Goal: Task Accomplishment & Management: Manage account settings

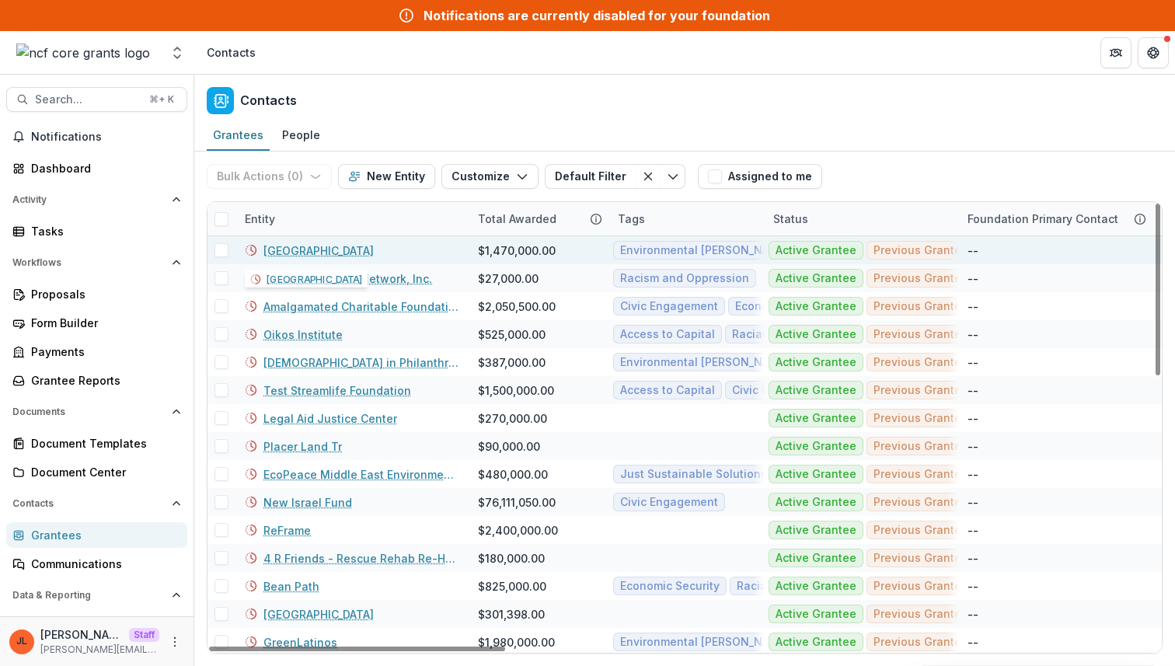
click at [319, 247] on link "Earth Island Institute" at bounding box center [318, 250] width 110 height 16
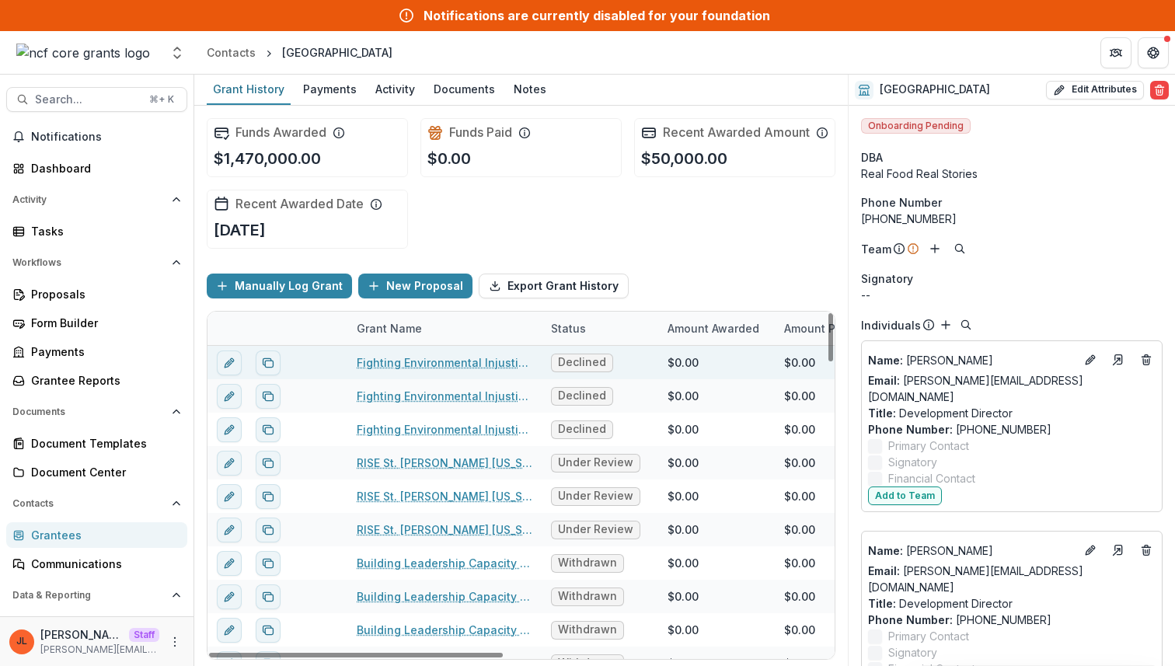
click at [416, 371] on link "Fighting Environmental Injustice in the Southeastern US Through Peer to Peer Ne…" at bounding box center [445, 362] width 176 height 16
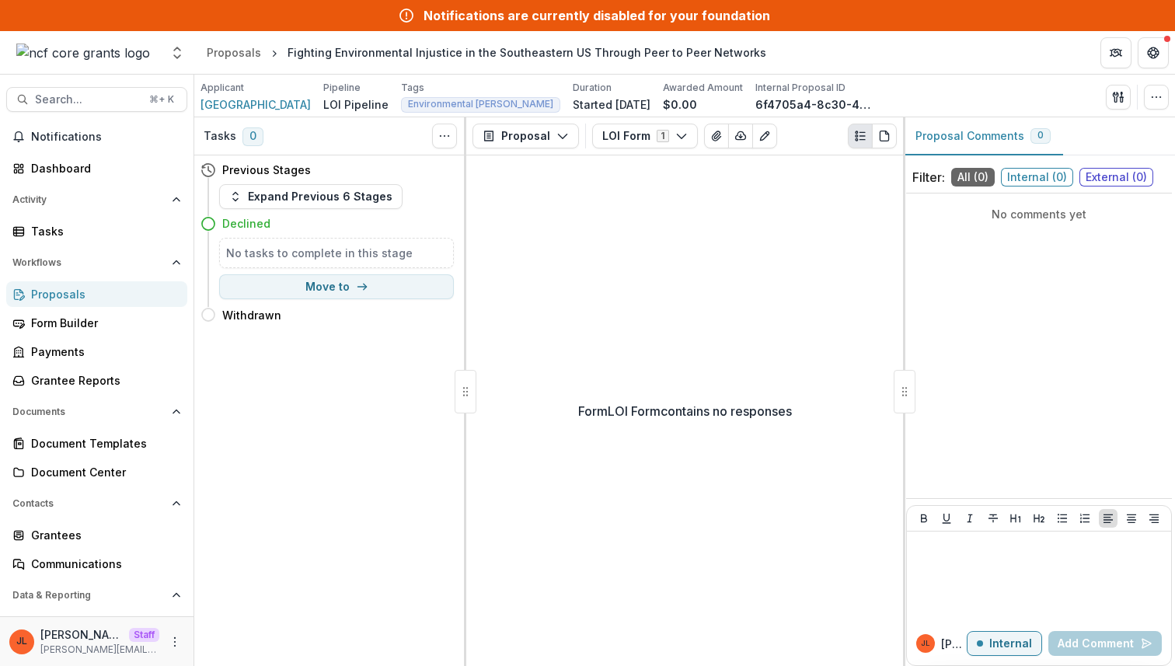
click at [671, 416] on p "Form LOI Form contains no responses" at bounding box center [685, 411] width 214 height 19
click at [649, 142] on button "LOI Form 1" at bounding box center [645, 136] width 106 height 25
click at [650, 364] on div "Form LOI Form contains no responses" at bounding box center [684, 410] width 437 height 510
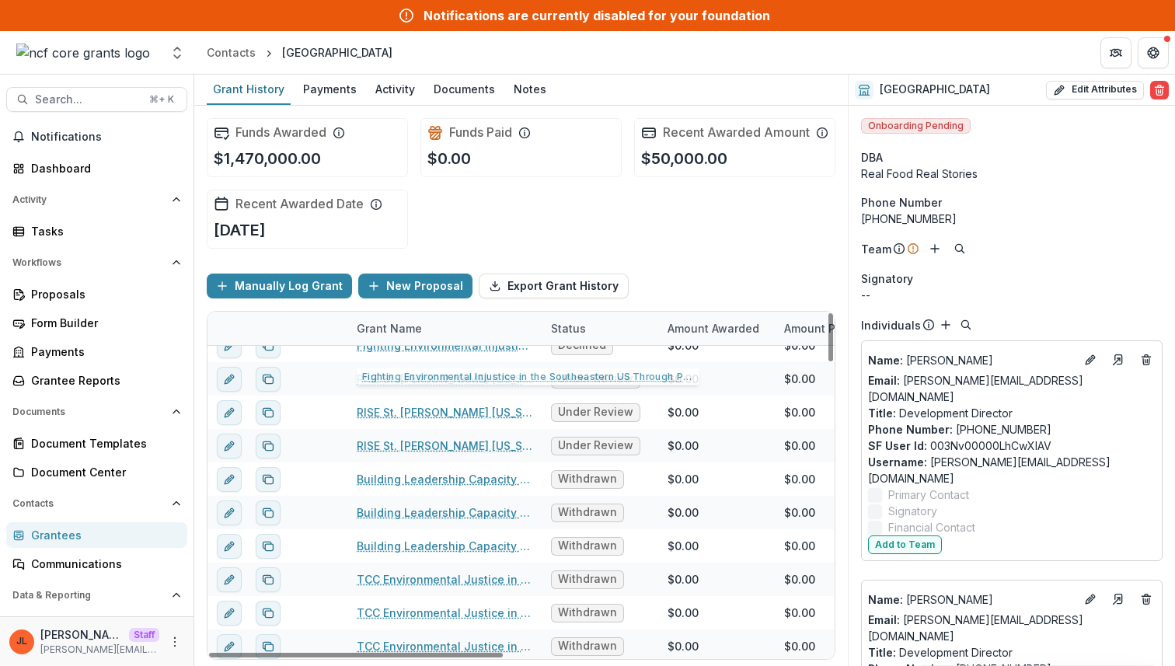
scroll to position [96, 0]
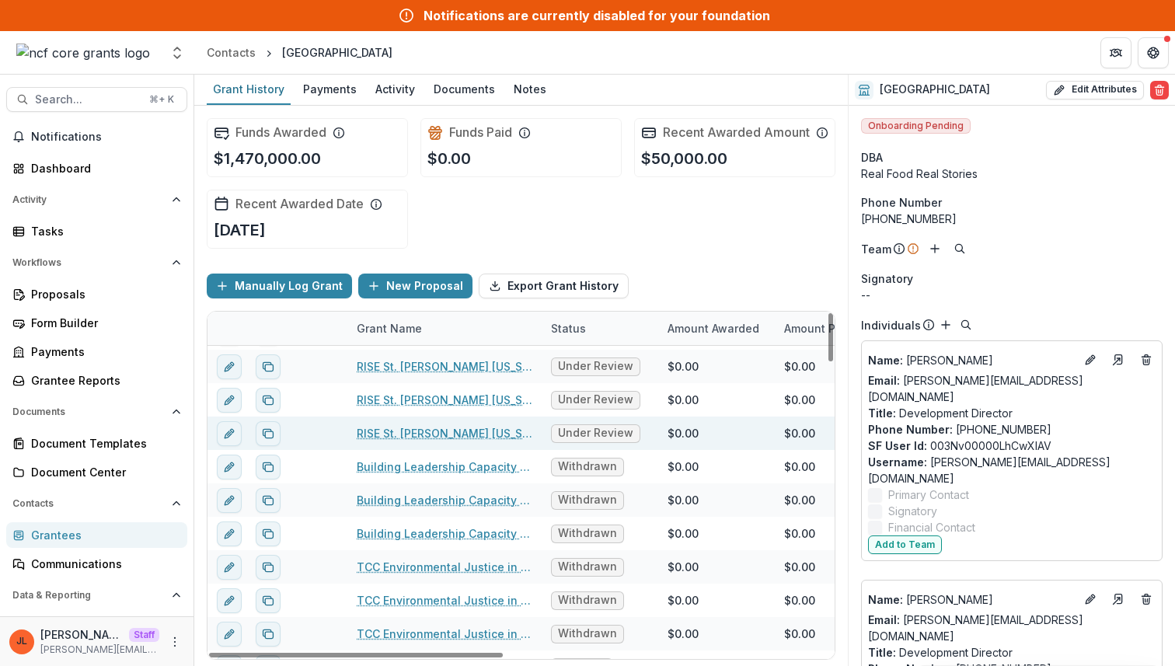
click at [396, 441] on link "RISE St. James Louisiana General Support" at bounding box center [445, 433] width 176 height 16
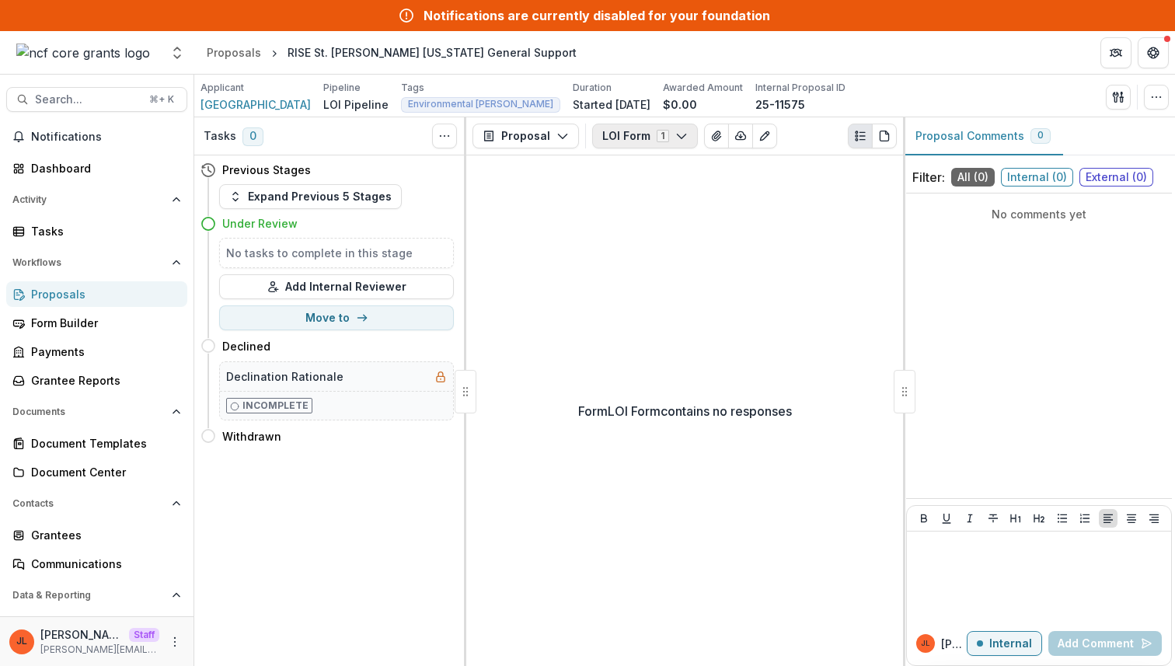
click at [643, 143] on button "LOI Form 1" at bounding box center [645, 136] width 106 height 25
click at [636, 340] on div "Form LOI Form contains no responses" at bounding box center [684, 410] width 437 height 510
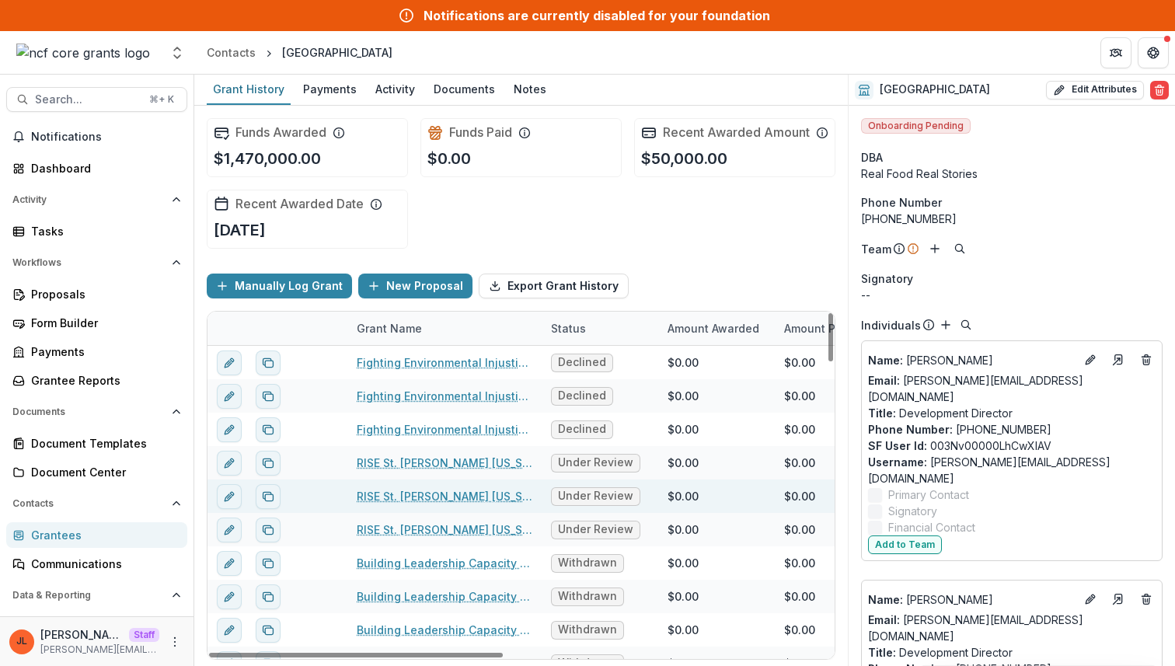
scroll to position [273, 0]
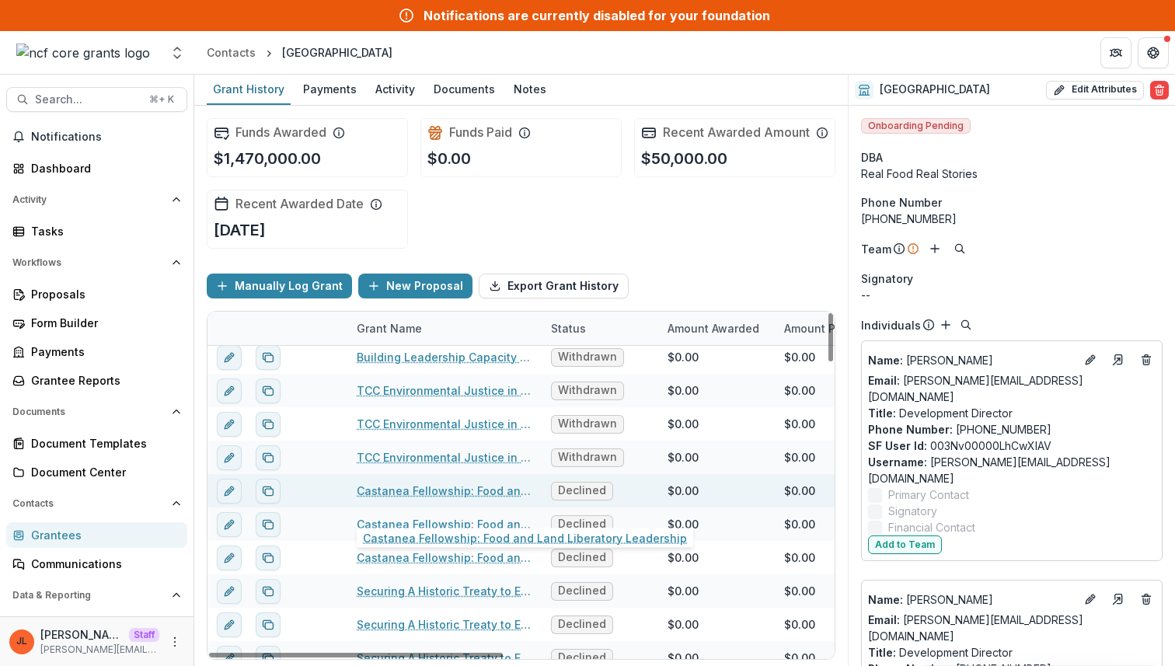
click at [451, 499] on link "Castanea Fellowship: Food and Land Liberatory Leadership" at bounding box center [445, 490] width 176 height 16
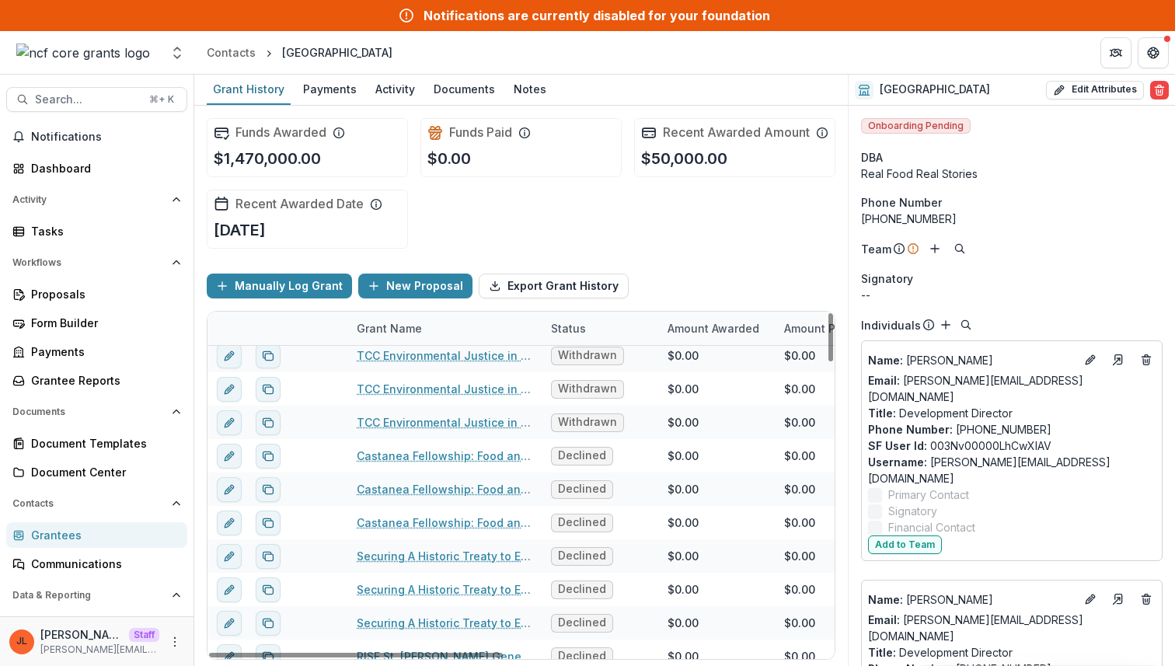
scroll to position [493, 0]
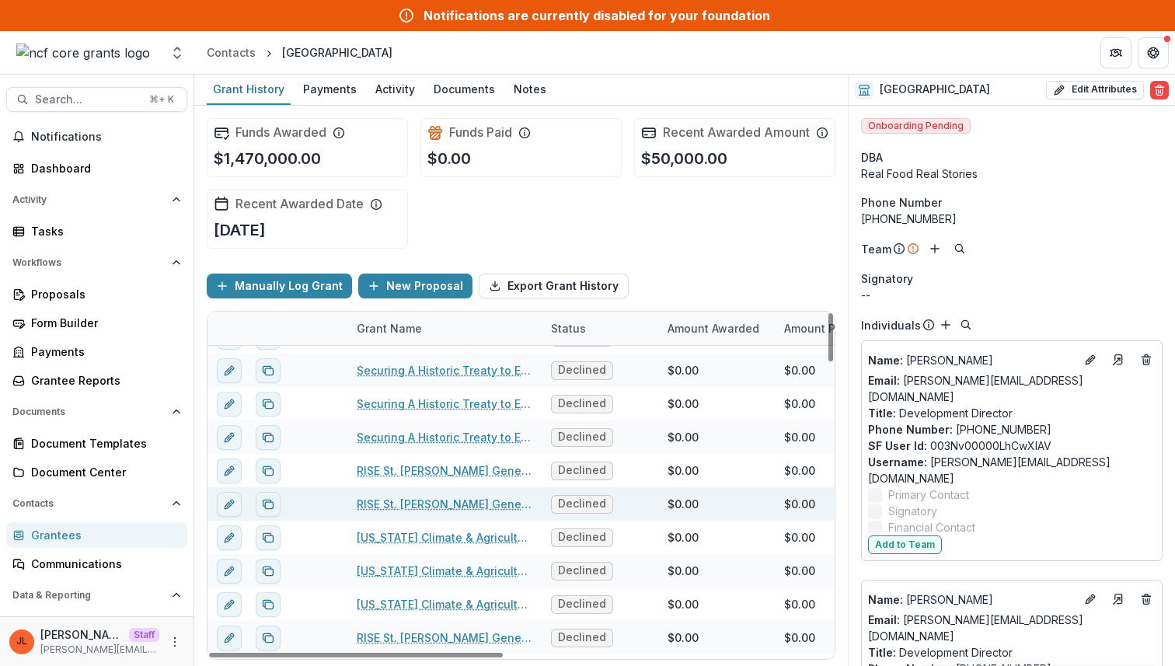
click at [483, 512] on link "RISE St. James General Support" at bounding box center [445, 504] width 176 height 16
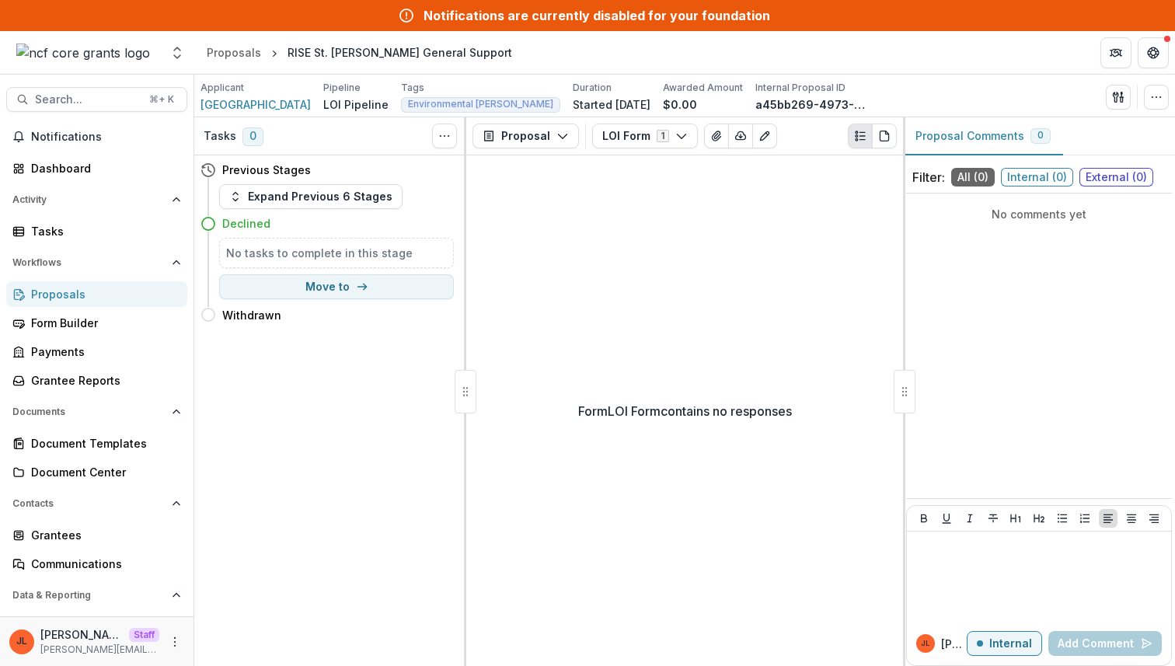
click at [87, 296] on div "Proposals" at bounding box center [103, 294] width 144 height 16
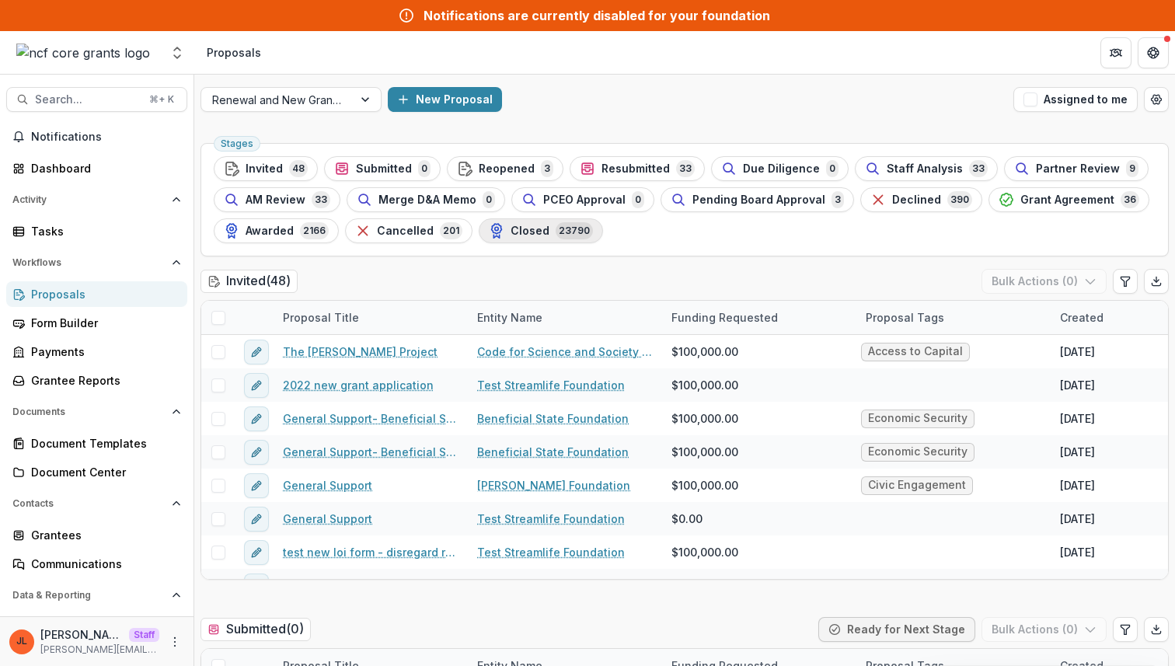
click at [556, 235] on span "23790" at bounding box center [574, 230] width 37 height 17
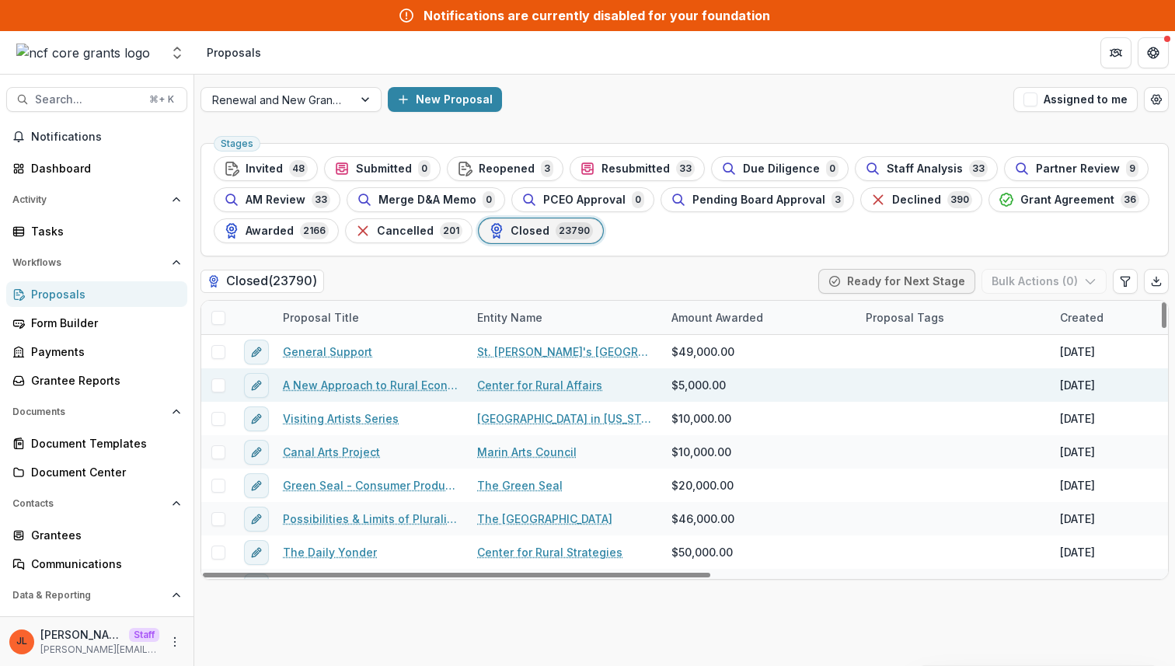
click at [336, 383] on link "A New Approach to Rural Economic Development" at bounding box center [371, 385] width 176 height 16
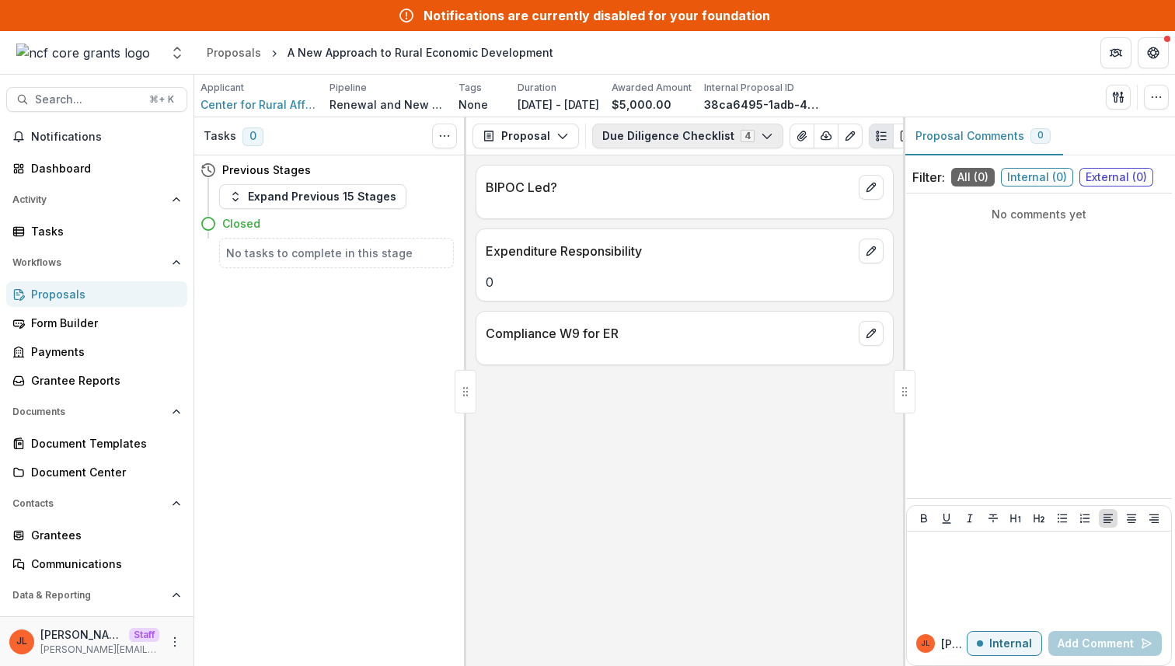
click at [684, 145] on button "Due Diligence Checklist 4" at bounding box center [687, 136] width 191 height 25
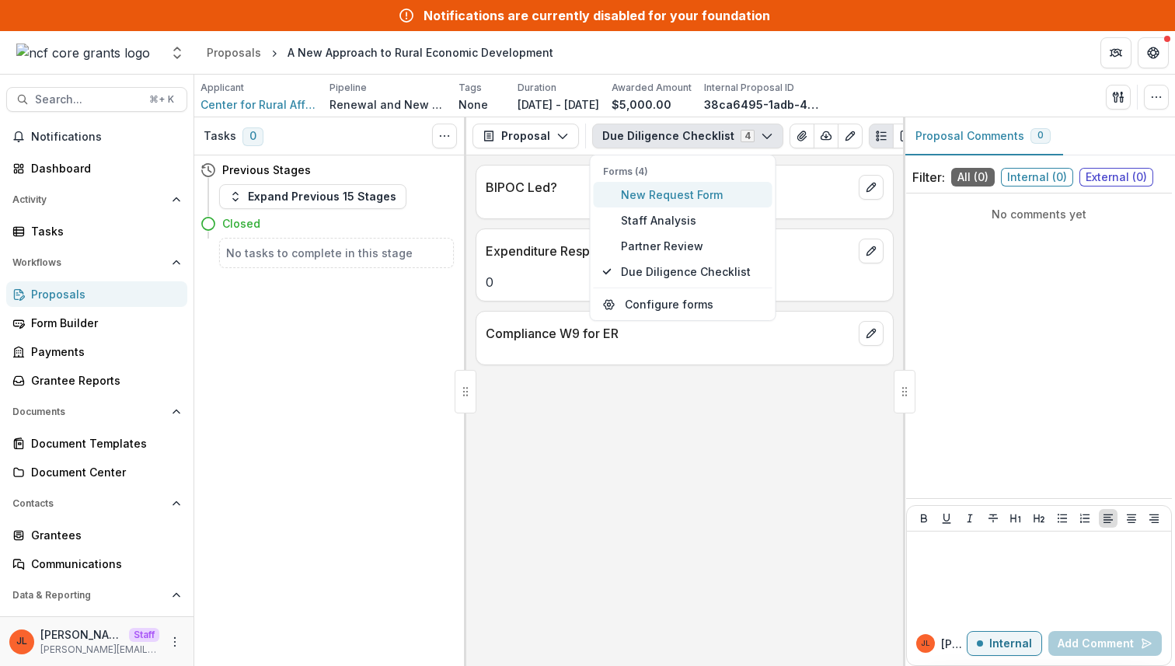
click at [670, 184] on button "New Request Form" at bounding box center [683, 195] width 179 height 26
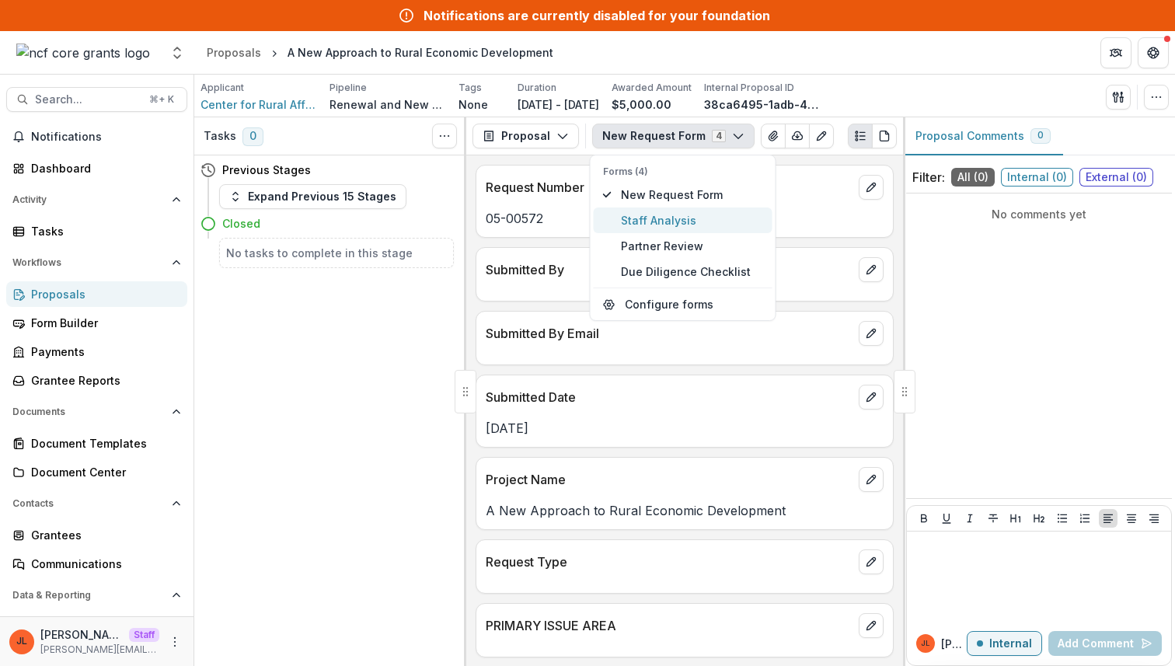
click at [667, 219] on span "Staff Analysis" at bounding box center [692, 220] width 142 height 16
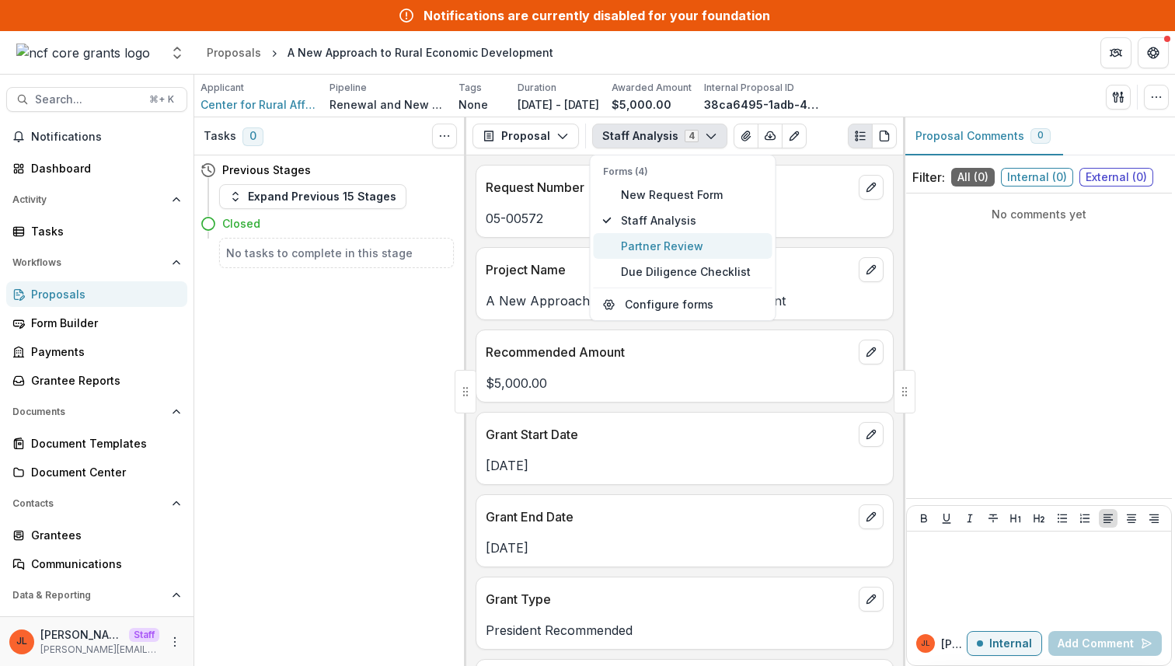
click at [658, 246] on span "Partner Review" at bounding box center [692, 246] width 142 height 16
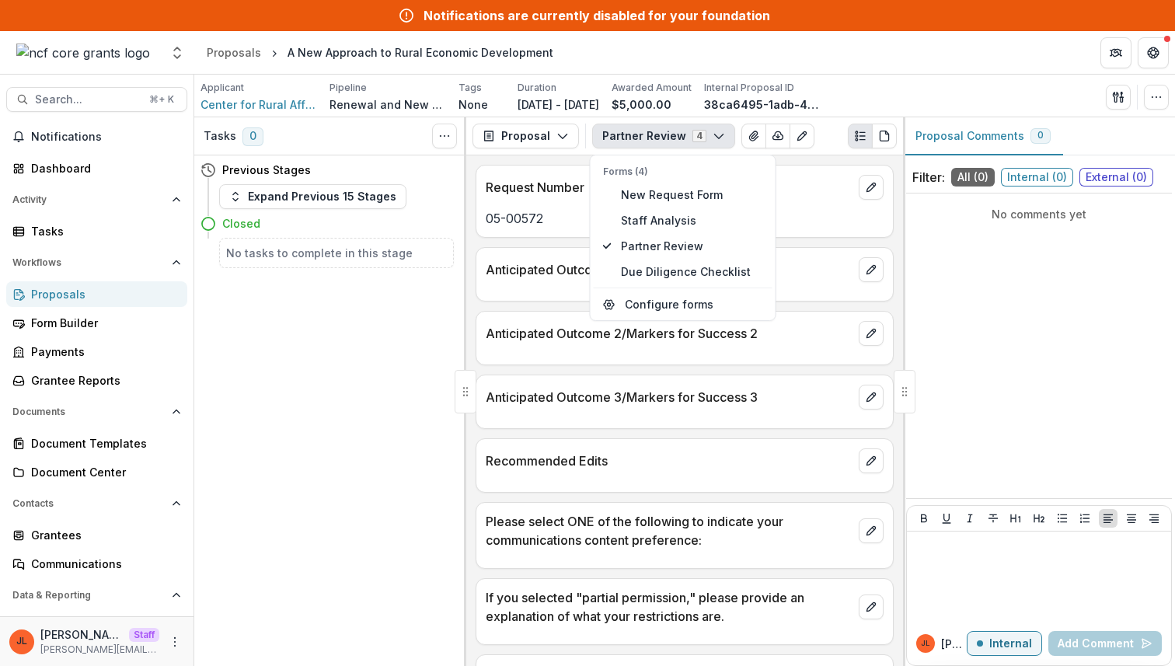
click at [562, 460] on p "Recommended Edits" at bounding box center [669, 460] width 367 height 19
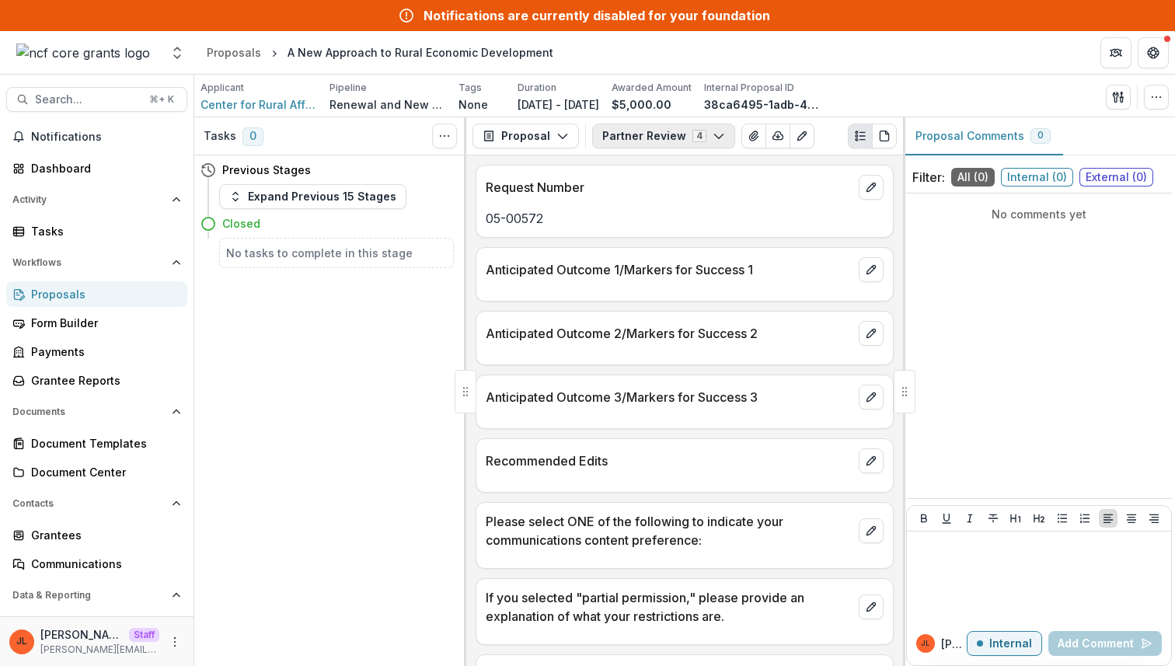
click at [681, 141] on button "Partner Review 4" at bounding box center [663, 136] width 143 height 25
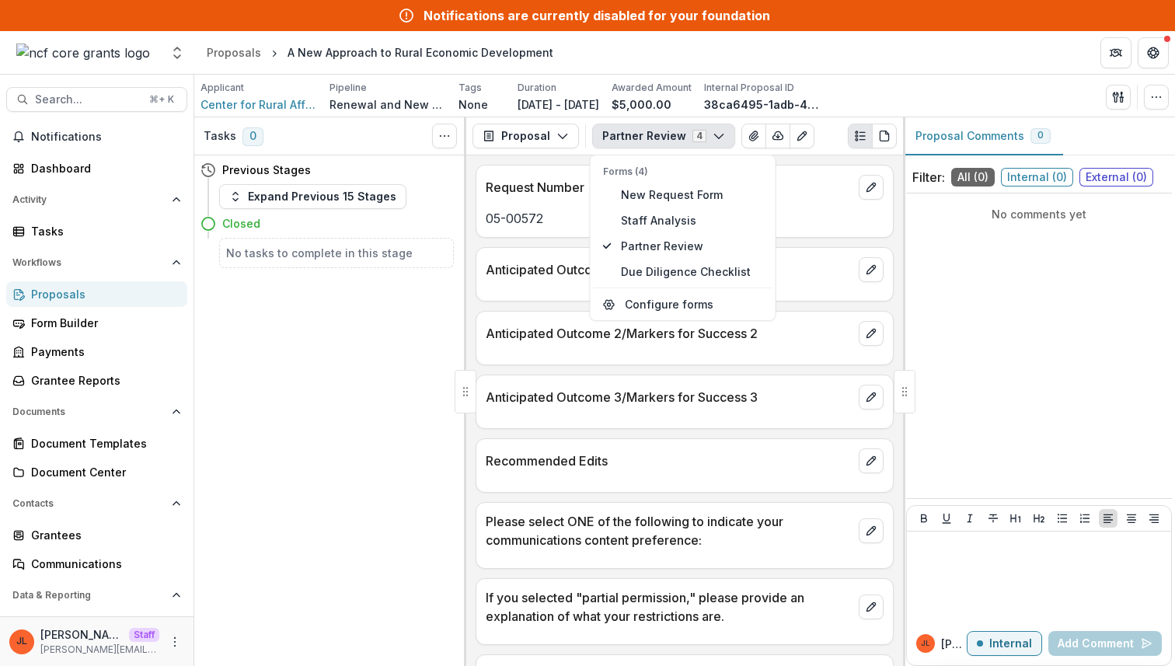
click at [567, 609] on p "If you selected "partial permission," please provide an explanation of what you…" at bounding box center [669, 606] width 367 height 37
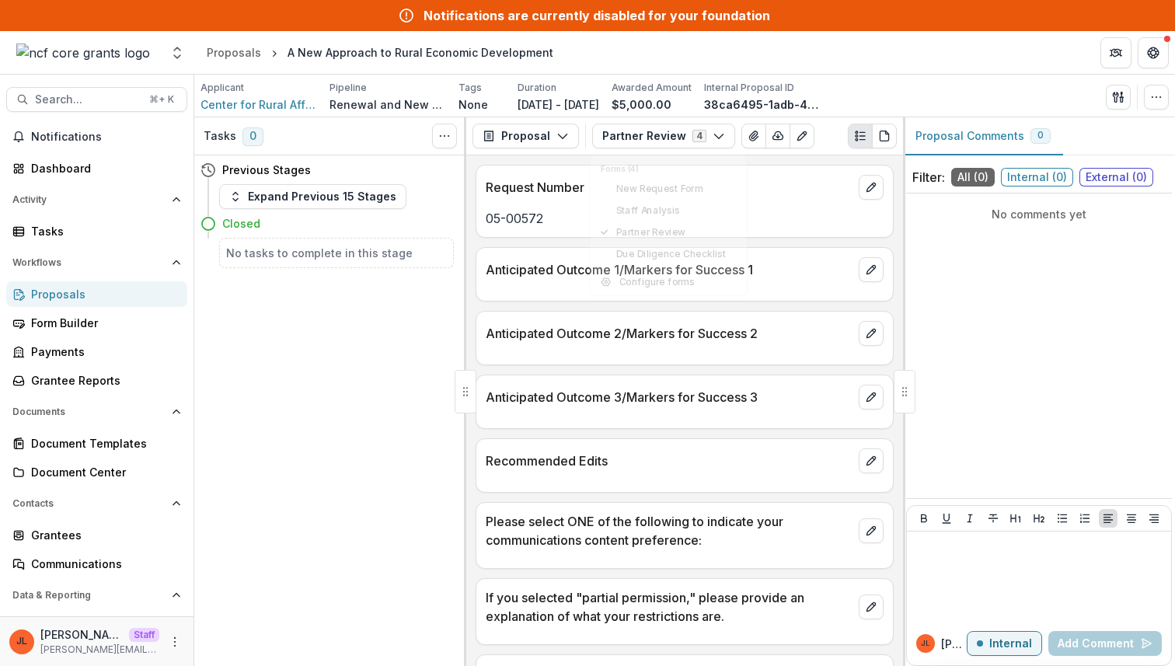
scroll to position [159, 0]
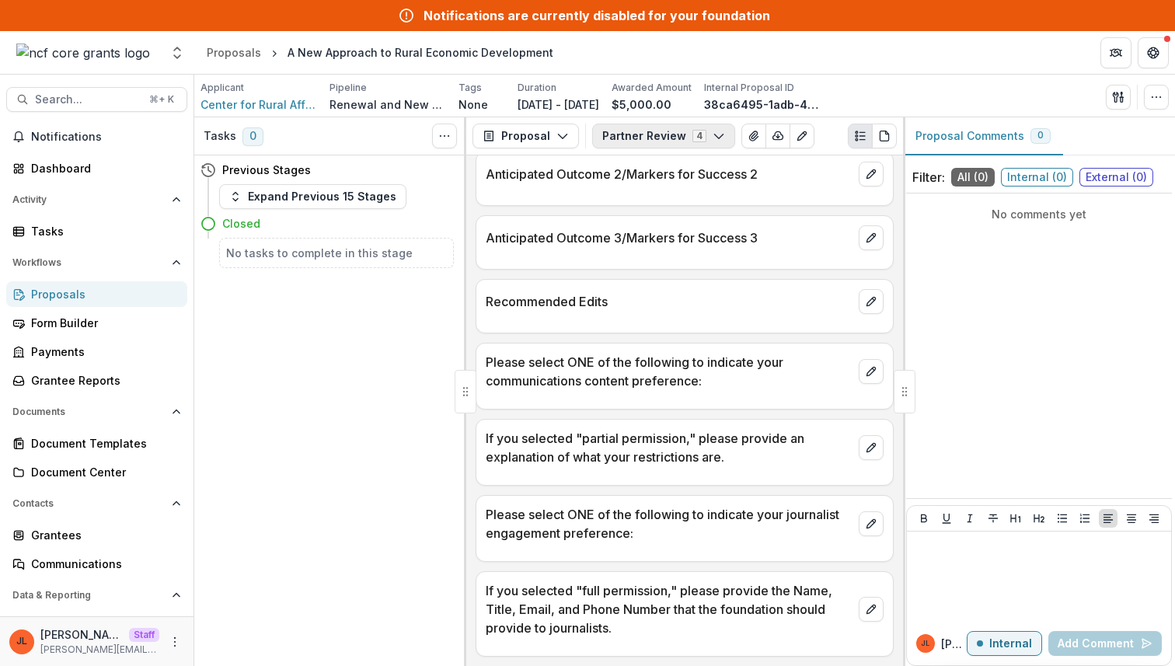
click at [687, 133] on button "Partner Review 4" at bounding box center [663, 136] width 143 height 25
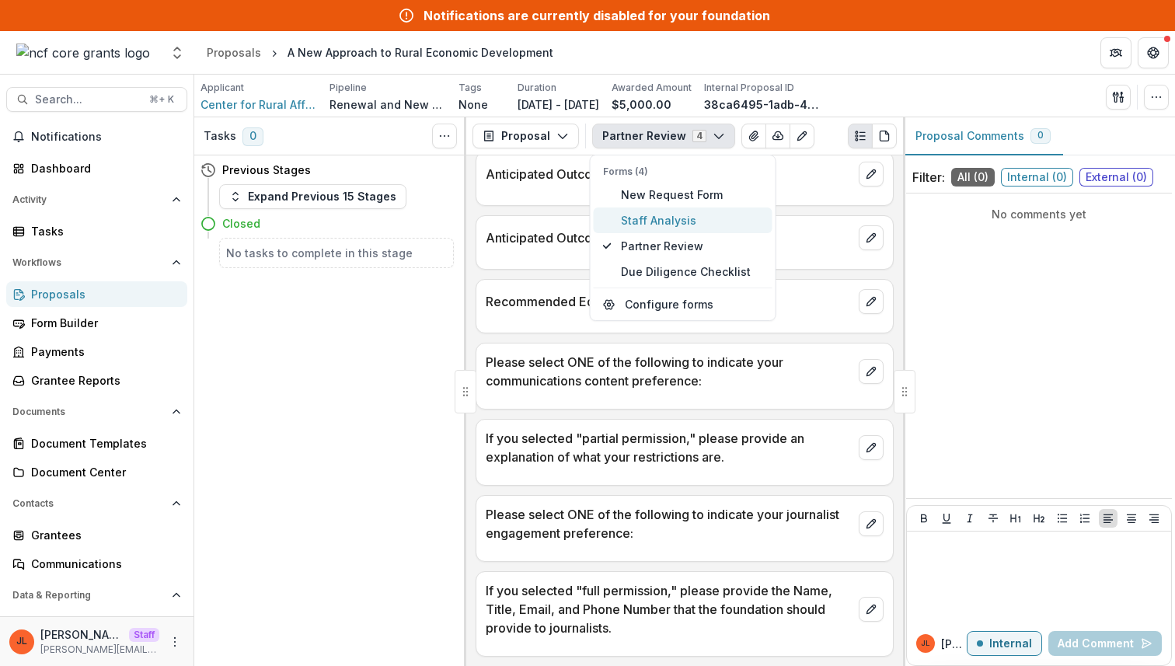
click at [664, 219] on span "Staff Analysis" at bounding box center [692, 220] width 142 height 16
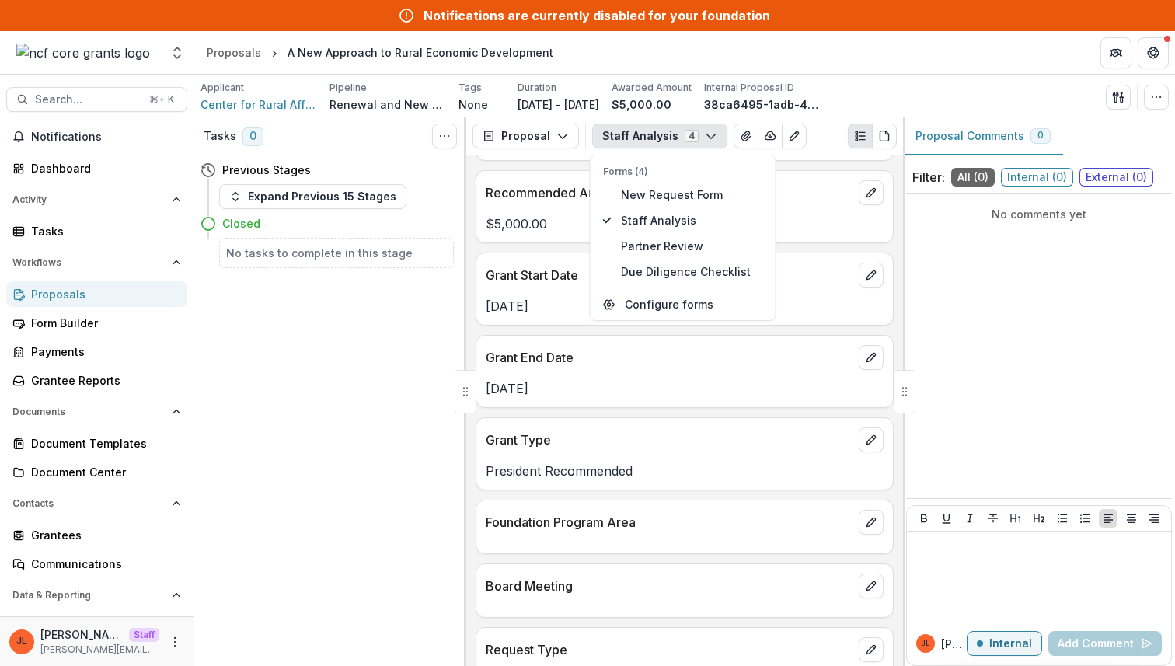
click at [599, 511] on div "Foundation Program Area" at bounding box center [684, 517] width 416 height 34
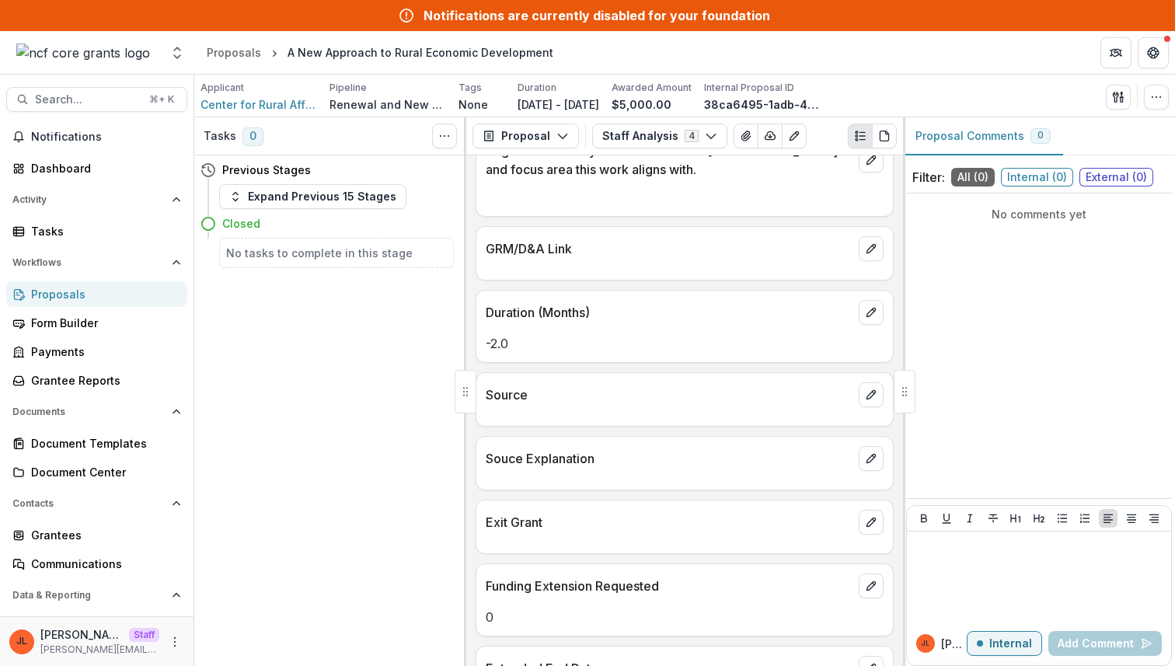
scroll to position [3035, 0]
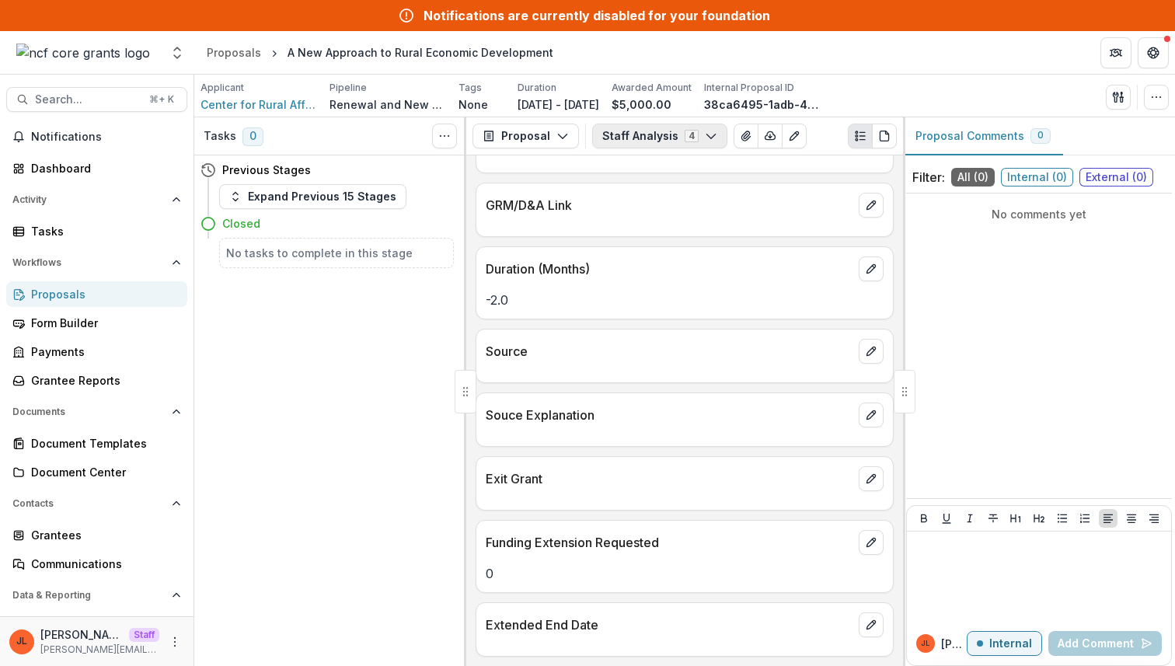
click at [642, 143] on button "Staff Analysis 4" at bounding box center [659, 136] width 135 height 25
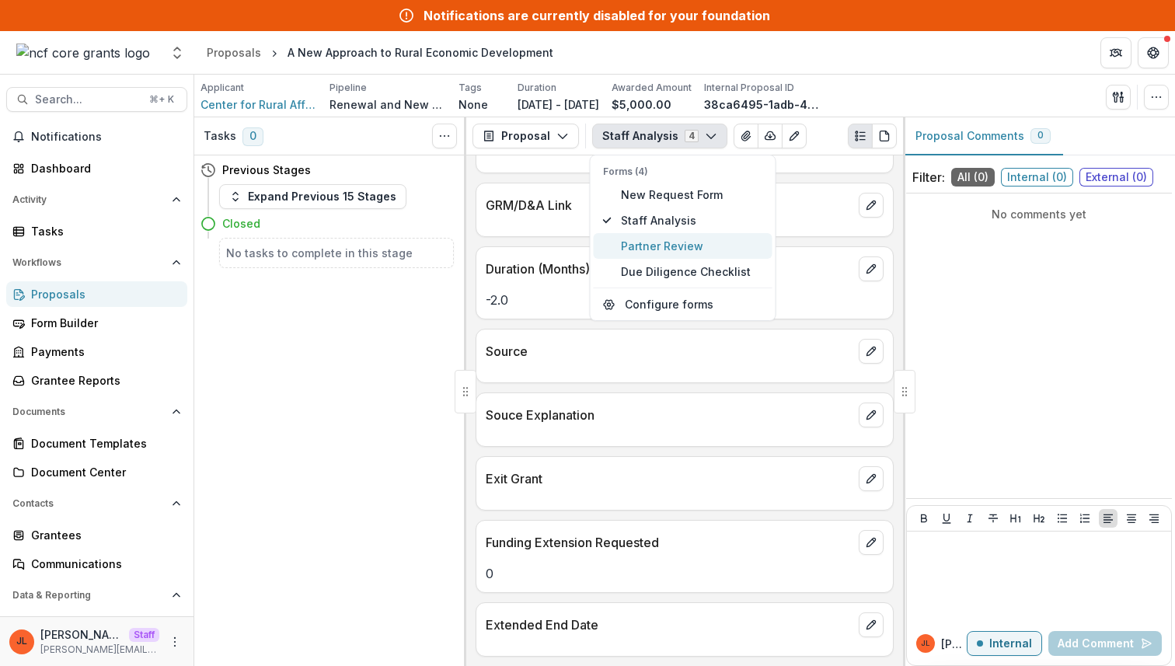
click at [663, 247] on span "Partner Review" at bounding box center [692, 246] width 142 height 16
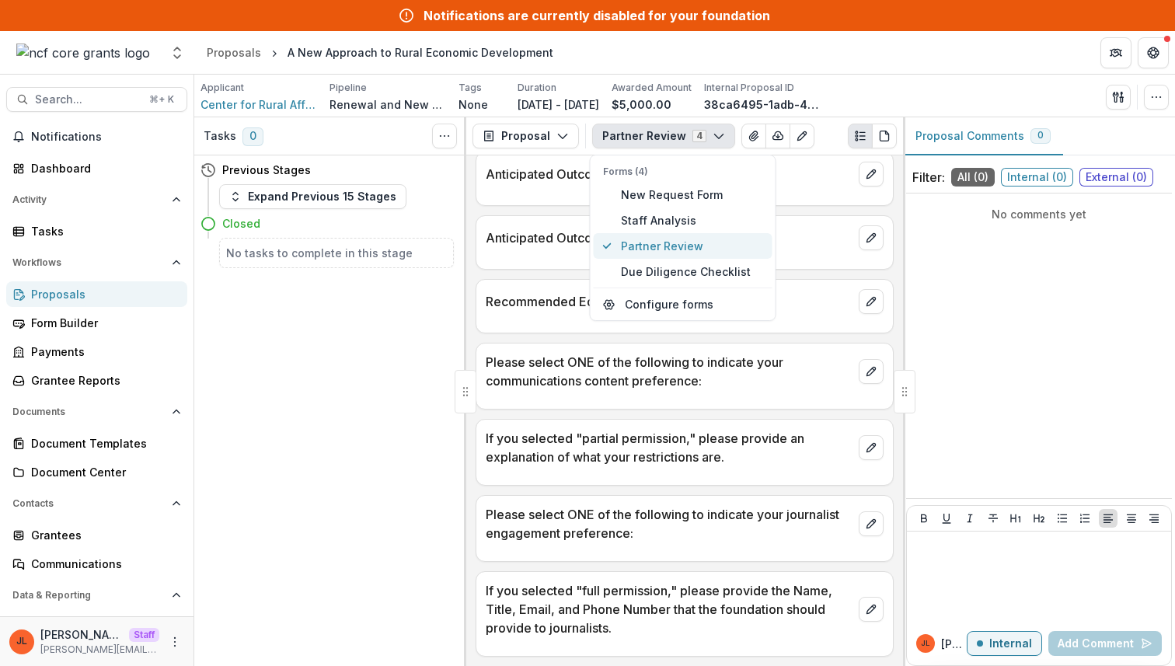
scroll to position [159, 0]
click at [686, 263] on span "Due Diligence Checklist" at bounding box center [692, 271] width 142 height 16
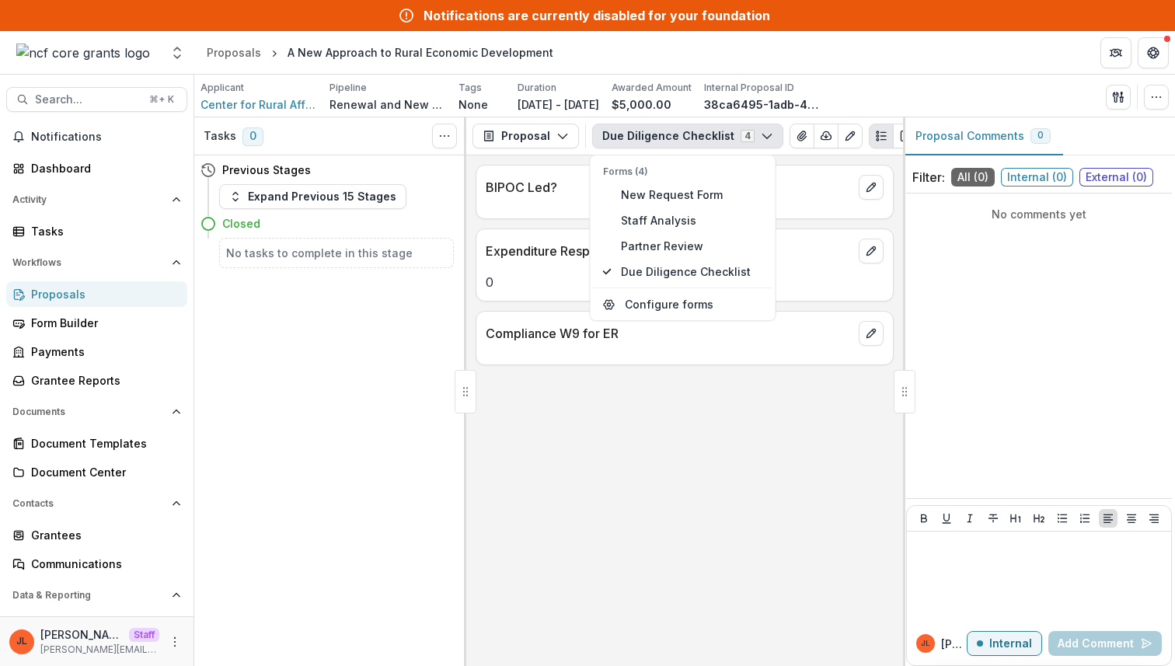
click at [754, 505] on div "BIPOC Led? Expenditure Responsibility 0 Compliance W9 for ER" at bounding box center [684, 410] width 437 height 510
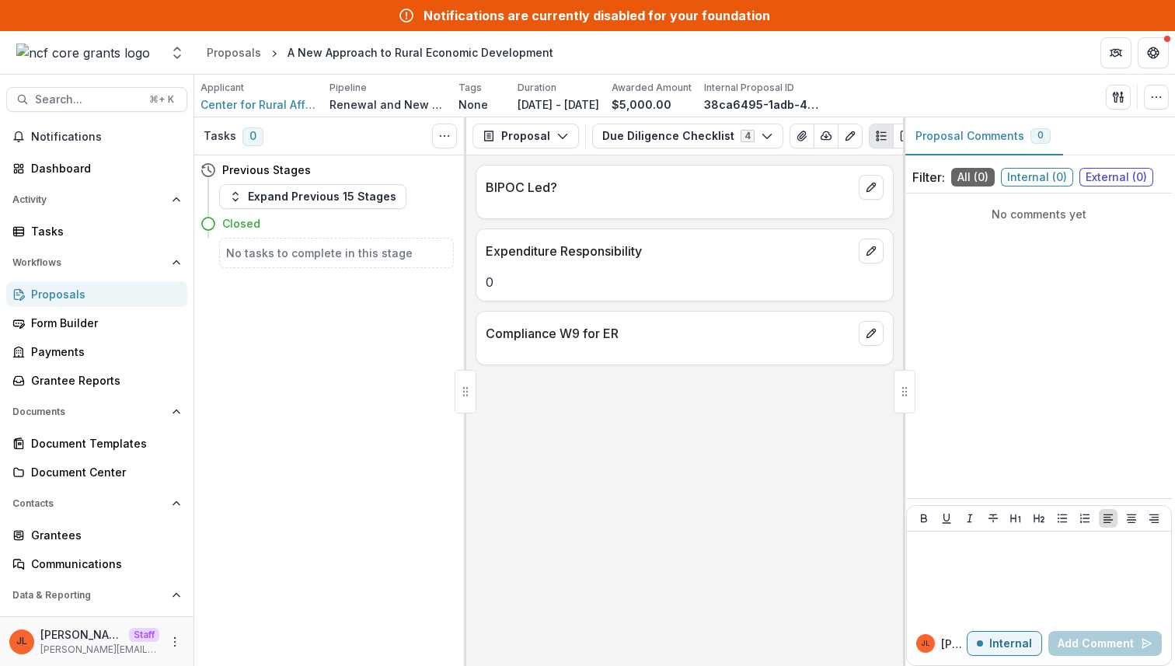
click at [106, 296] on div "Proposals" at bounding box center [103, 294] width 144 height 16
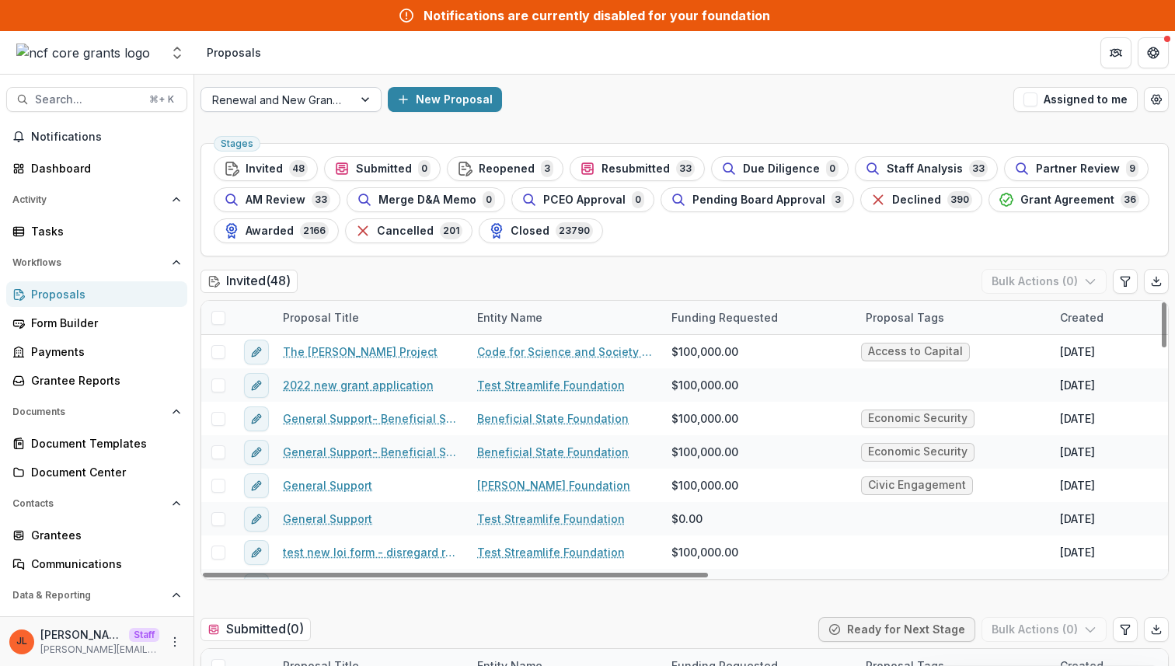
click at [277, 105] on div at bounding box center [277, 99] width 130 height 19
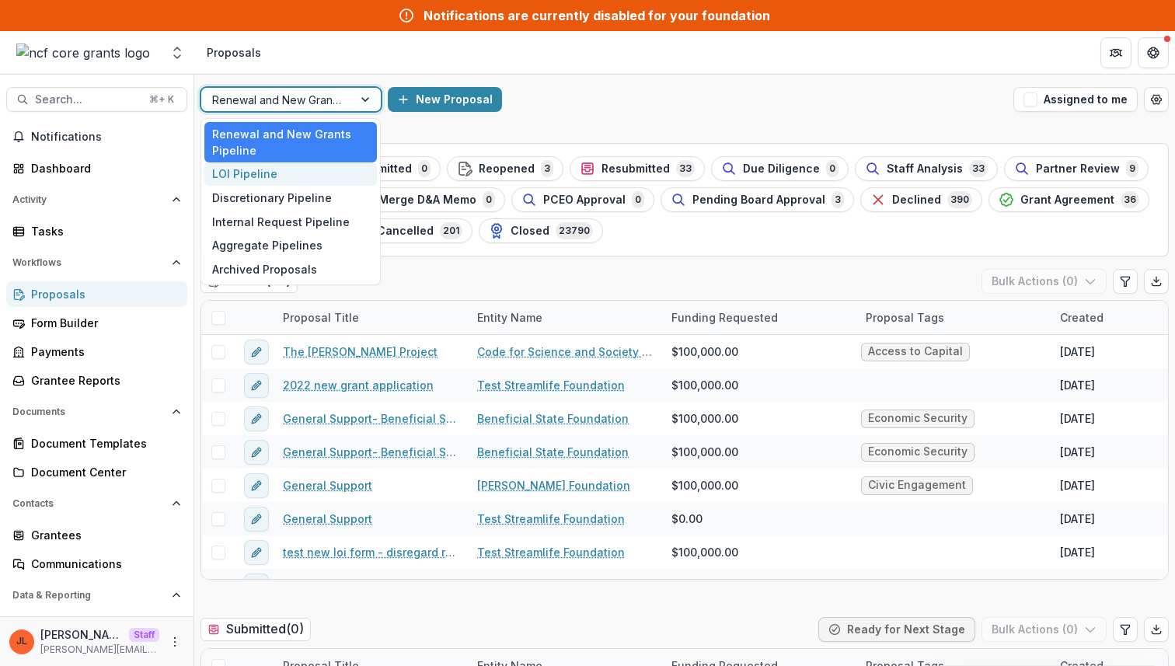
click at [256, 177] on div "LOI Pipeline" at bounding box center [290, 174] width 172 height 24
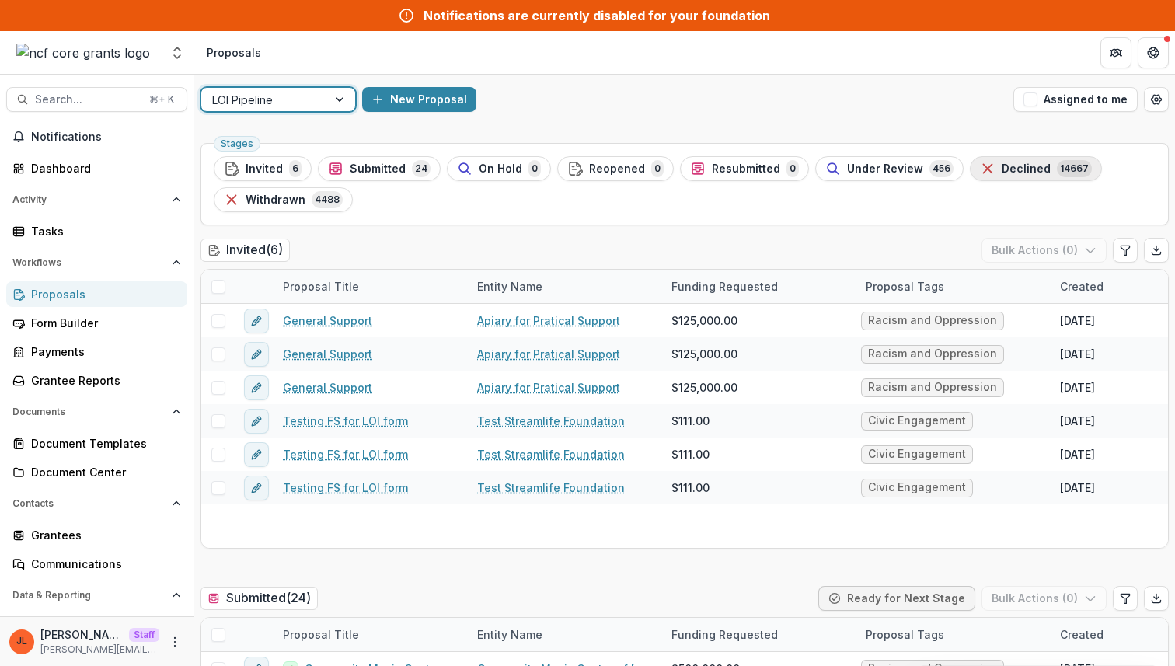
click at [1005, 158] on button "Declined 14667" at bounding box center [1036, 168] width 132 height 25
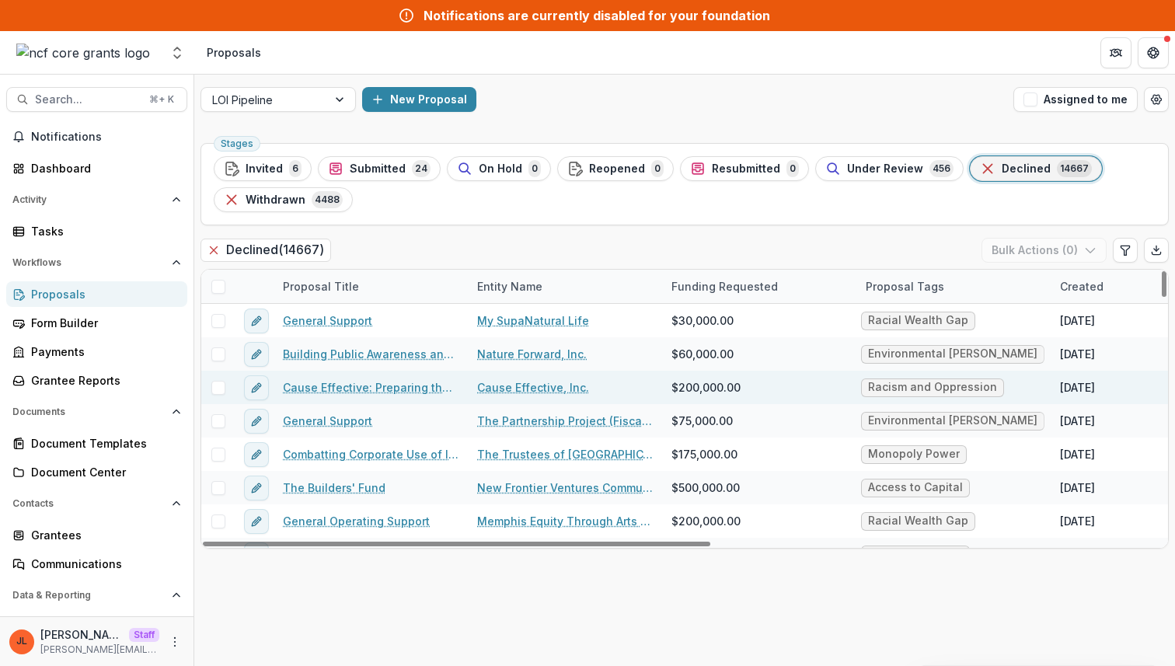
click at [420, 388] on link "Cause Effective: Preparing the Next Generation" at bounding box center [371, 387] width 176 height 16
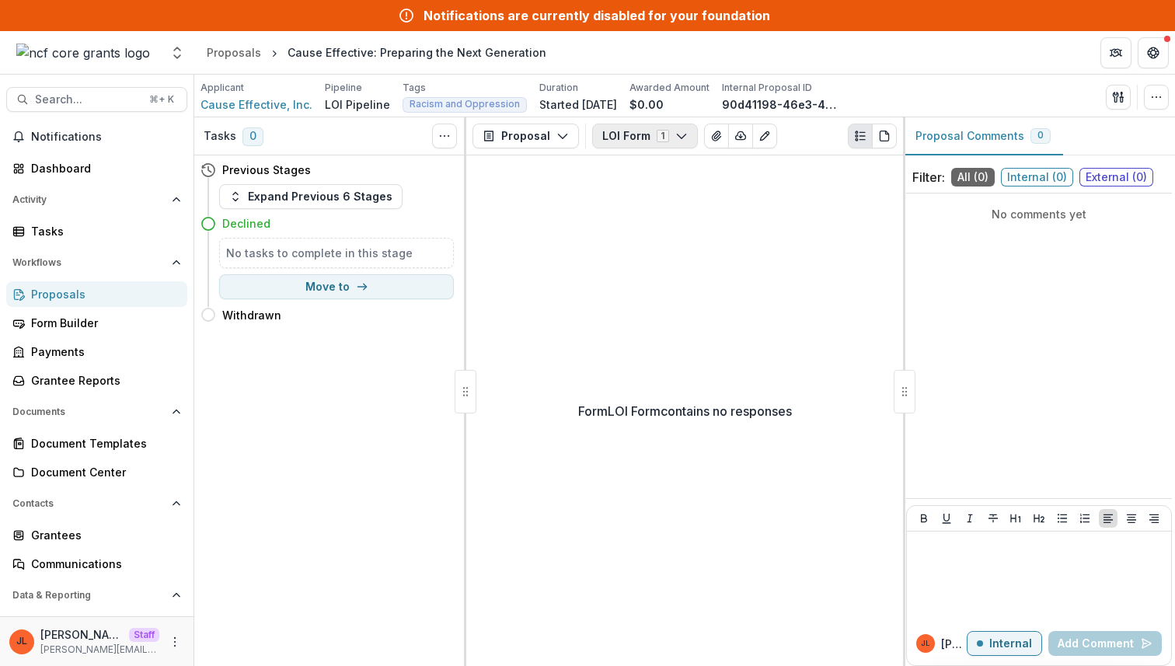
click at [642, 126] on button "LOI Form 1" at bounding box center [645, 136] width 106 height 25
click at [737, 490] on div "Form LOI Form contains no responses" at bounding box center [684, 410] width 437 height 510
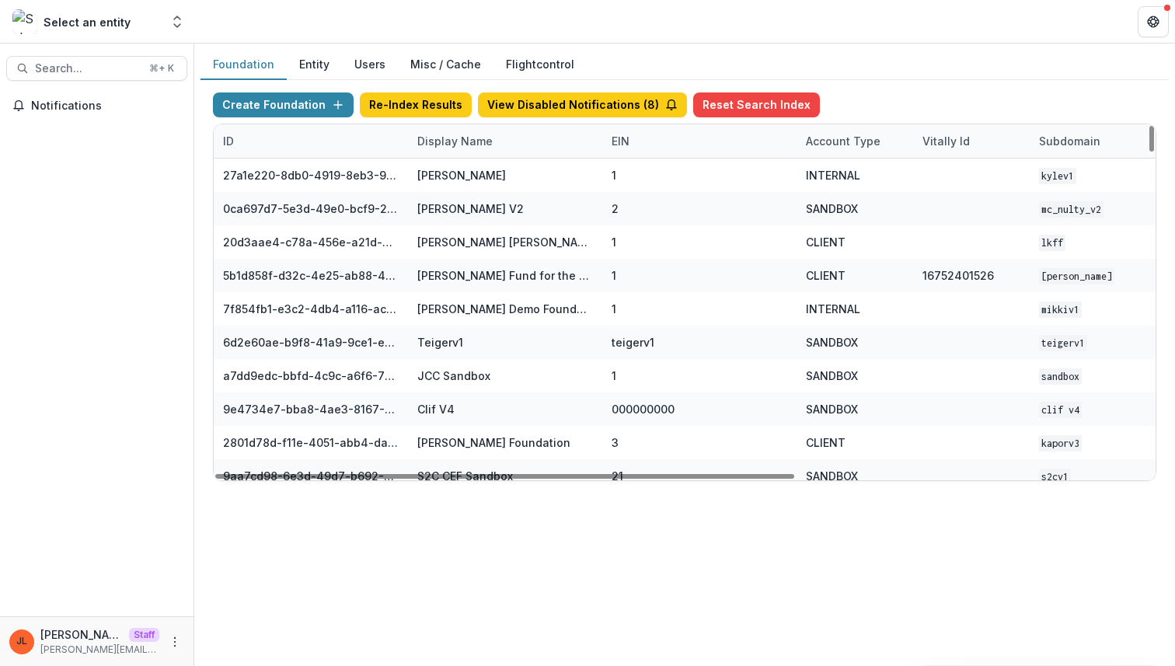
click at [444, 154] on div "Display Name" at bounding box center [505, 140] width 194 height 33
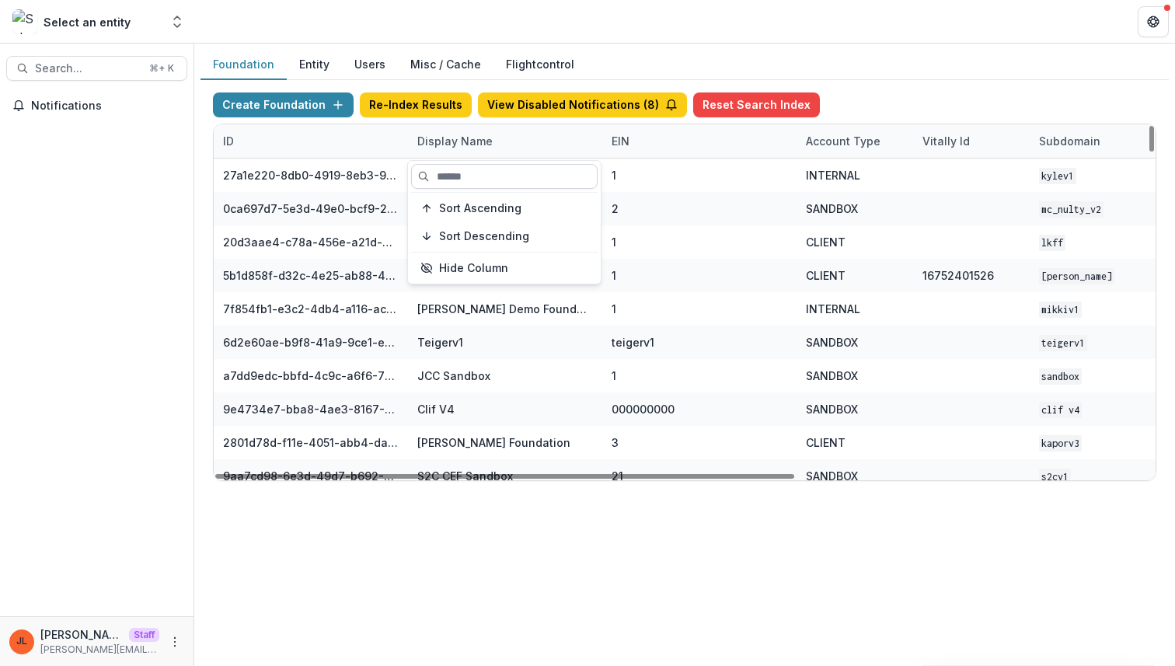
click at [444, 186] on input at bounding box center [504, 176] width 186 height 25
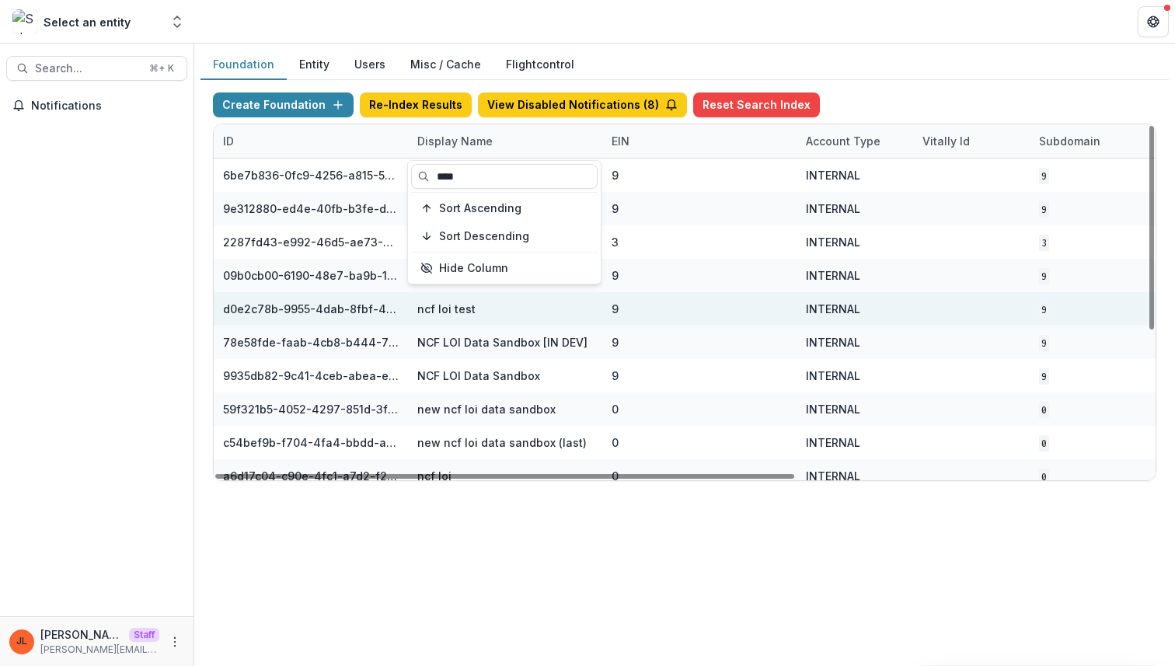
scroll to position [246, 0]
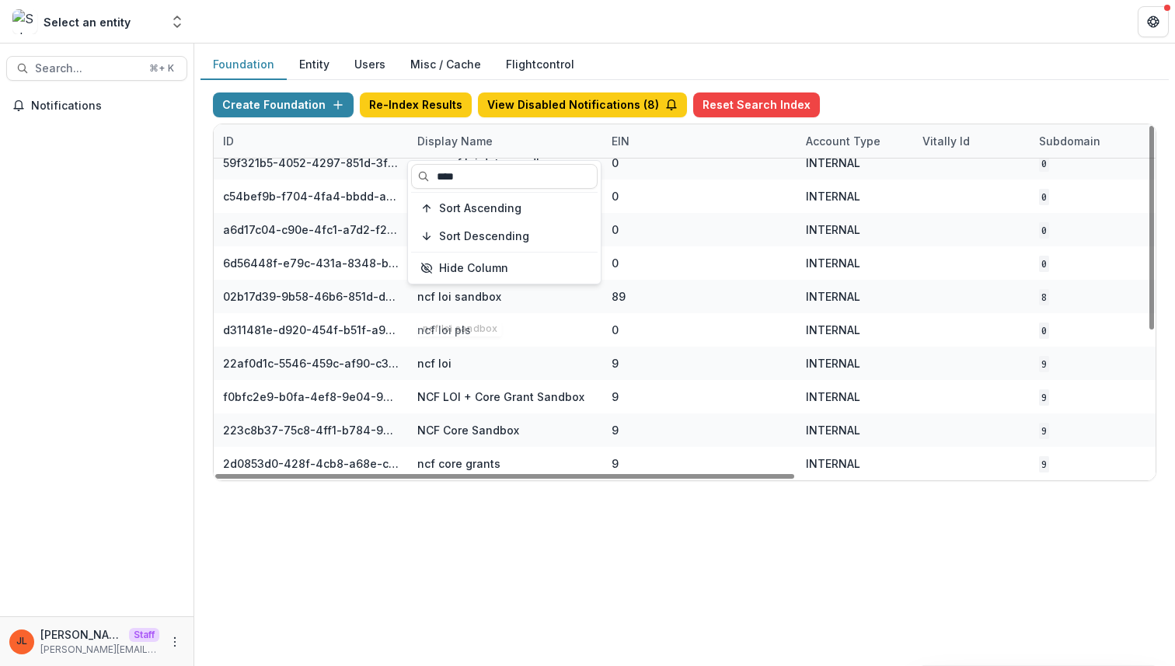
type input "***"
click at [718, 632] on div "Foundation Entity Users Misc / Cache Flightcontrol Create Foundation Re-Index R…" at bounding box center [684, 355] width 980 height 622
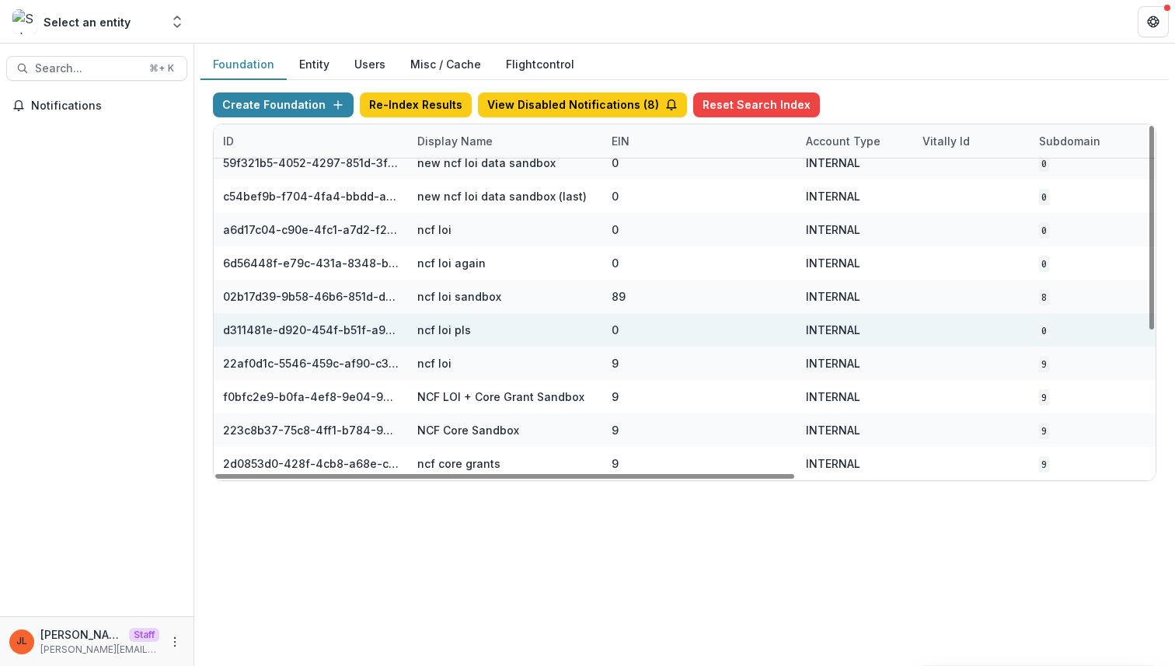
scroll to position [246, 573]
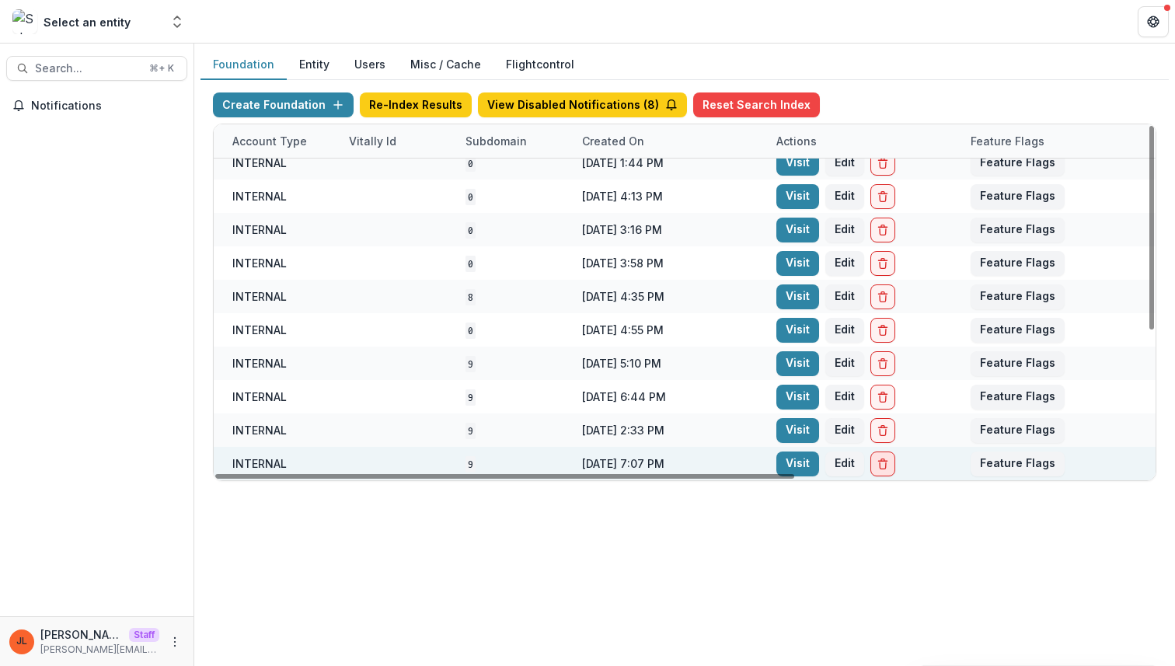
click at [879, 466] on icon "Delete Foundation" at bounding box center [882, 465] width 6 height 6
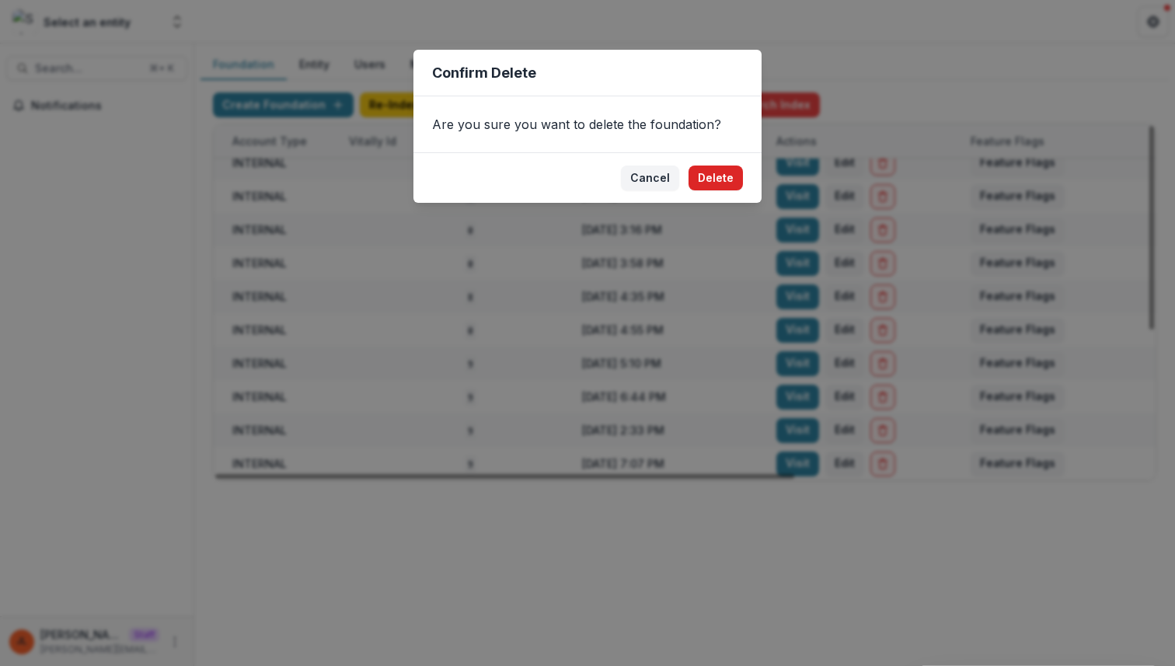
click at [730, 181] on button "Delete" at bounding box center [715, 177] width 54 height 25
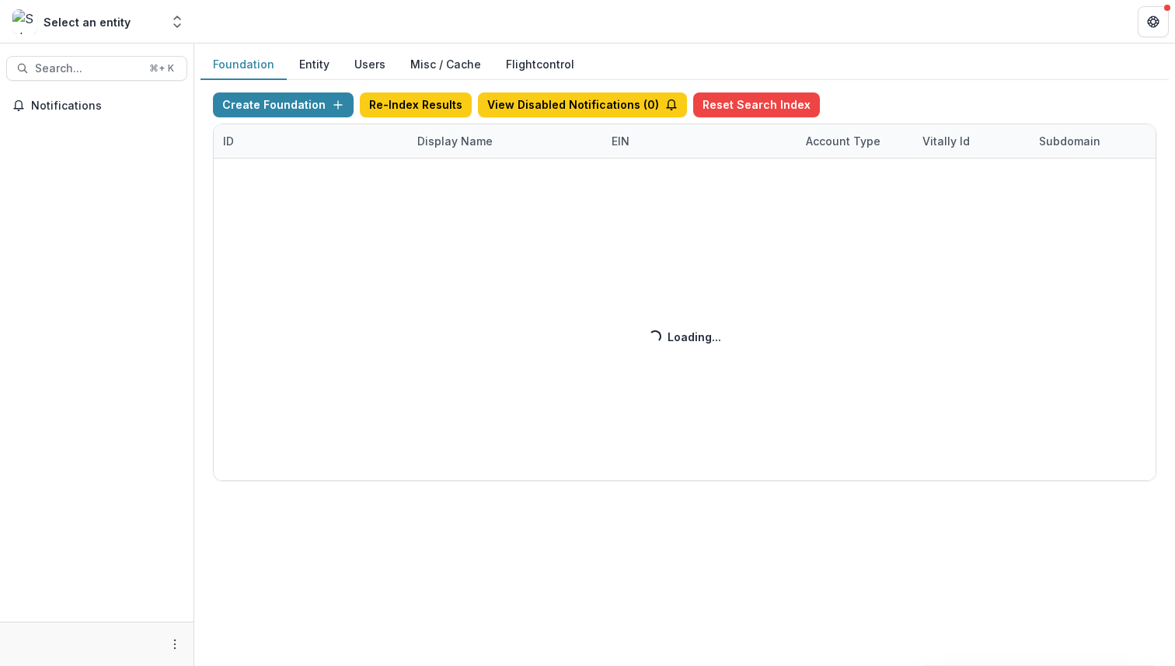
click at [267, 105] on div "Create Foundation Re-Index Results View Disabled Notifications ( 0 ) Reset Sear…" at bounding box center [684, 286] width 943 height 388
click at [299, 103] on div "Create Foundation Re-Index Results View Disabled Notifications ( 8 ) Reset Sear…" at bounding box center [684, 286] width 943 height 388
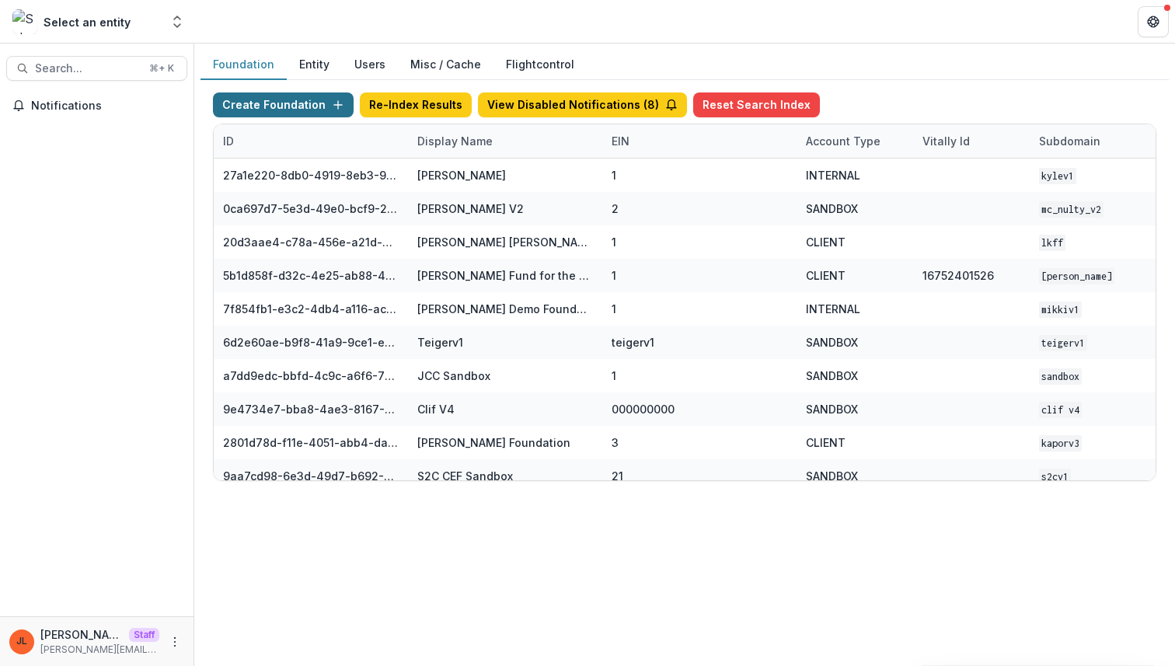
click at [332, 110] on icon "button" at bounding box center [338, 105] width 12 height 12
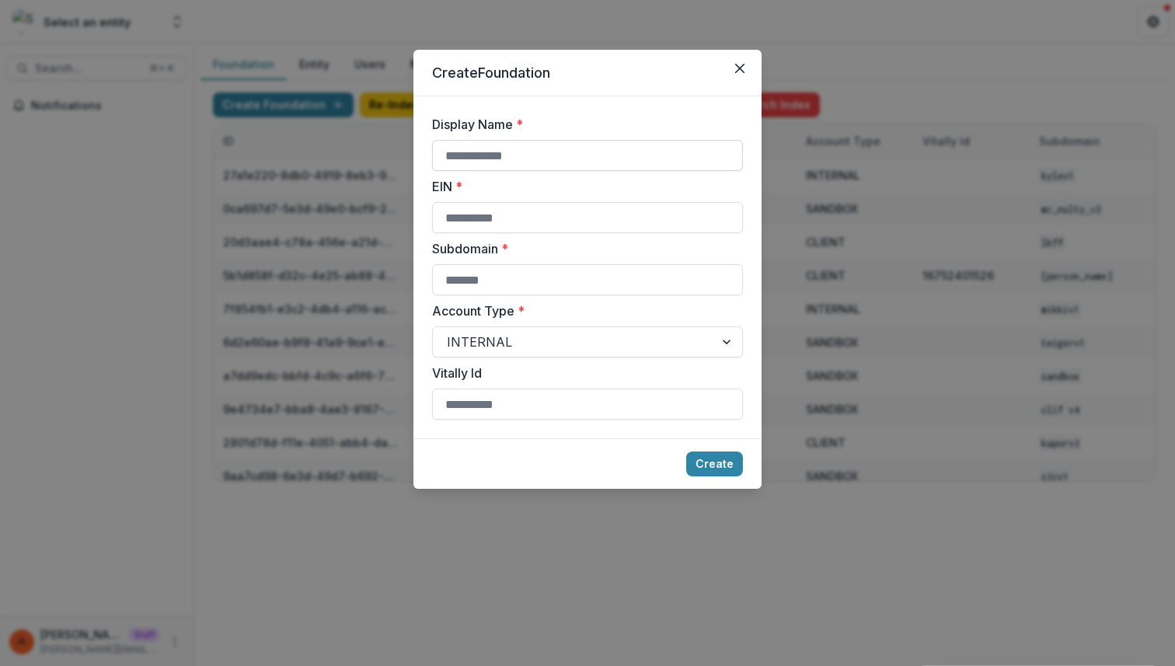
click at [513, 145] on input "Display Name *" at bounding box center [587, 155] width 311 height 31
type input "***"
type input "*"
click at [686, 451] on button "Create" at bounding box center [714, 463] width 57 height 25
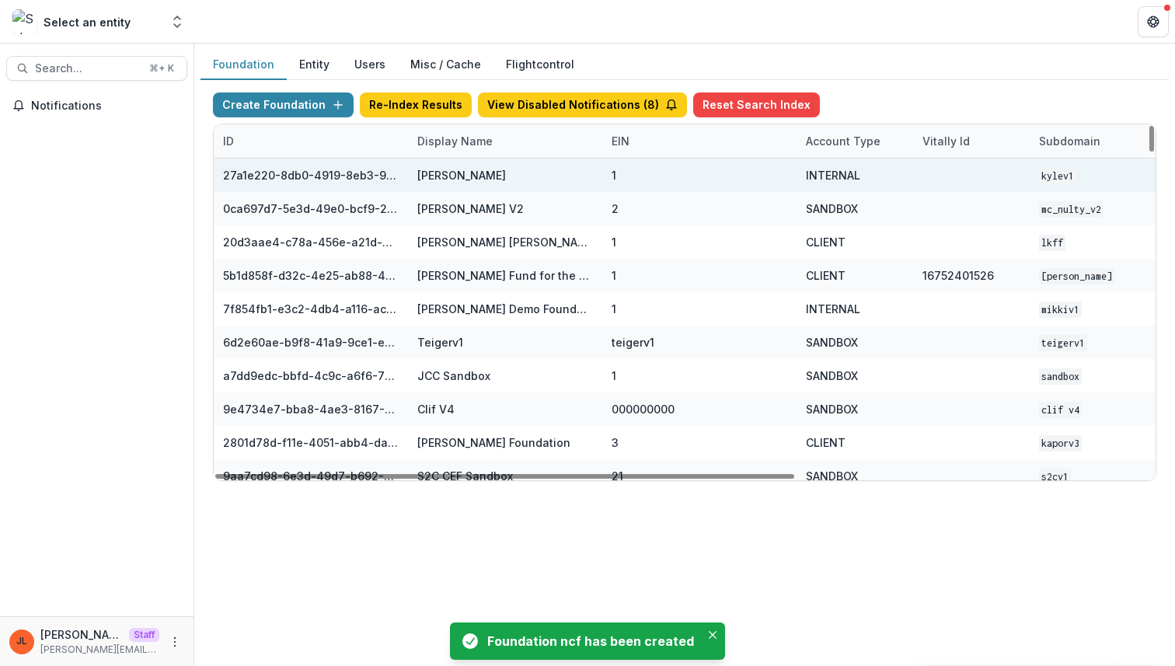
click at [440, 174] on div "Kyle Demo" at bounding box center [461, 175] width 89 height 16
click at [440, 161] on div "Kyle Demo" at bounding box center [505, 174] width 176 height 33
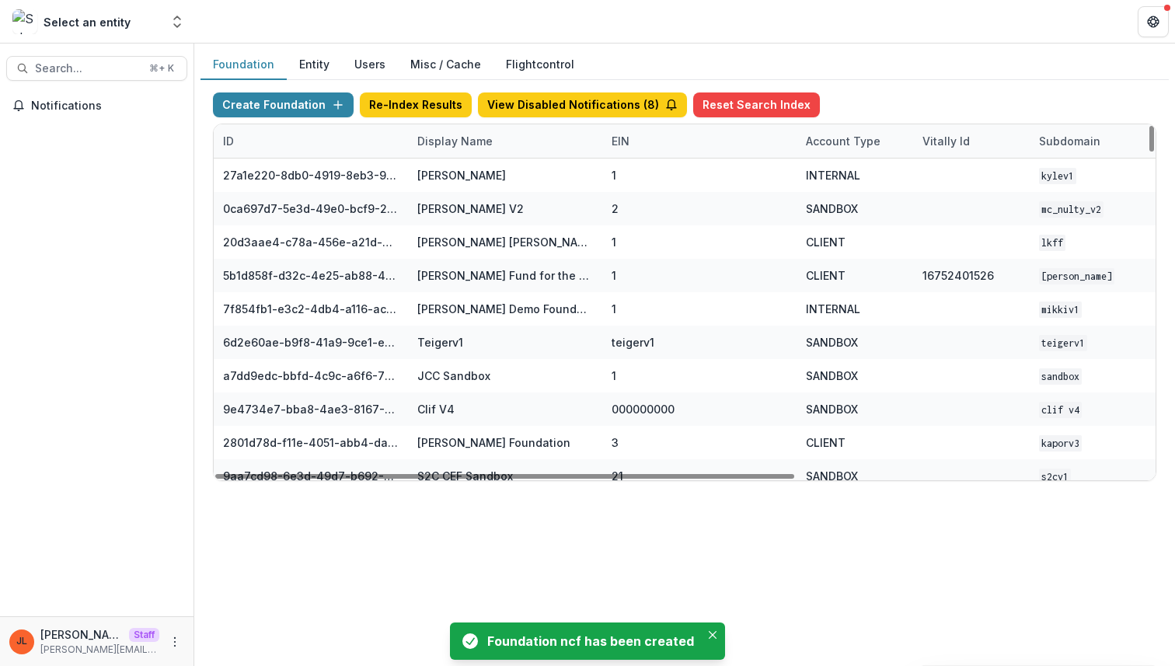
click at [440, 148] on div "Display Name" at bounding box center [455, 141] width 94 height 16
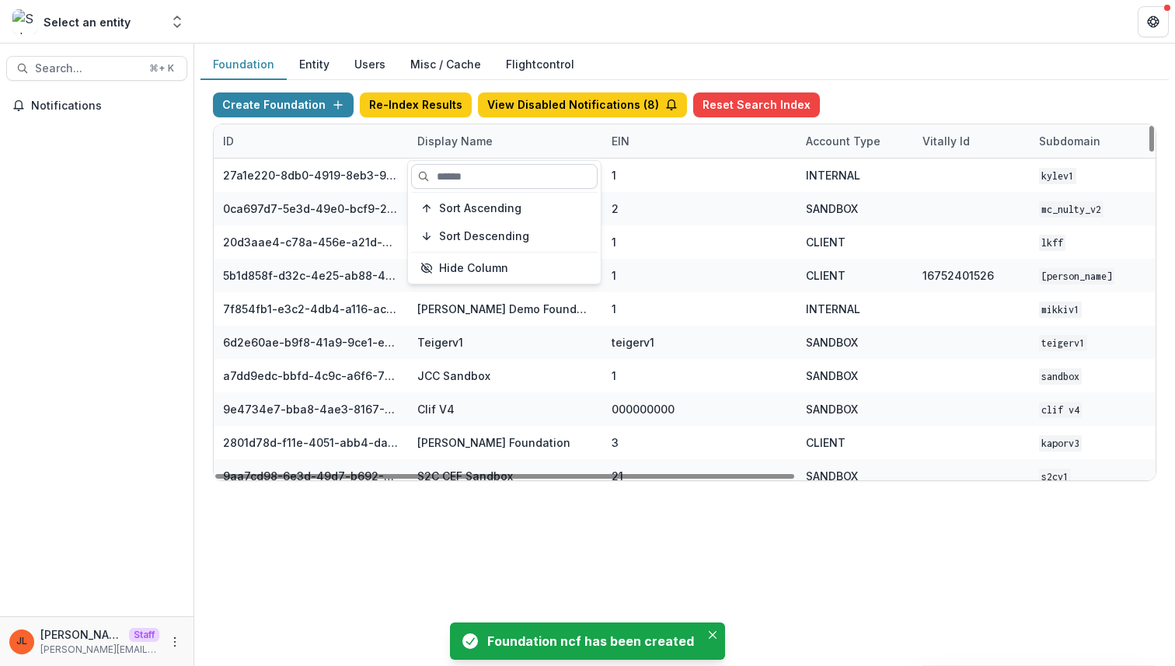
click at [445, 182] on input at bounding box center [504, 176] width 186 height 25
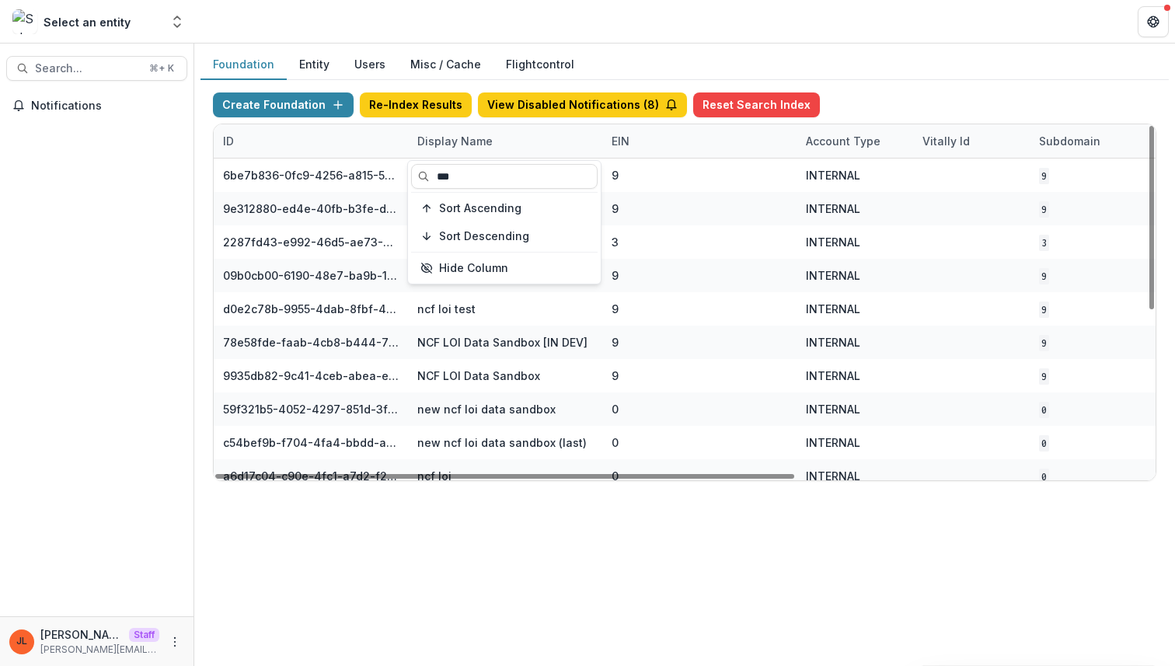
type input "***"
click at [555, 604] on div "Foundation Entity Users Misc / Cache Flightcontrol Create Foundation Re-Index R…" at bounding box center [684, 355] width 980 height 622
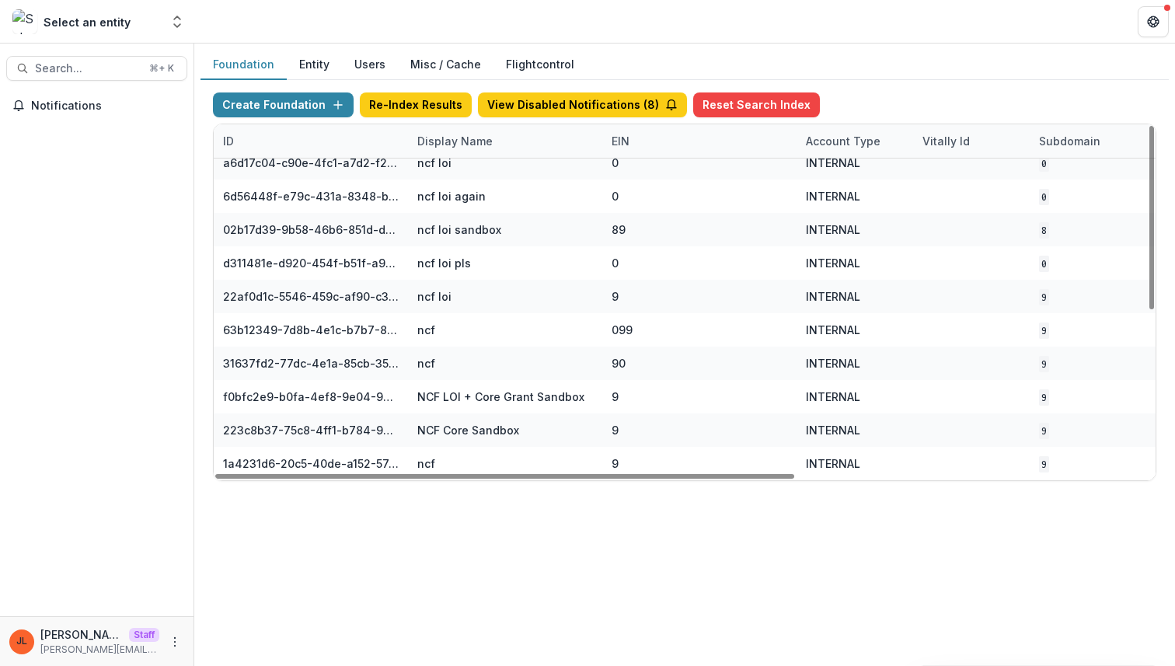
scroll to position [313, 573]
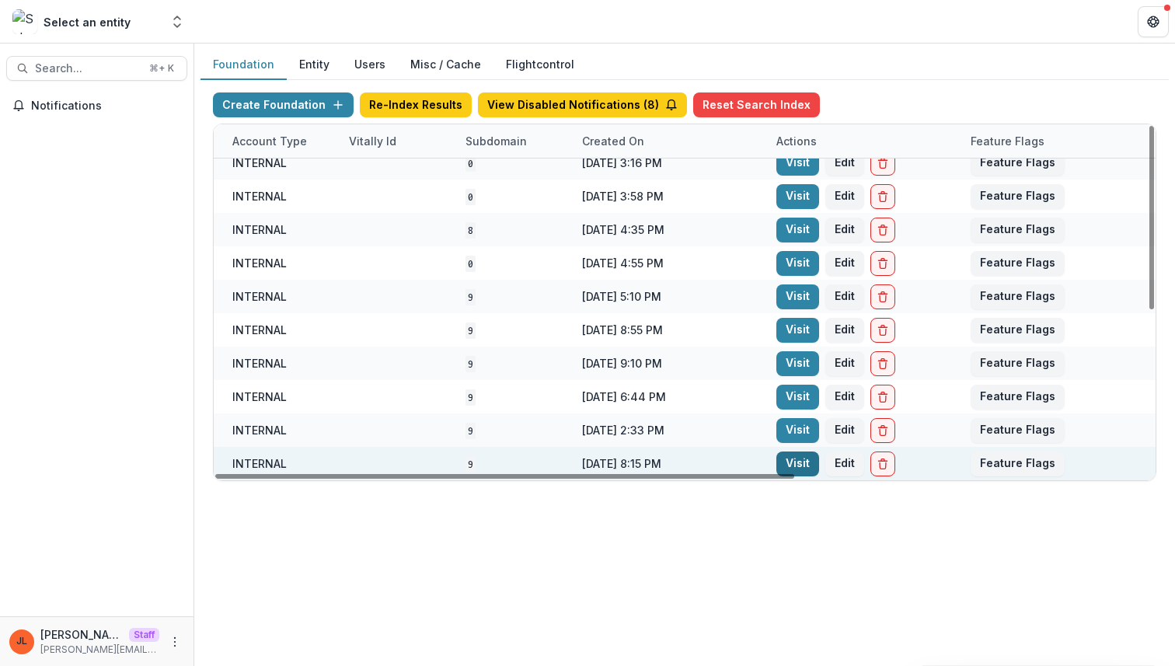
click at [803, 464] on link "Visit" at bounding box center [797, 463] width 43 height 25
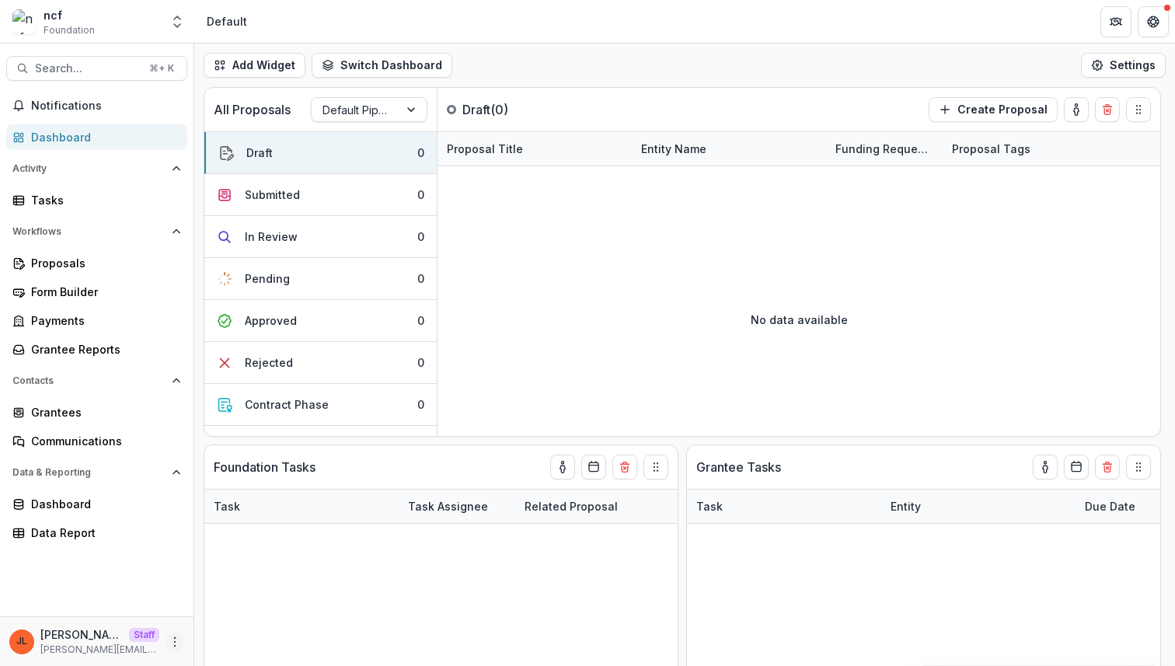
click at [175, 636] on icon "More" at bounding box center [175, 642] width 12 height 12
click at [266, 608] on link "User Settings" at bounding box center [277, 609] width 166 height 26
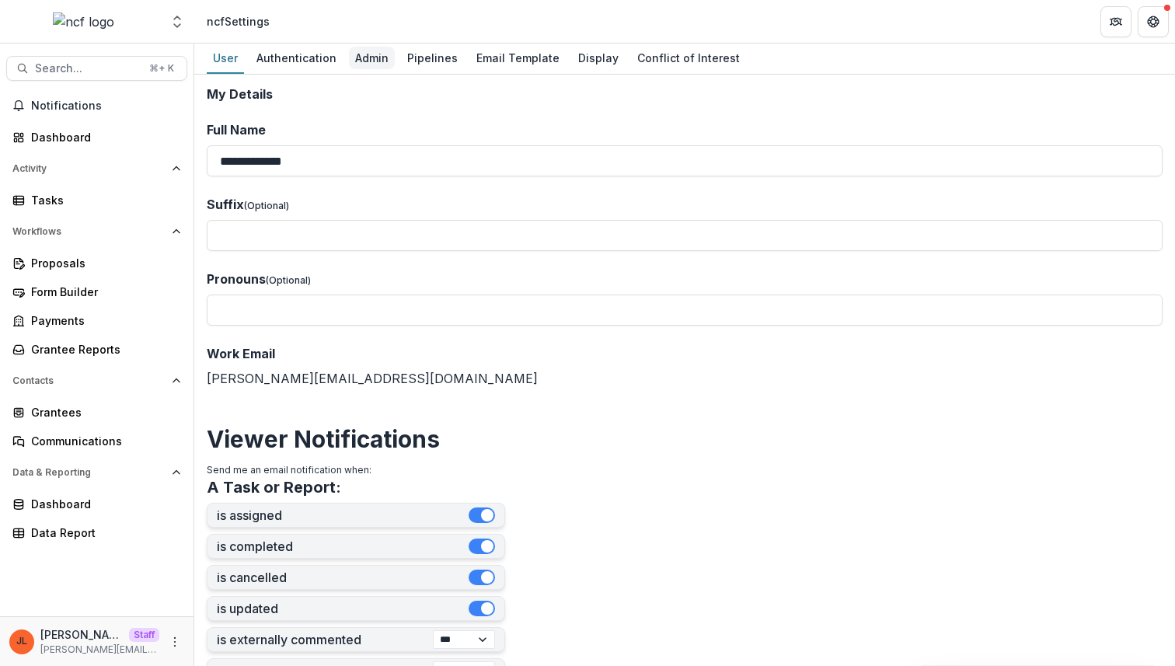
click at [382, 53] on div "Admin" at bounding box center [372, 58] width 46 height 23
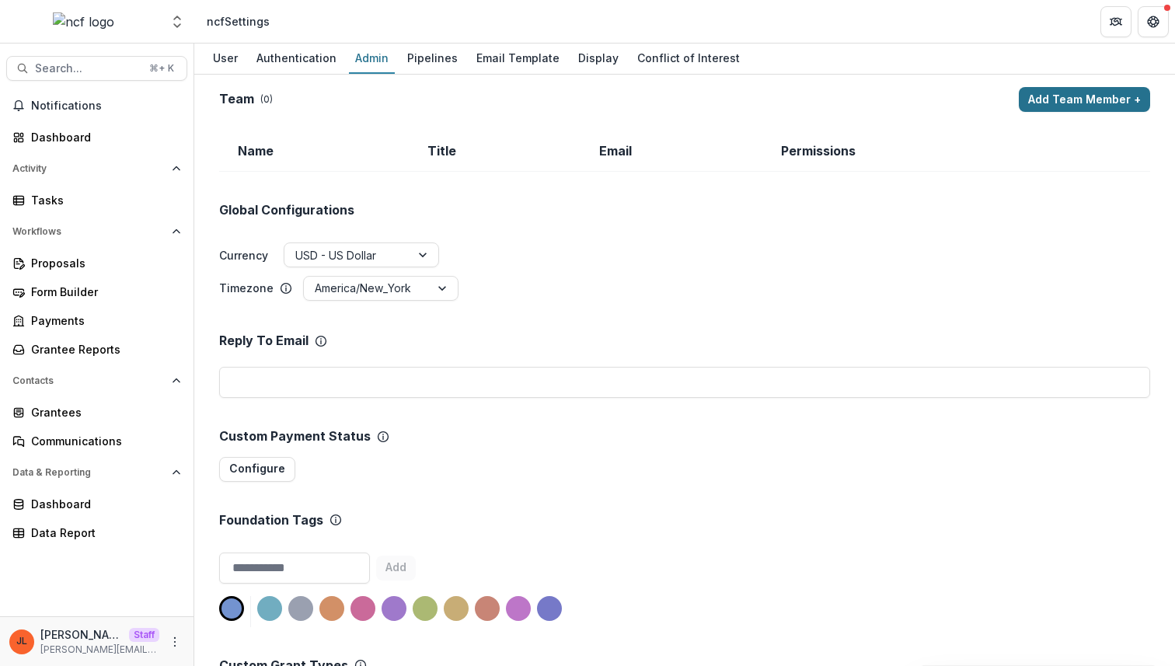
click at [1036, 96] on button "Add Team Member +" at bounding box center [1084, 99] width 131 height 25
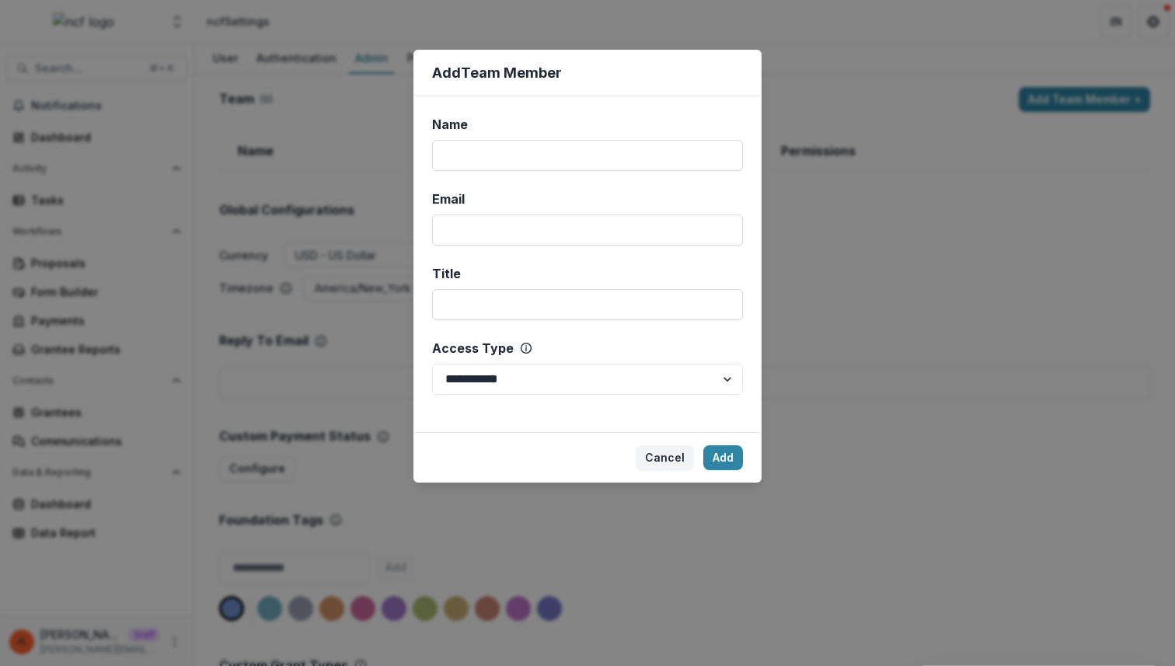
click at [642, 171] on div "**********" at bounding box center [587, 264] width 348 height 336
click at [639, 165] on input "Name" at bounding box center [587, 155] width 311 height 31
type input "****"
type input "**********"
select select "*****"
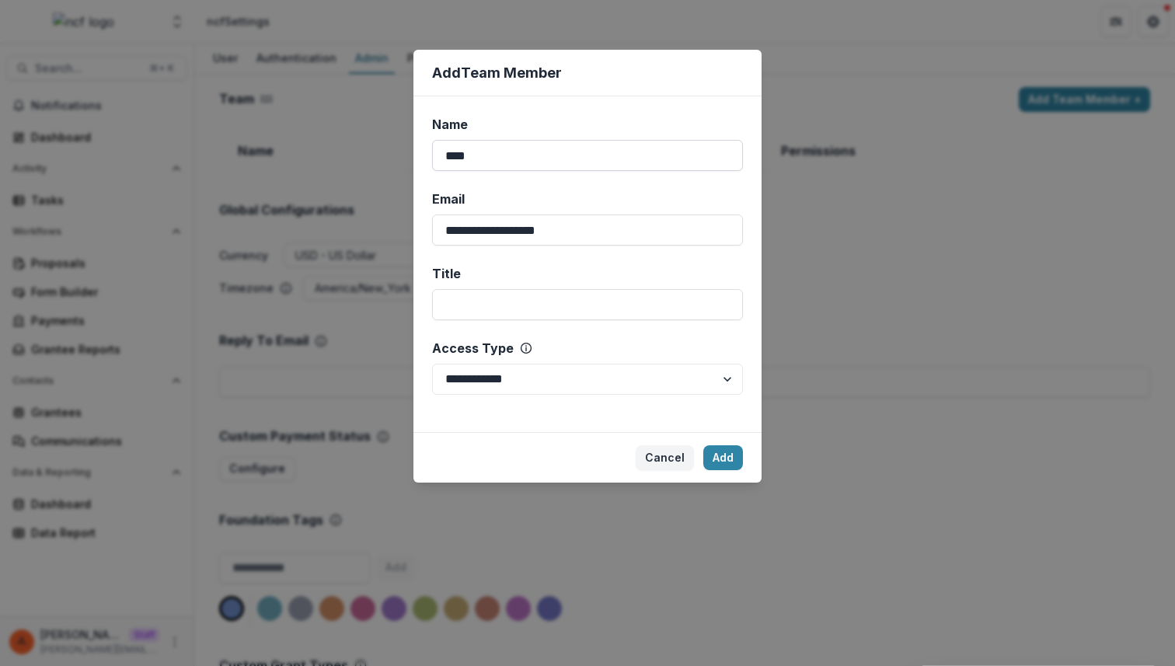
click button "Add" at bounding box center [723, 457] width 40 height 25
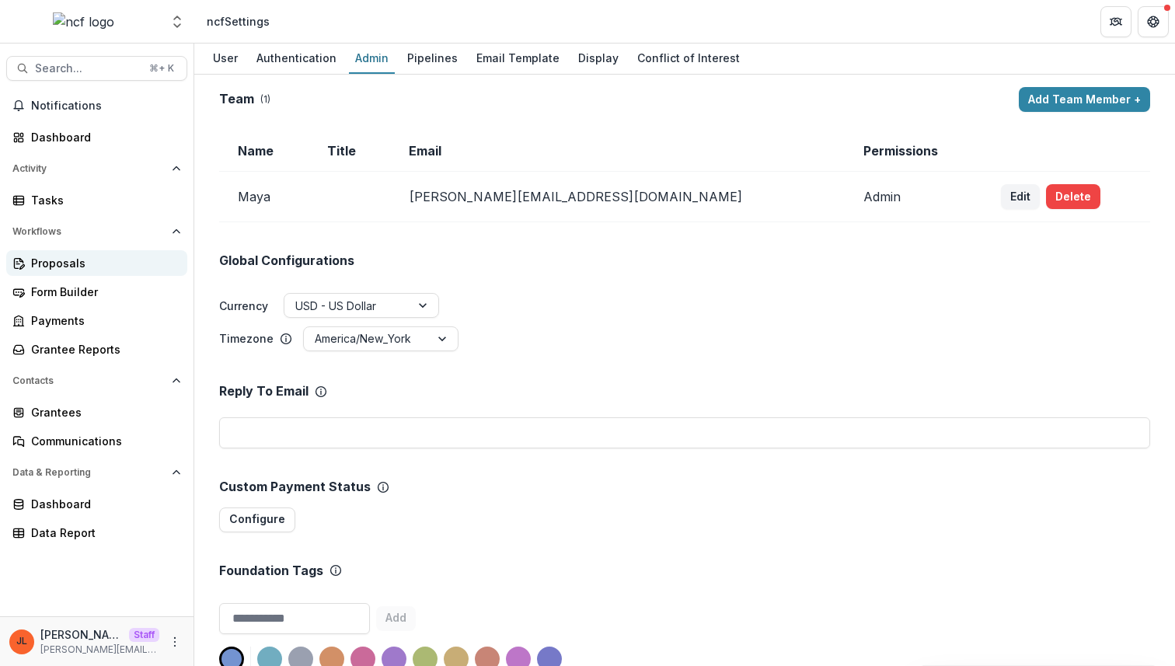
click at [85, 256] on div "Proposals" at bounding box center [103, 263] width 144 height 16
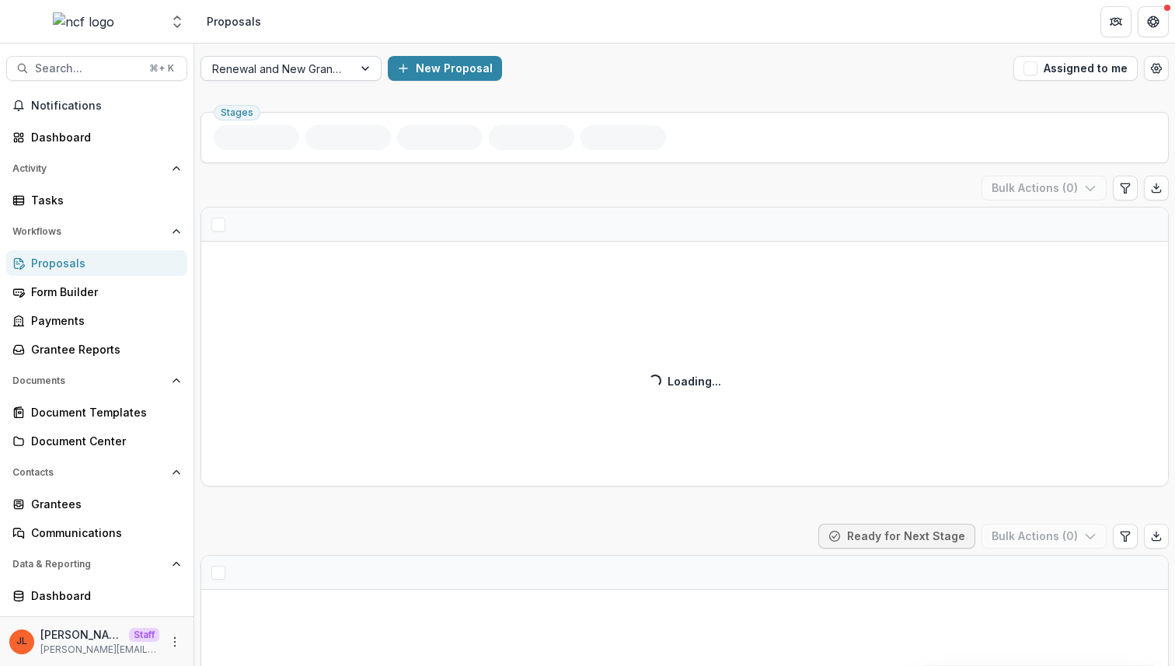
click at [340, 63] on div at bounding box center [277, 68] width 130 height 19
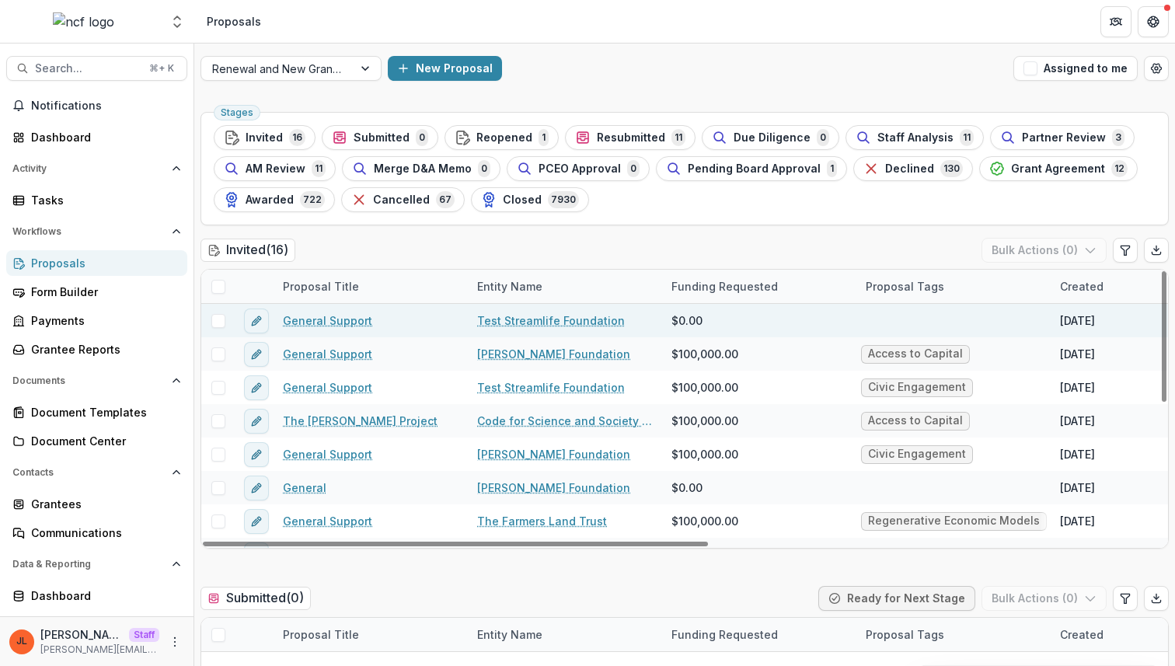
click at [343, 319] on link "General Support" at bounding box center [327, 320] width 89 height 16
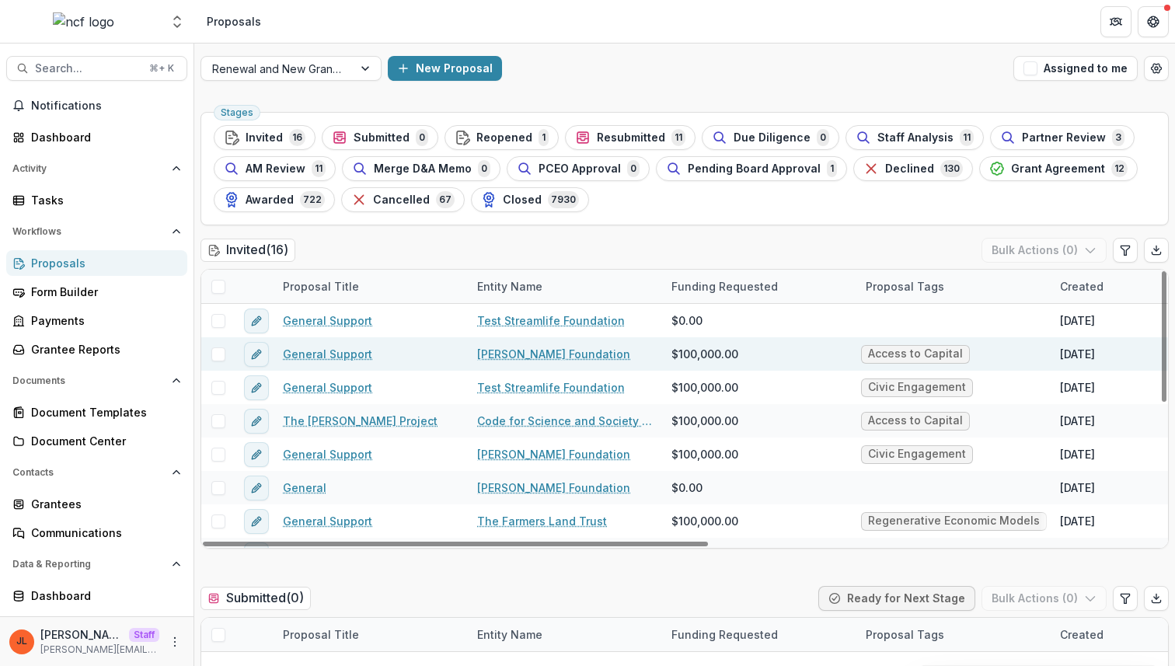
click at [330, 357] on link "General Support" at bounding box center [327, 354] width 89 height 16
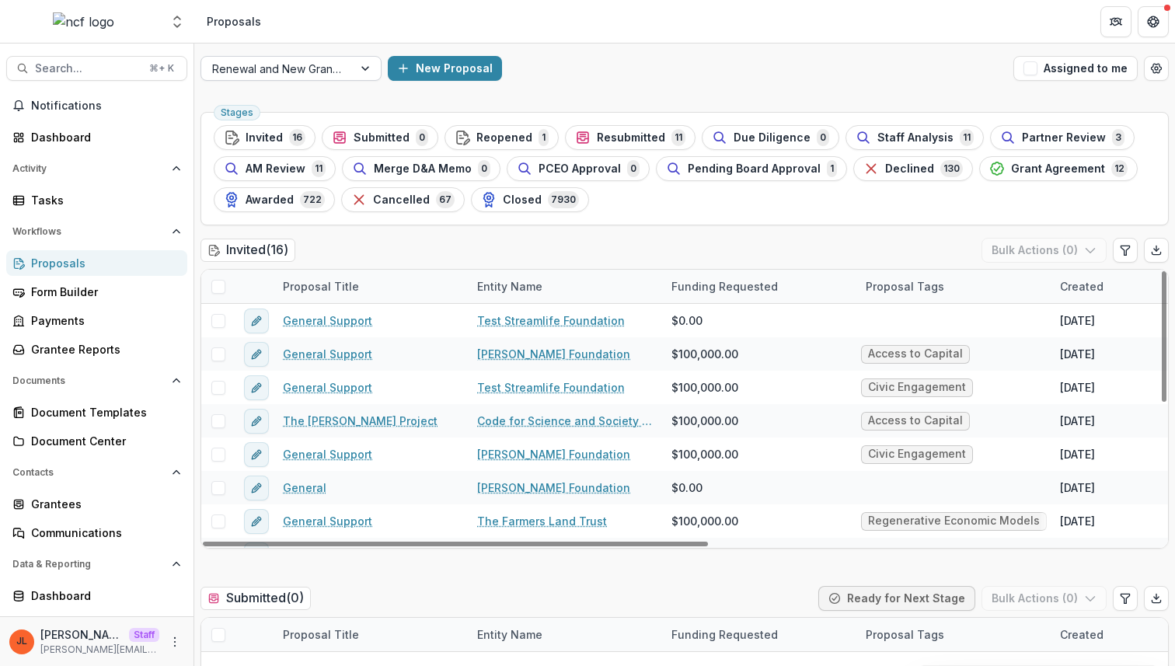
click at [329, 71] on div at bounding box center [277, 68] width 130 height 19
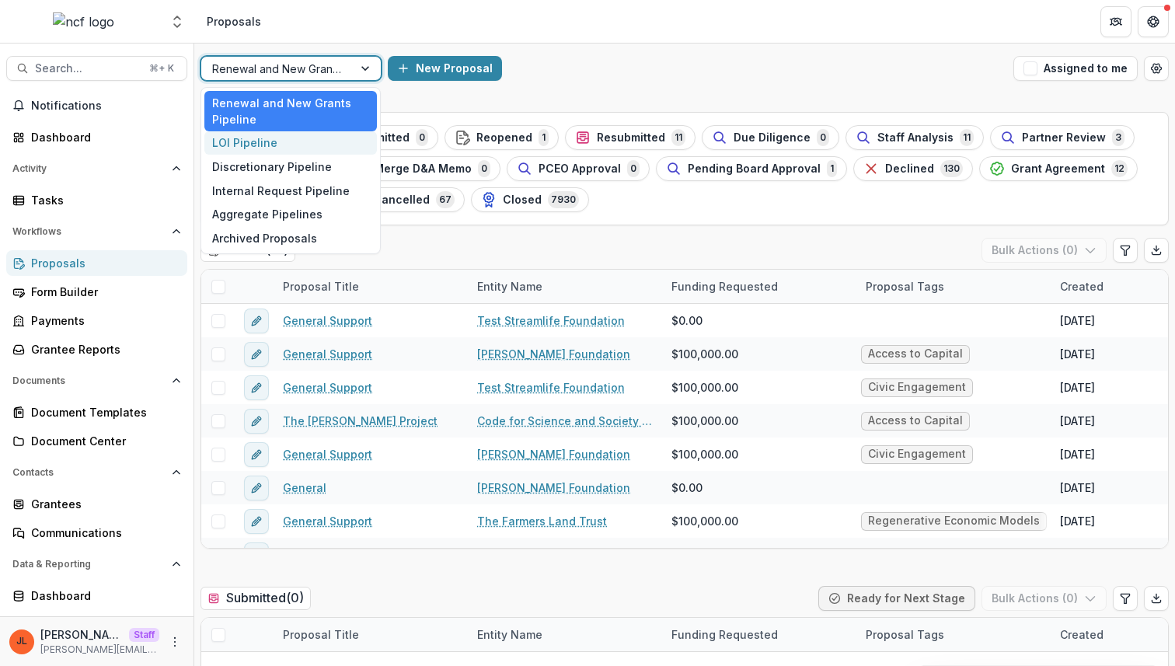
click at [326, 138] on div "LOI Pipeline" at bounding box center [290, 143] width 172 height 24
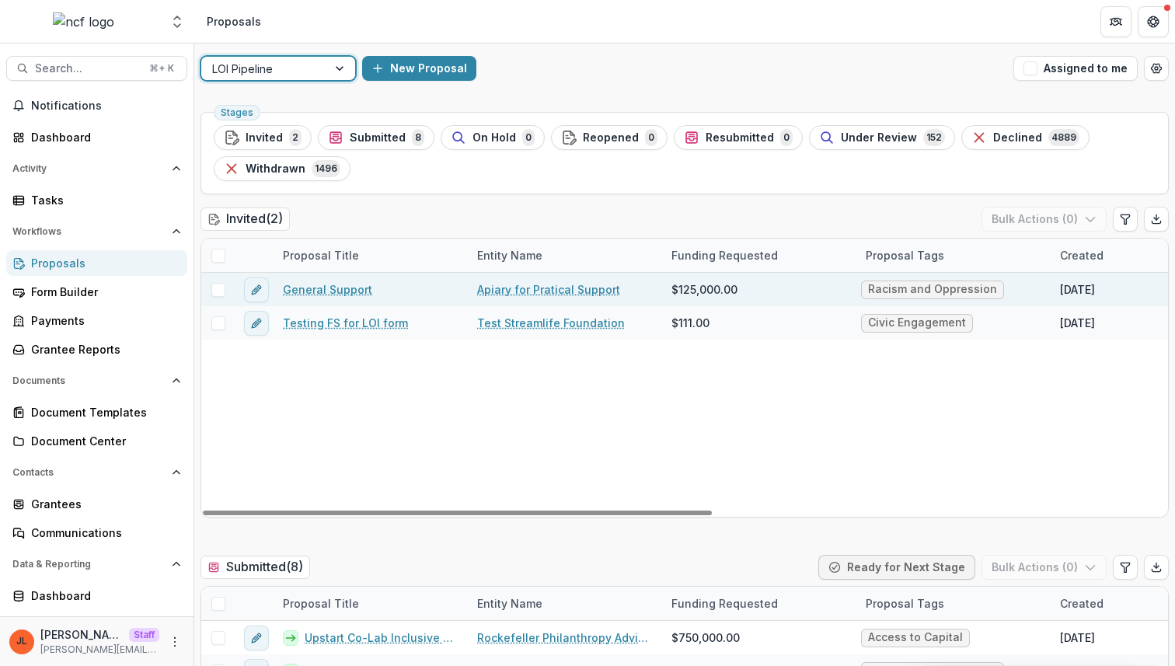
click at [563, 288] on link "Apiary for Pratical Support" at bounding box center [548, 289] width 143 height 16
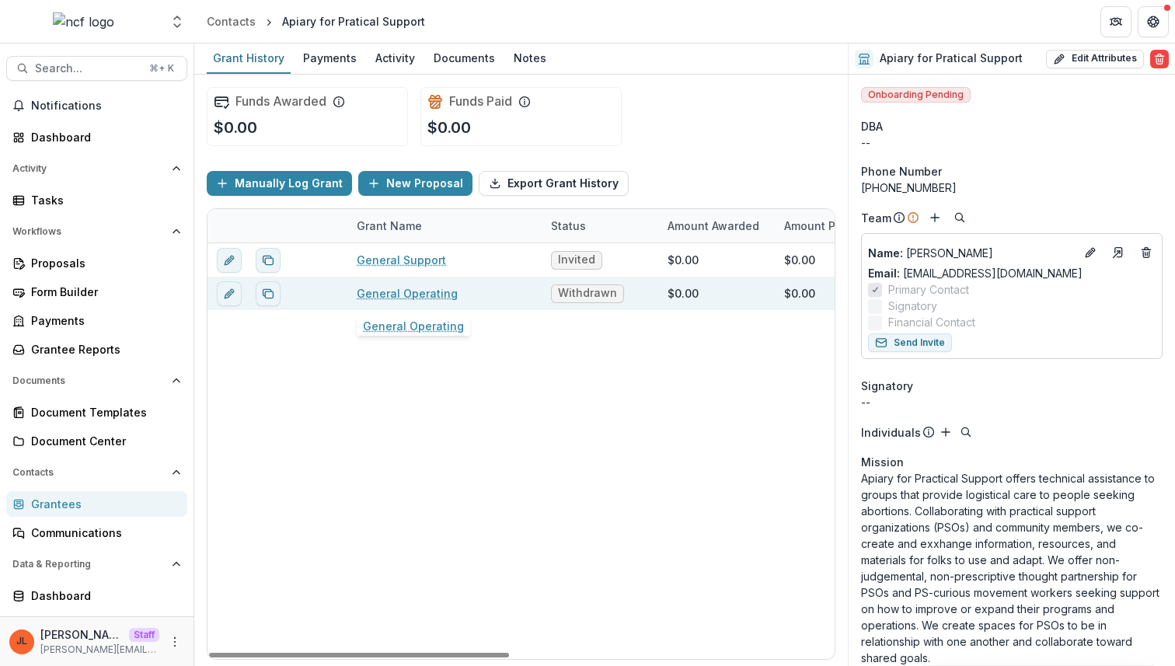
click at [406, 295] on link "General Operating" at bounding box center [407, 293] width 101 height 16
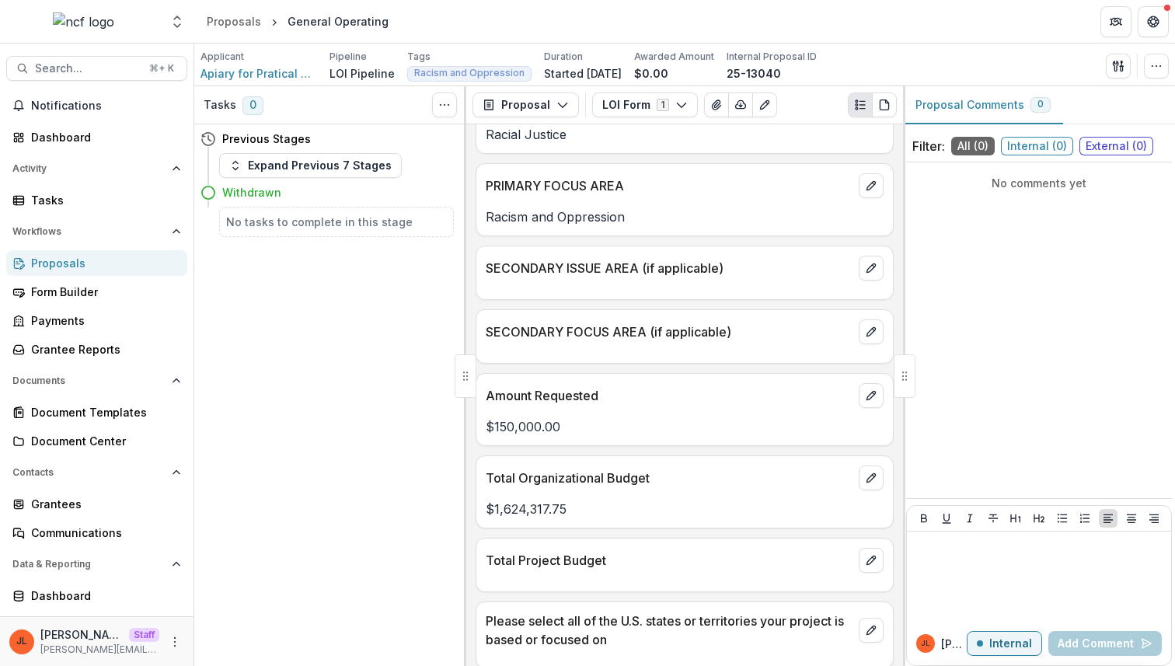
scroll to position [172, 0]
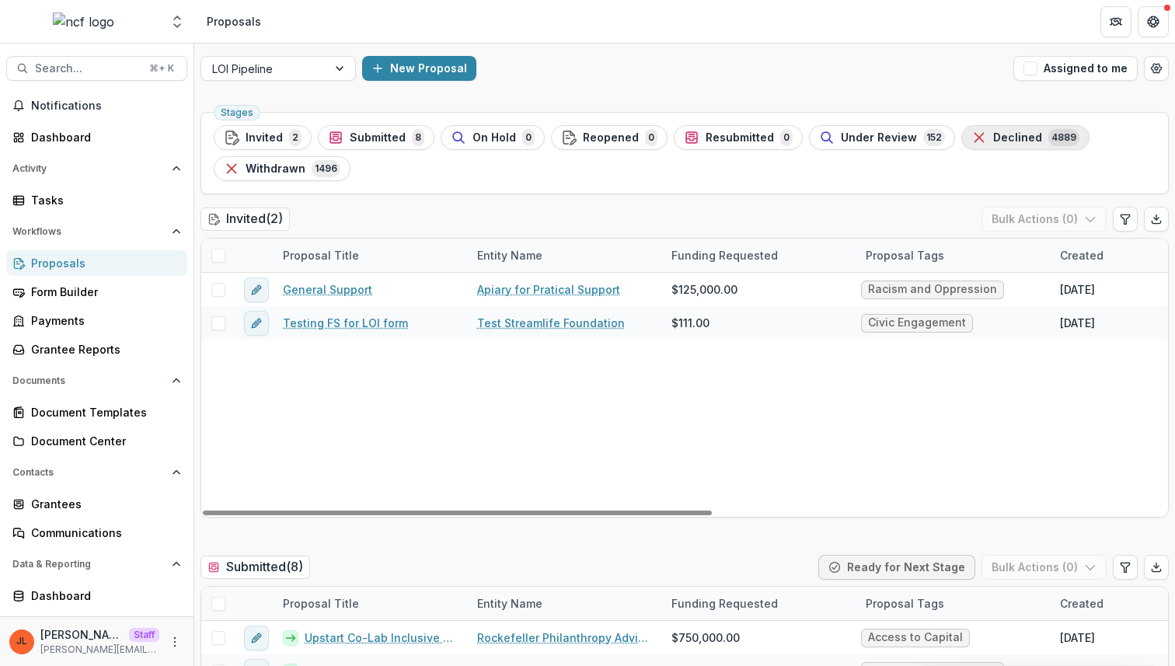
click at [993, 141] on span "Declined" at bounding box center [1017, 137] width 49 height 13
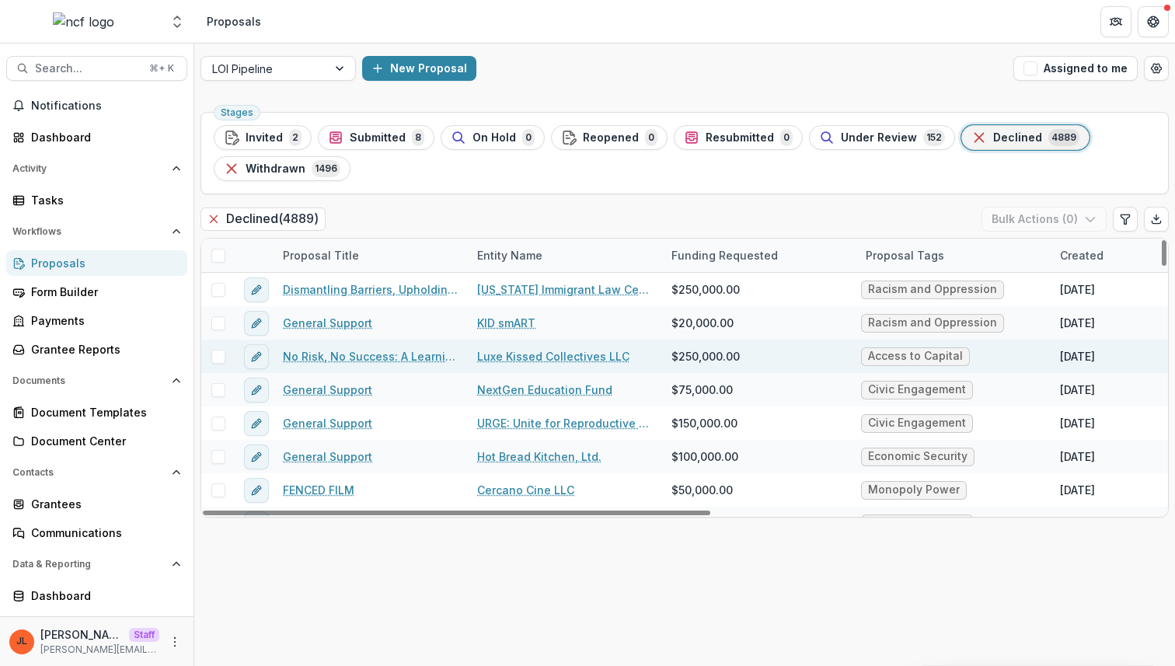
click at [340, 360] on link "No Risk, No Success: A Learning Journey Toward Economic Justice" at bounding box center [371, 356] width 176 height 16
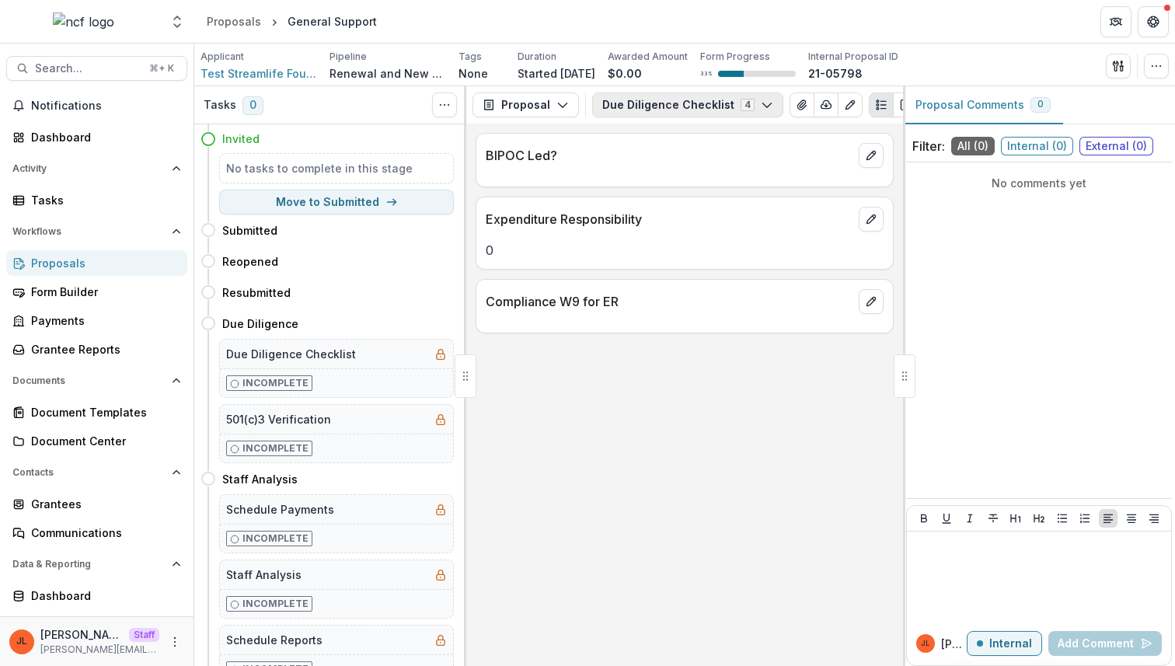
click at [688, 113] on button "Due Diligence Checklist 4" at bounding box center [687, 104] width 191 height 25
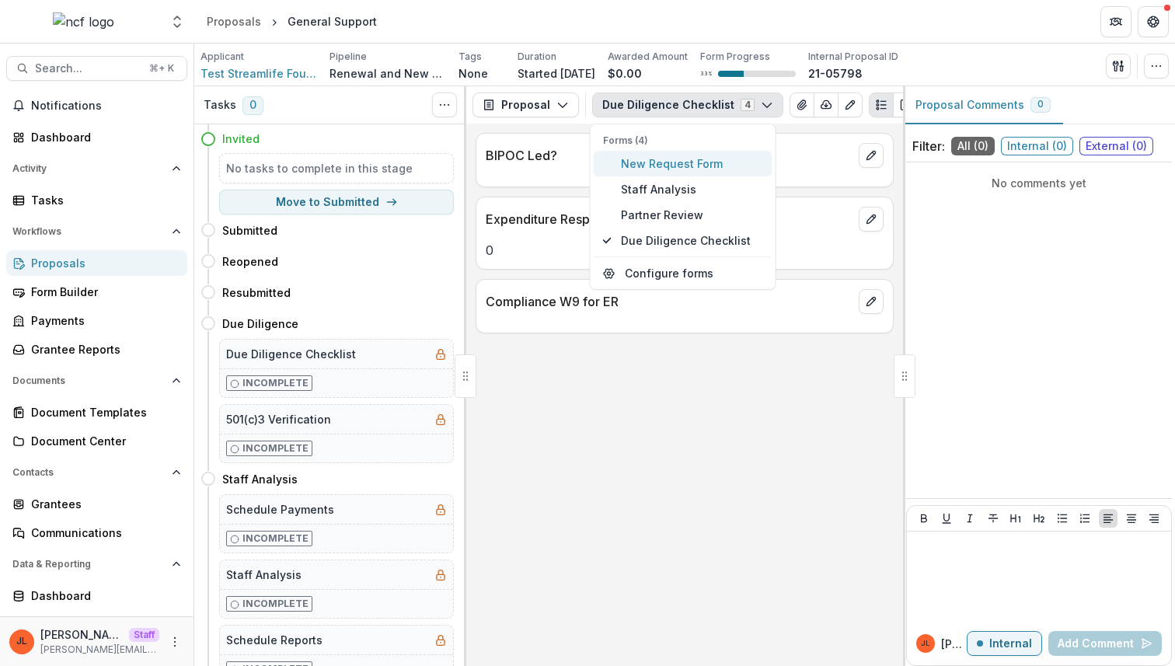
click at [655, 172] on button "New Request Form" at bounding box center [683, 164] width 179 height 26
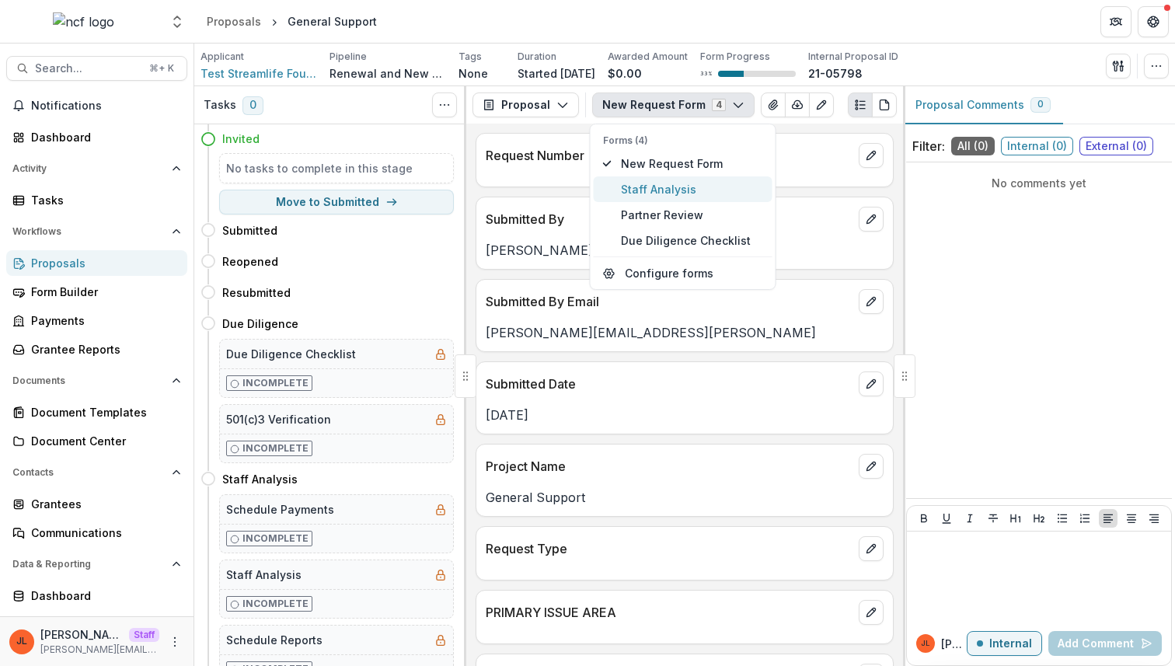
click at [647, 194] on span "Staff Analysis" at bounding box center [692, 189] width 142 height 16
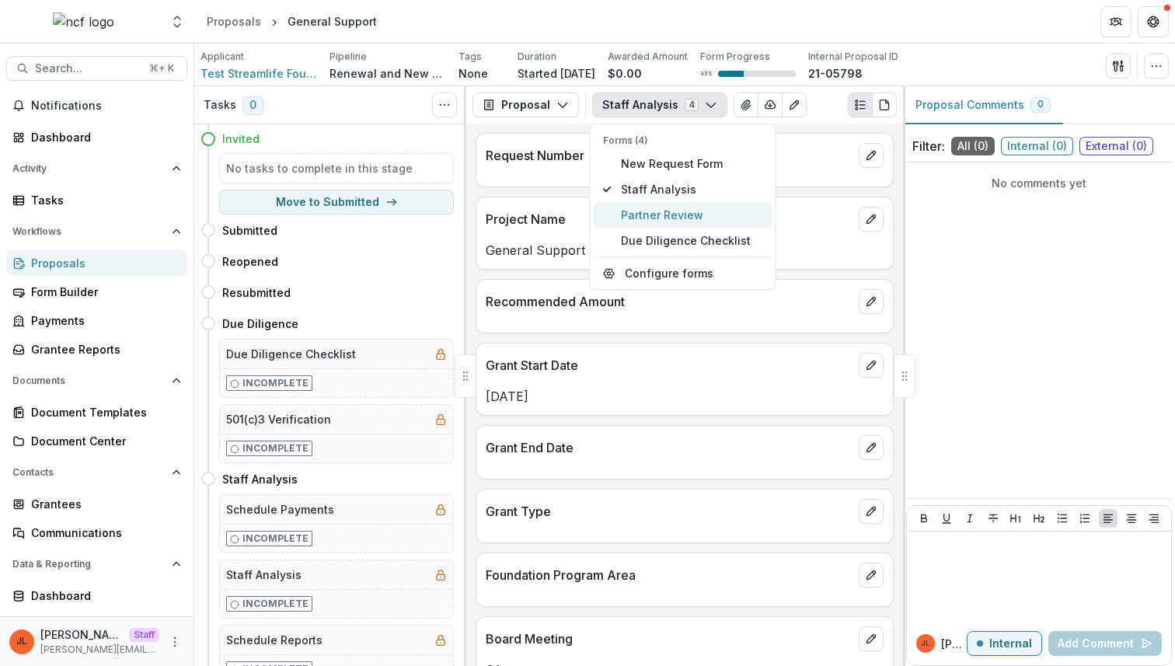
click at [676, 213] on span "Partner Review" at bounding box center [692, 215] width 142 height 16
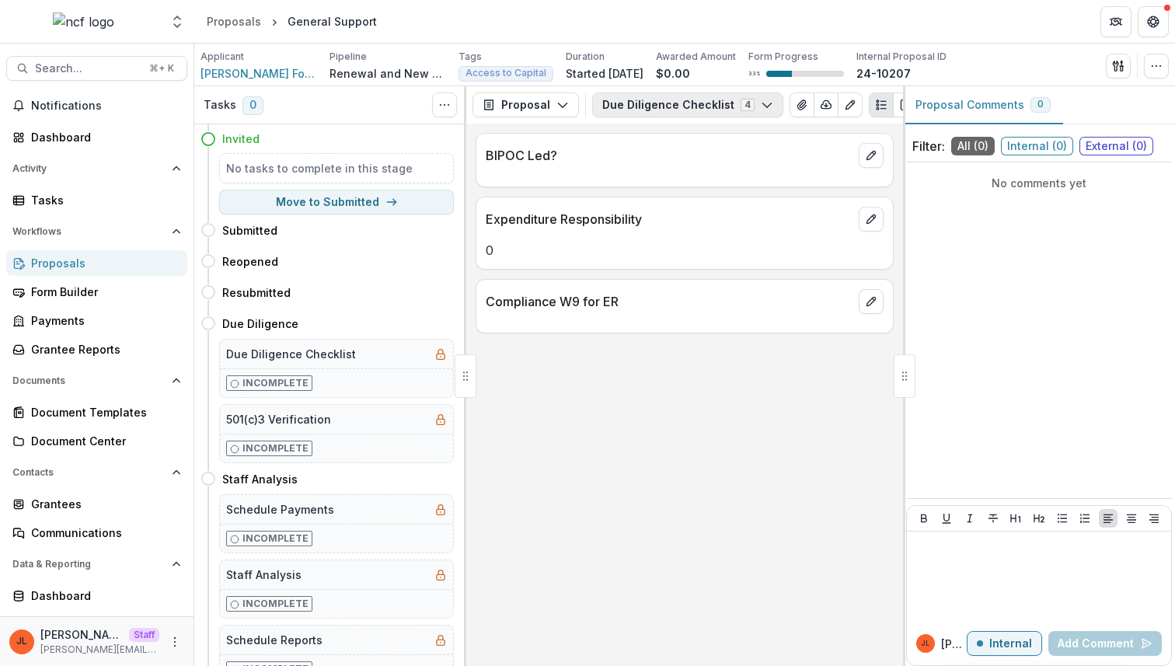
click at [662, 95] on button "Due Diligence Checklist 4" at bounding box center [687, 104] width 191 height 25
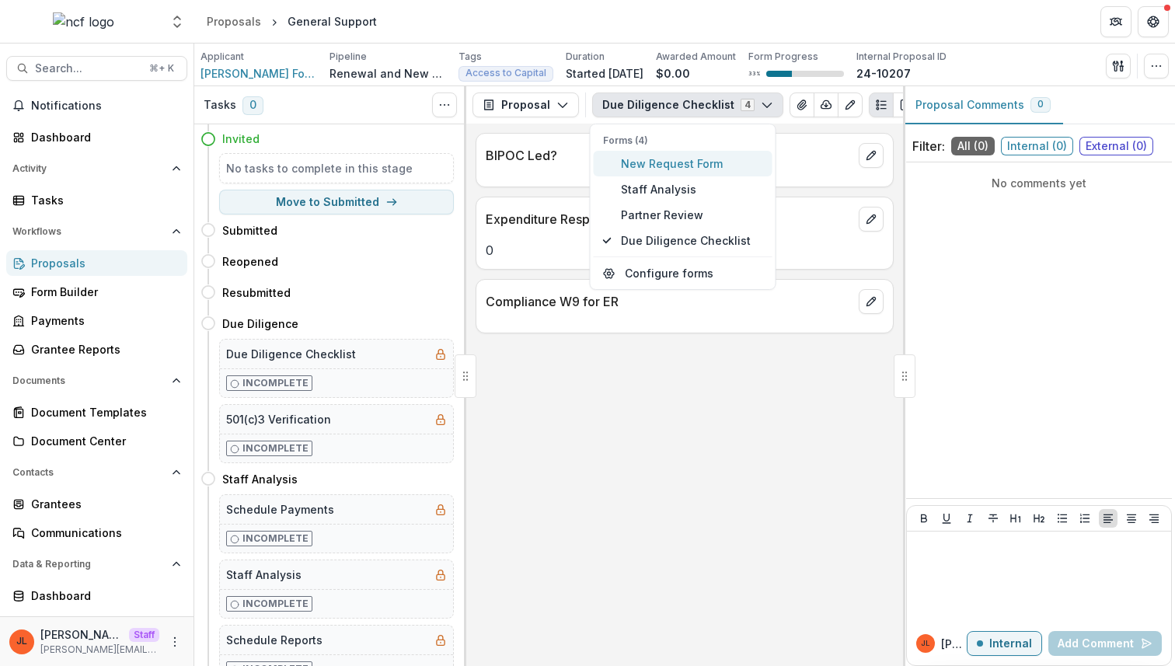
click at [656, 162] on span "New Request Form" at bounding box center [692, 163] width 142 height 16
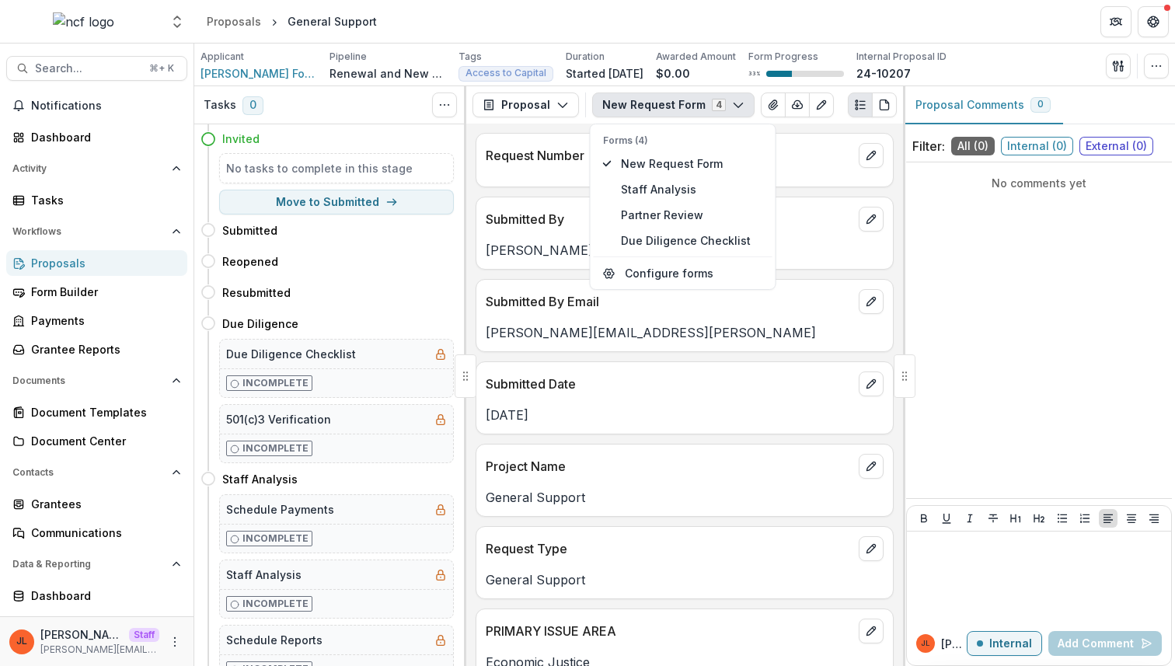
click at [607, 429] on div "Submitted Date [DATE]" at bounding box center [684, 397] width 418 height 73
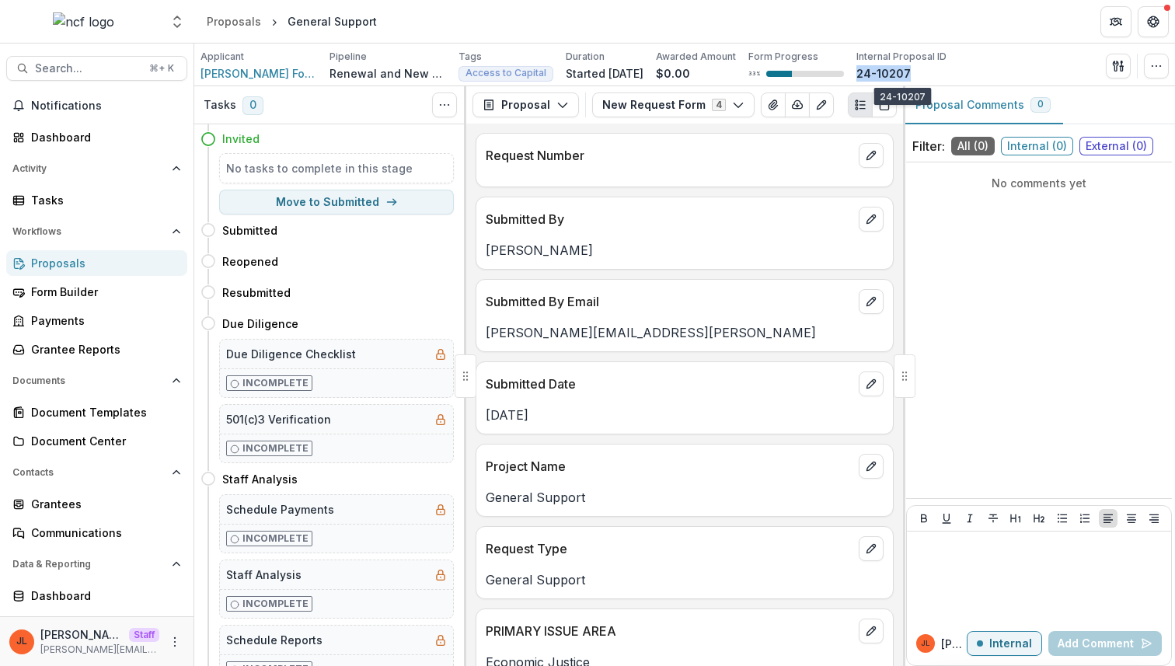
drag, startPoint x: 876, startPoint y: 75, endPoint x: 959, endPoint y: 75, distance: 83.1
click at [946, 75] on div "24-10207" at bounding box center [901, 73] width 90 height 16
copy p "24-10207"
click at [769, 255] on p "Sara Touey" at bounding box center [685, 250] width 398 height 19
click at [1148, 68] on button "button" at bounding box center [1156, 66] width 25 height 25
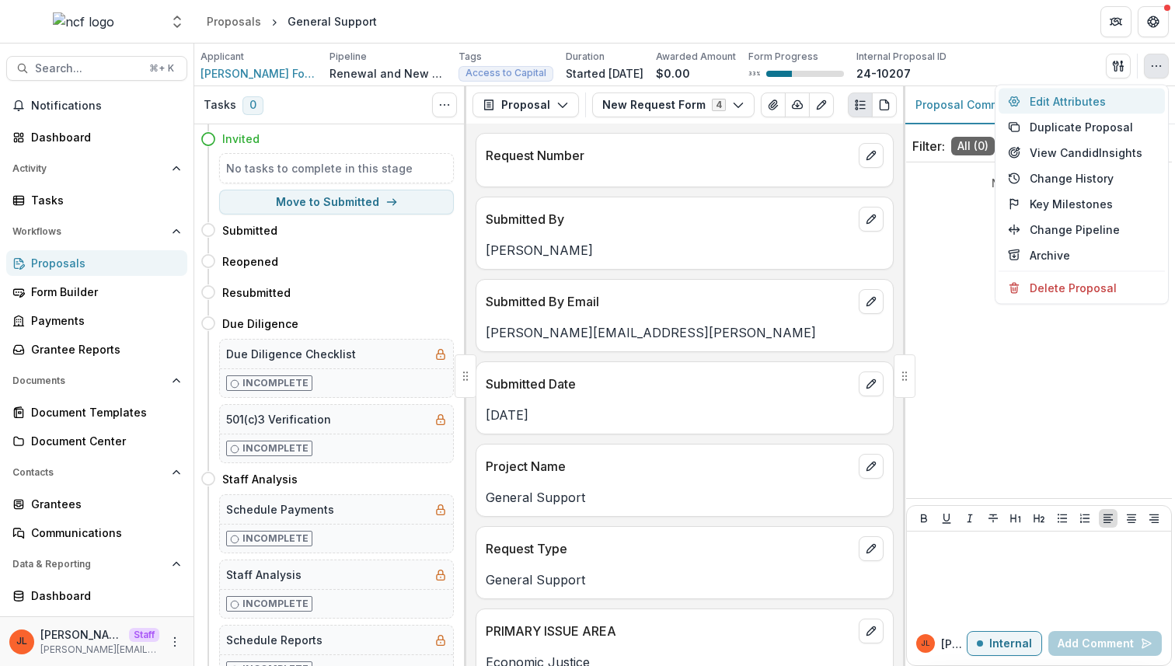
click at [1085, 105] on button "Edit Attributes" at bounding box center [1081, 102] width 166 height 26
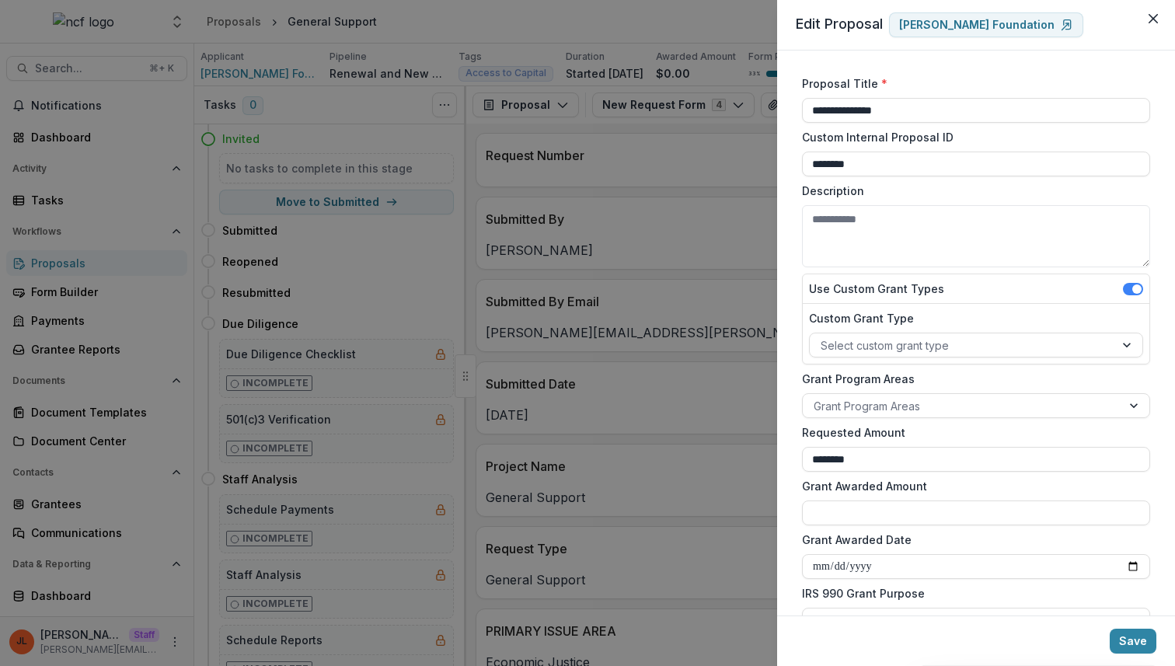
click at [708, 284] on div "**********" at bounding box center [587, 333] width 1175 height 666
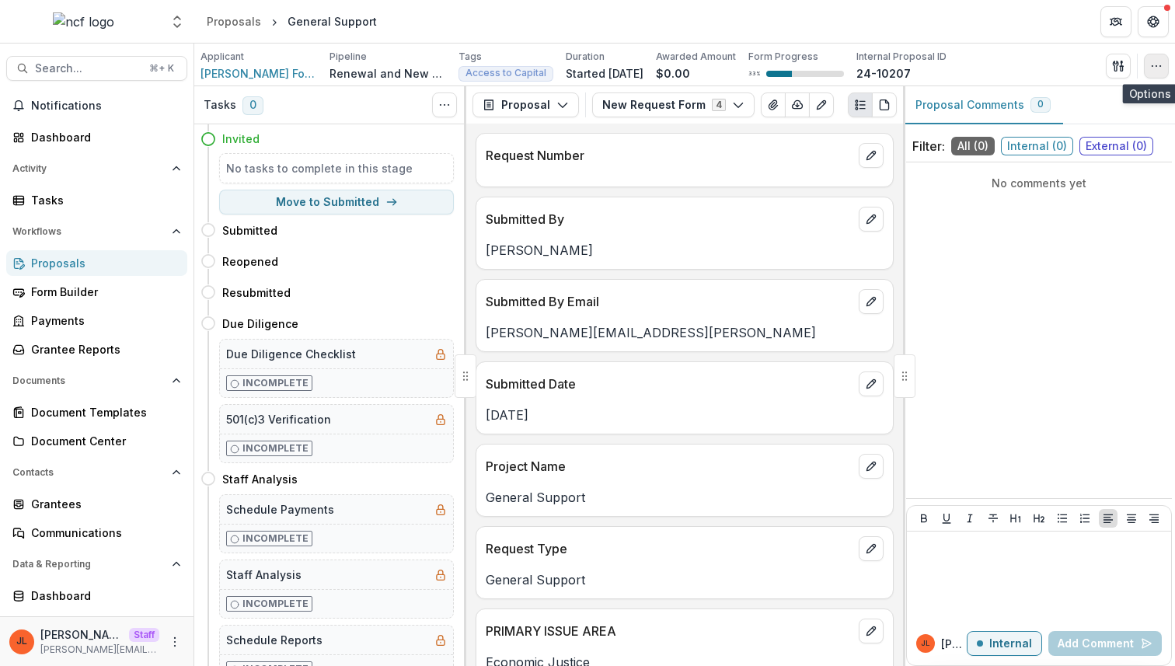
click at [1155, 73] on button "button" at bounding box center [1156, 66] width 25 height 25
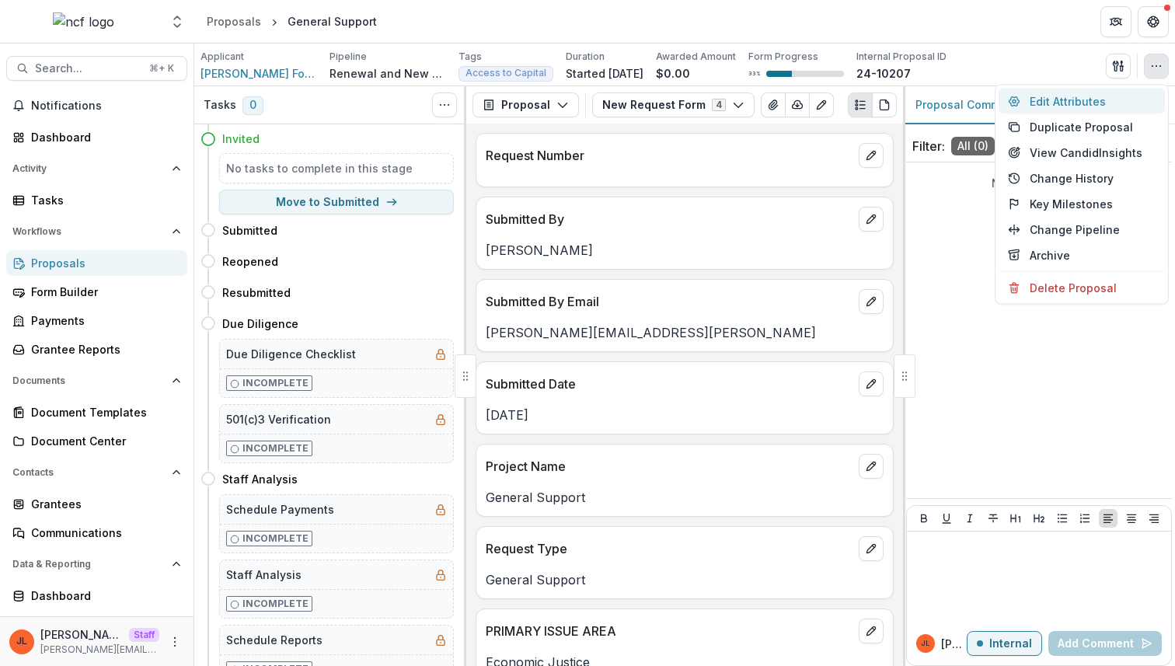
click at [1124, 96] on button "Edit Attributes" at bounding box center [1081, 102] width 166 height 26
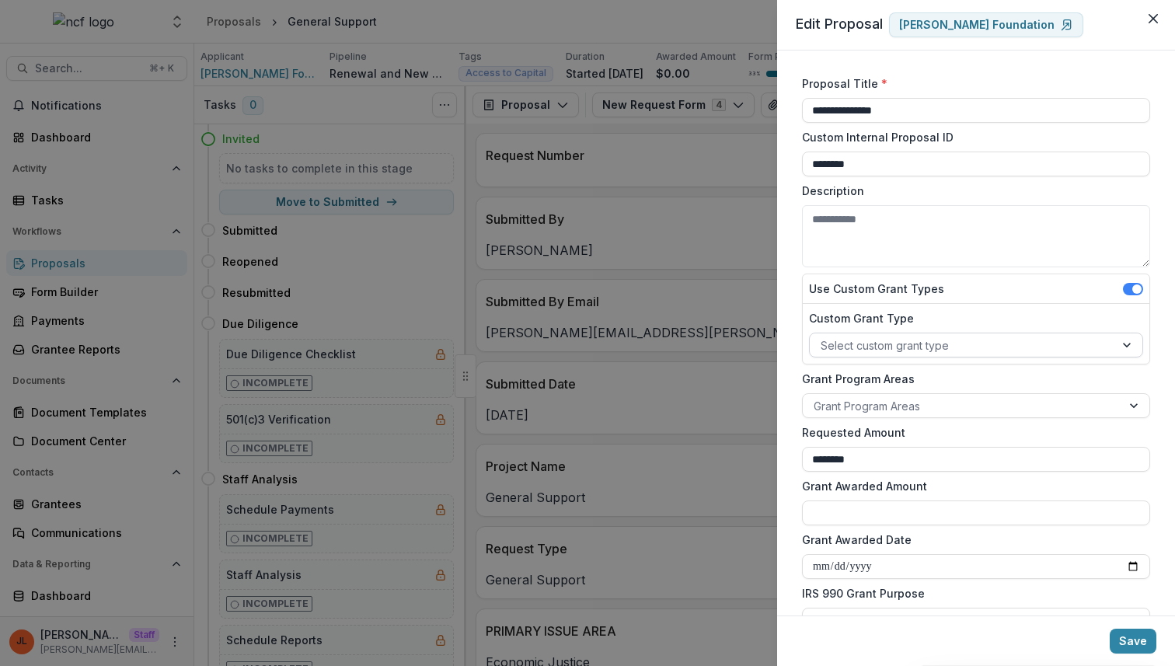
scroll to position [1213, 0]
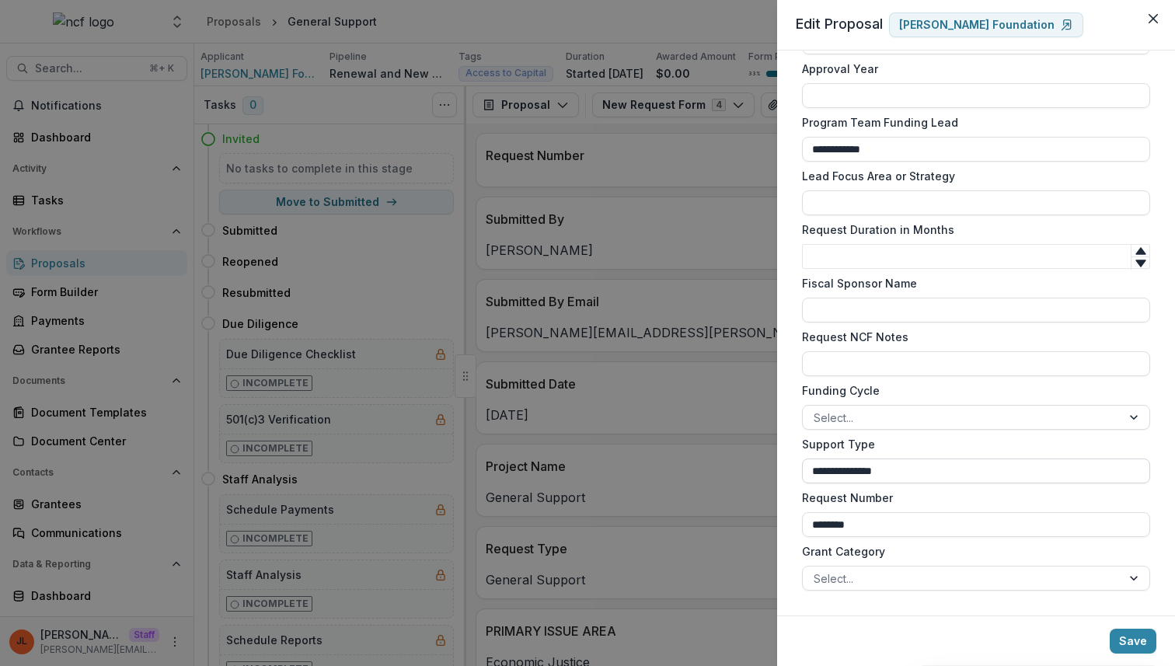
click at [860, 471] on input "**********" at bounding box center [976, 470] width 348 height 25
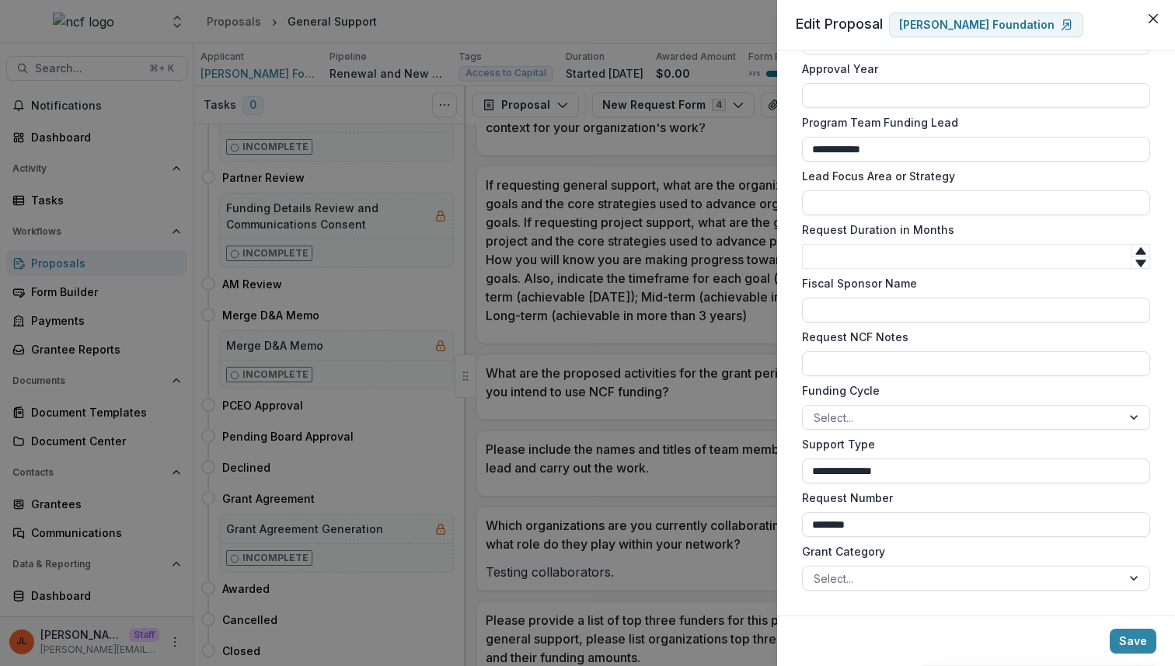
click at [625, 413] on div "**********" at bounding box center [587, 333] width 1175 height 666
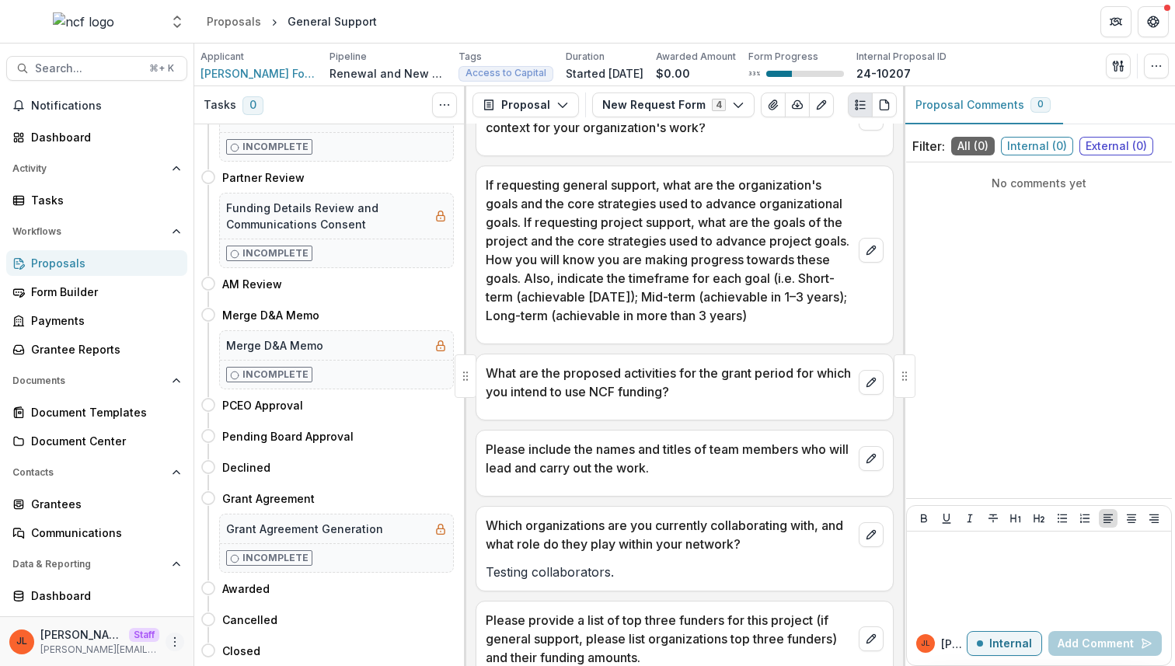
click at [174, 643] on icon "More" at bounding box center [175, 642] width 12 height 12
click at [255, 606] on link "User Settings" at bounding box center [273, 609] width 166 height 26
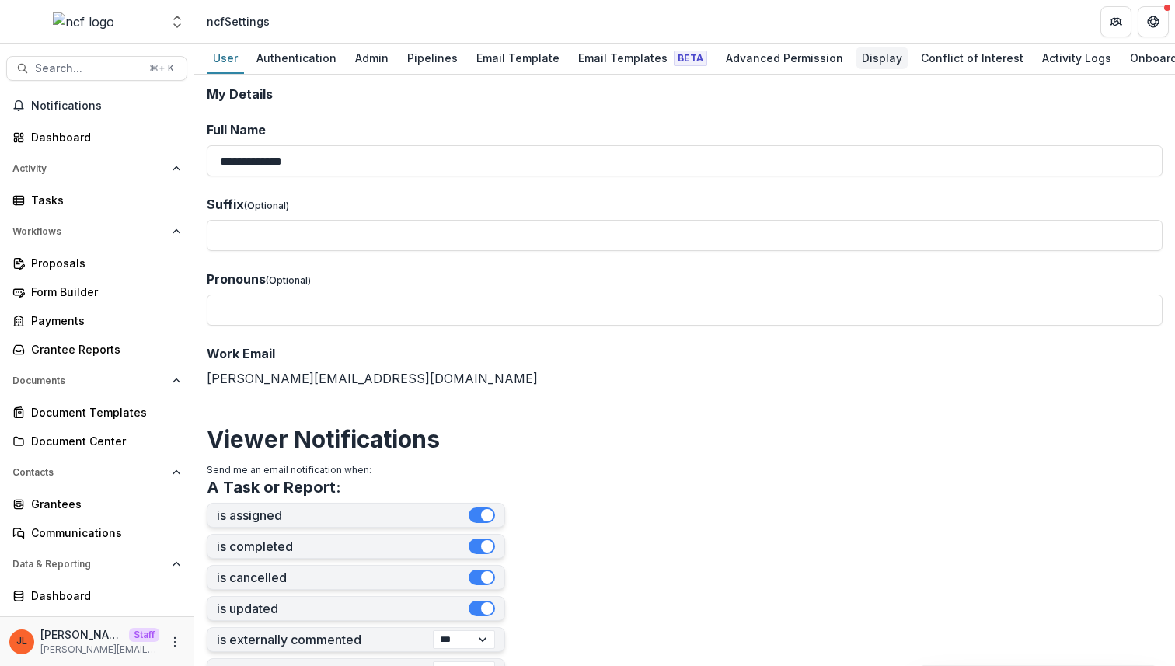
click at [869, 56] on div "Display" at bounding box center [881, 58] width 53 height 23
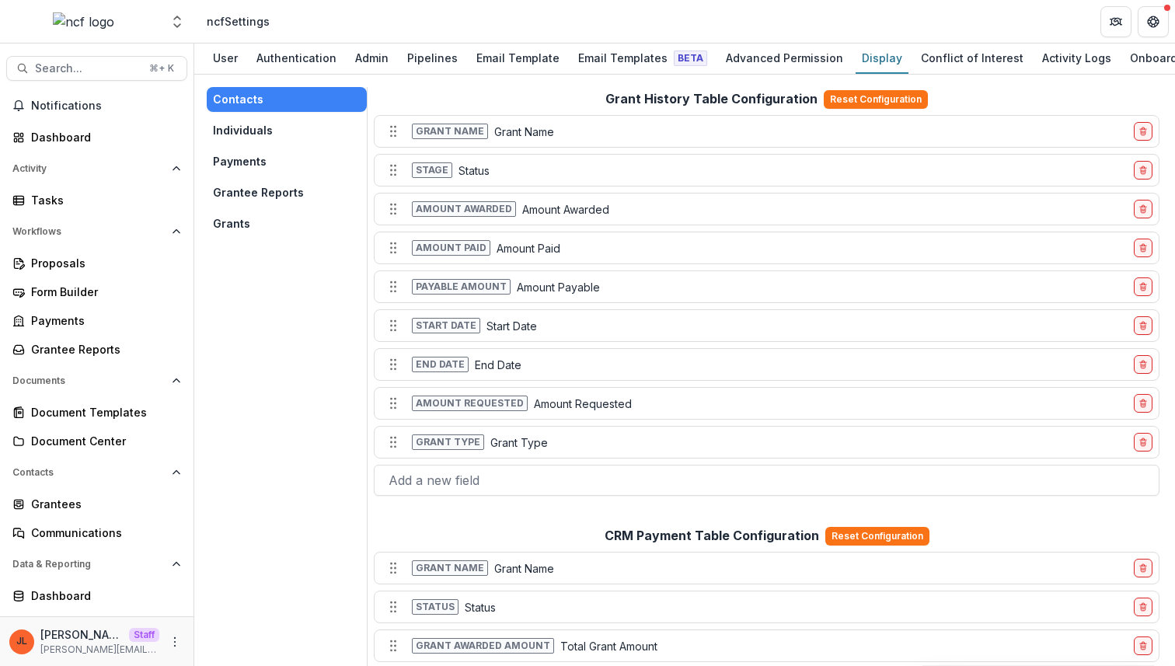
click at [242, 221] on button "Grants" at bounding box center [287, 223] width 160 height 25
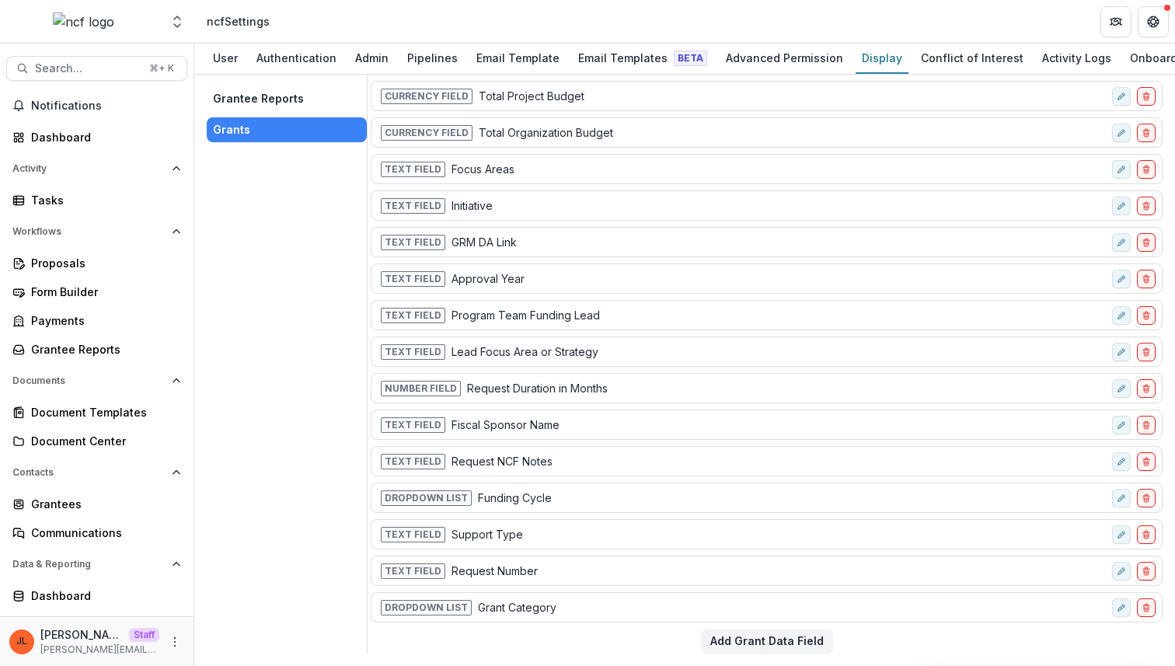
scroll to position [96, 0]
click at [1120, 503] on button "edit-field-row" at bounding box center [1121, 498] width 19 height 19
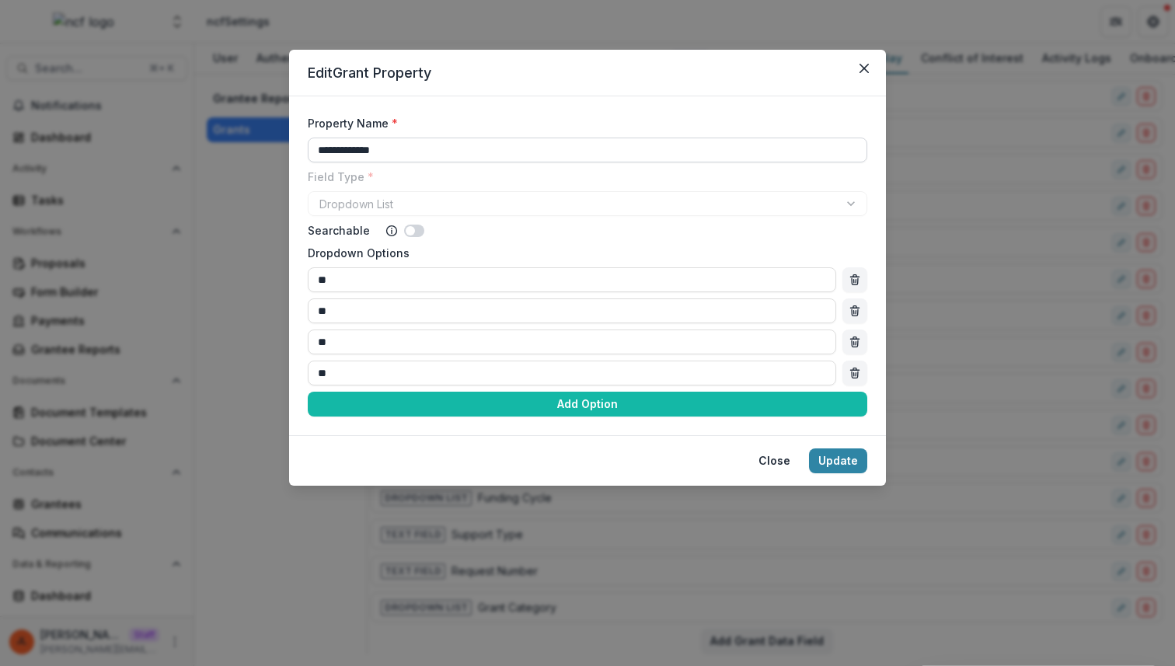
click at [416, 147] on input "**********" at bounding box center [587, 150] width 559 height 25
type input "*"
type input "**********"
click at [972, 240] on div "**********" at bounding box center [587, 333] width 1175 height 666
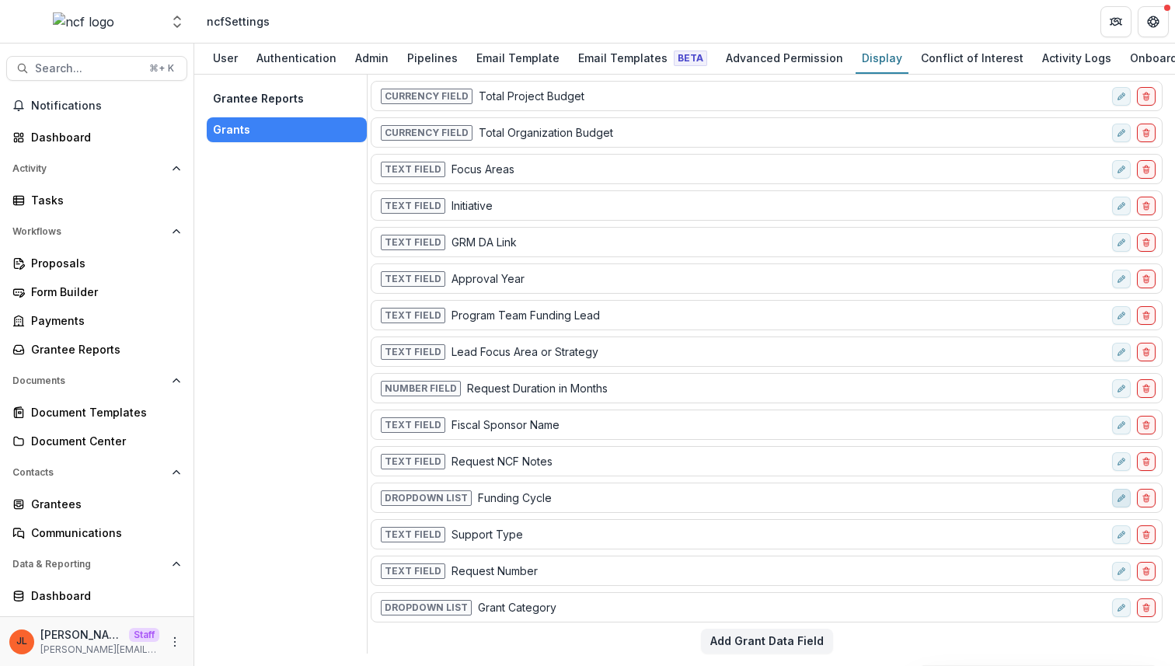
click at [1116, 493] on icon "edit-field-row" at bounding box center [1120, 497] width 9 height 9
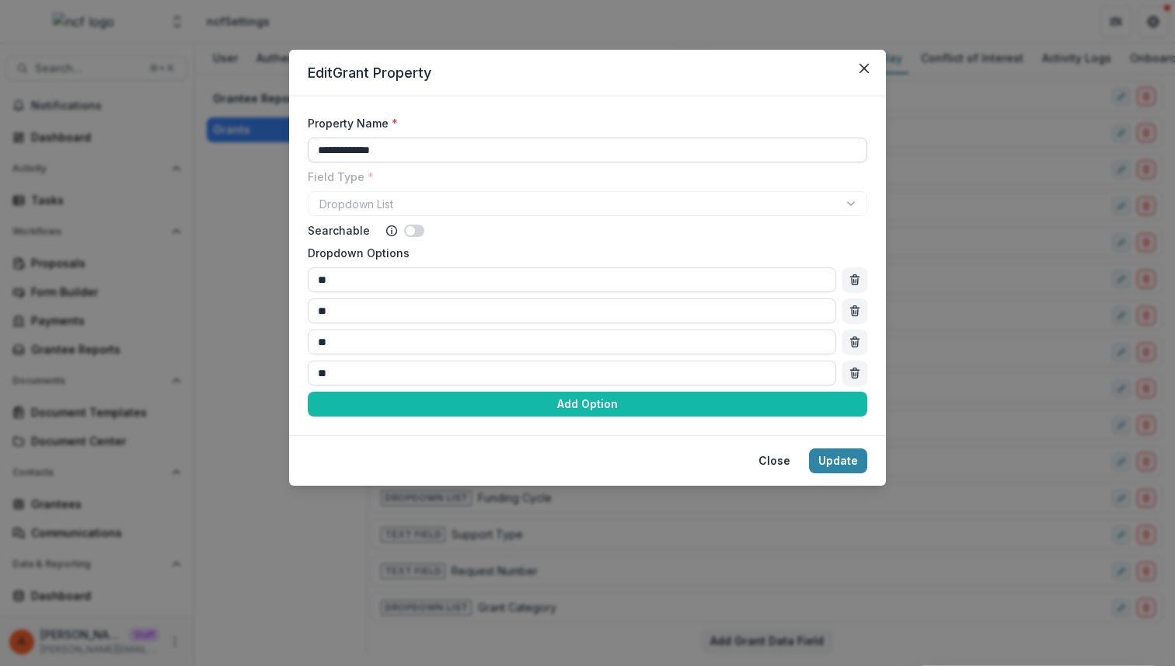
click at [407, 152] on input "**********" at bounding box center [587, 150] width 559 height 25
type input "**********"
click at [861, 460] on button "Update" at bounding box center [838, 460] width 58 height 25
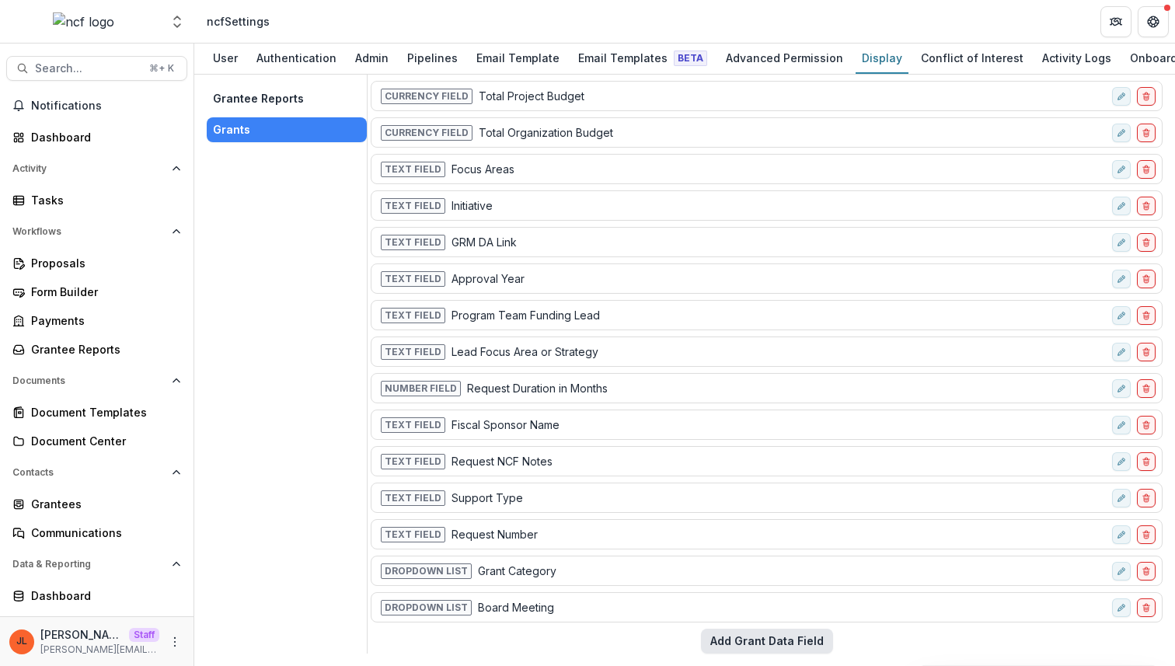
click at [740, 649] on button "Add Grant Data Field" at bounding box center [767, 641] width 132 height 25
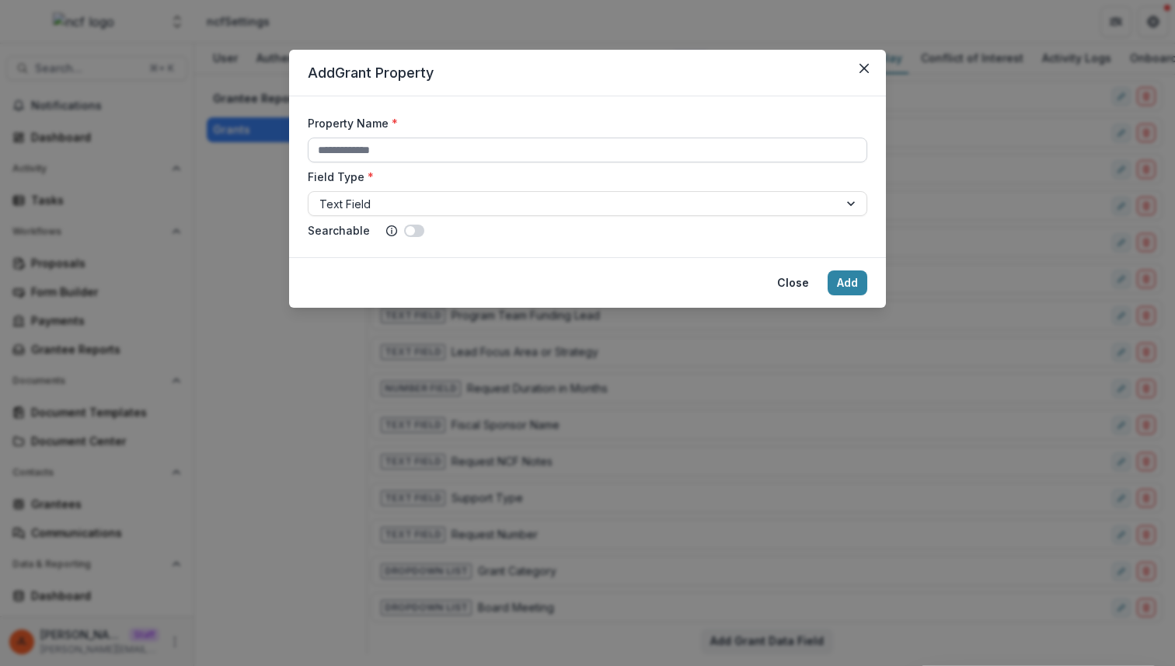
click at [391, 157] on input "Property Name *" at bounding box center [587, 150] width 559 height 25
paste input "**********"
type input "**********"
click at [850, 276] on button "Add" at bounding box center [847, 282] width 40 height 25
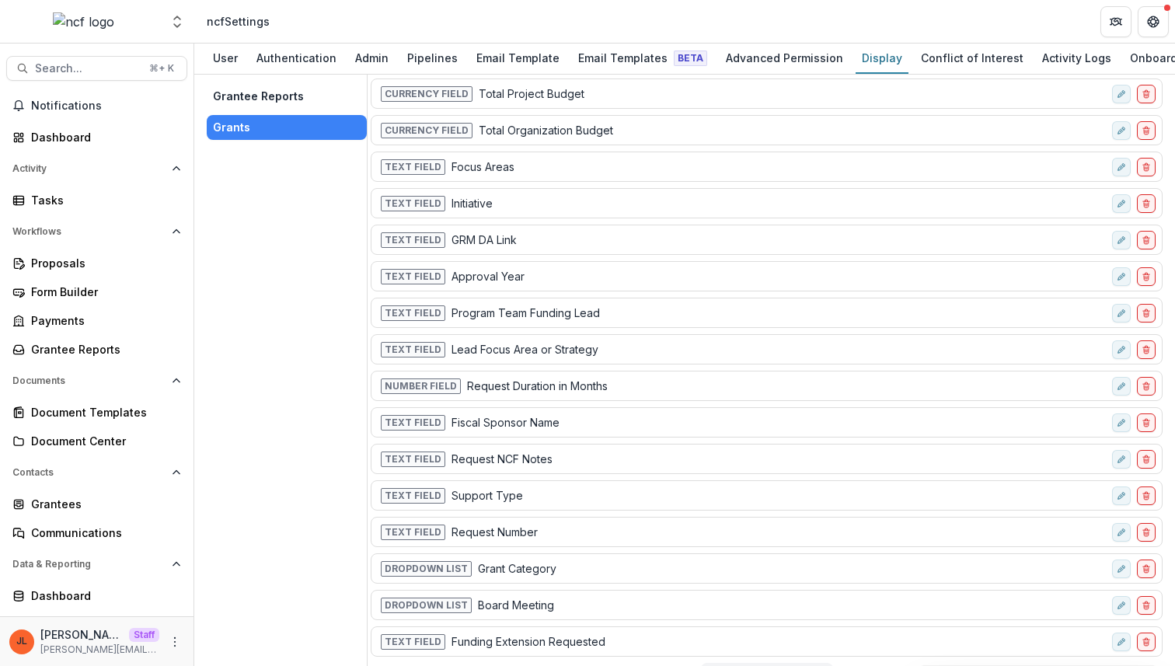
scroll to position [133, 0]
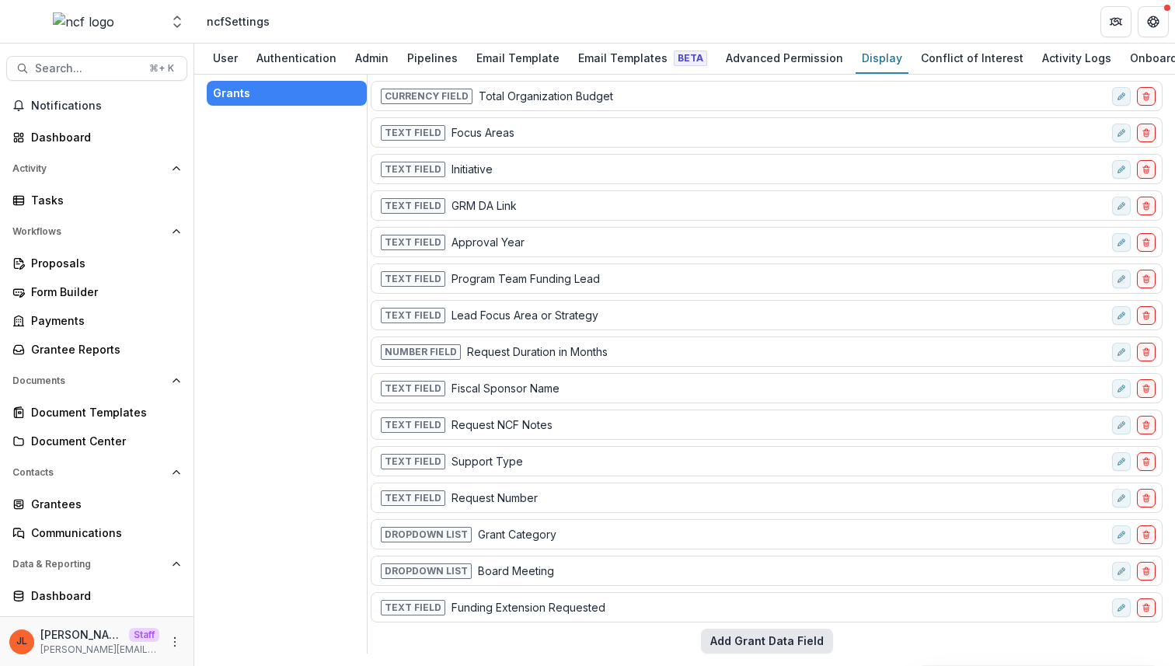
click at [754, 643] on button "Add Grant Data Field" at bounding box center [767, 641] width 132 height 25
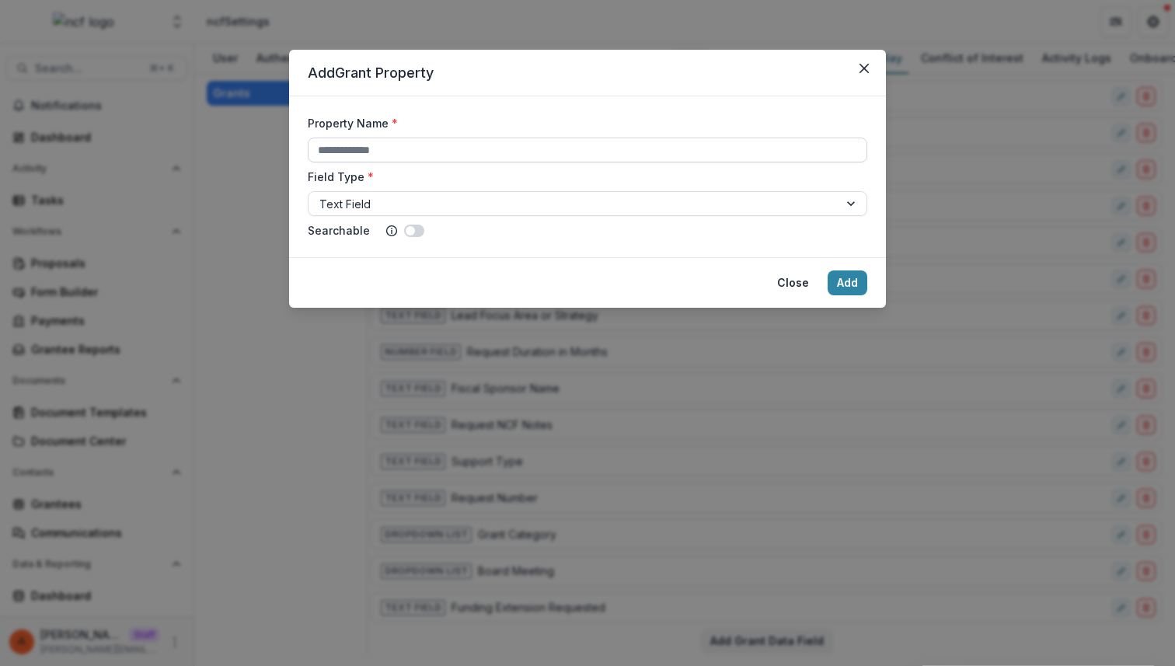
click at [496, 154] on input "Property Name *" at bounding box center [587, 150] width 559 height 25
paste input "**********"
type input "**********"
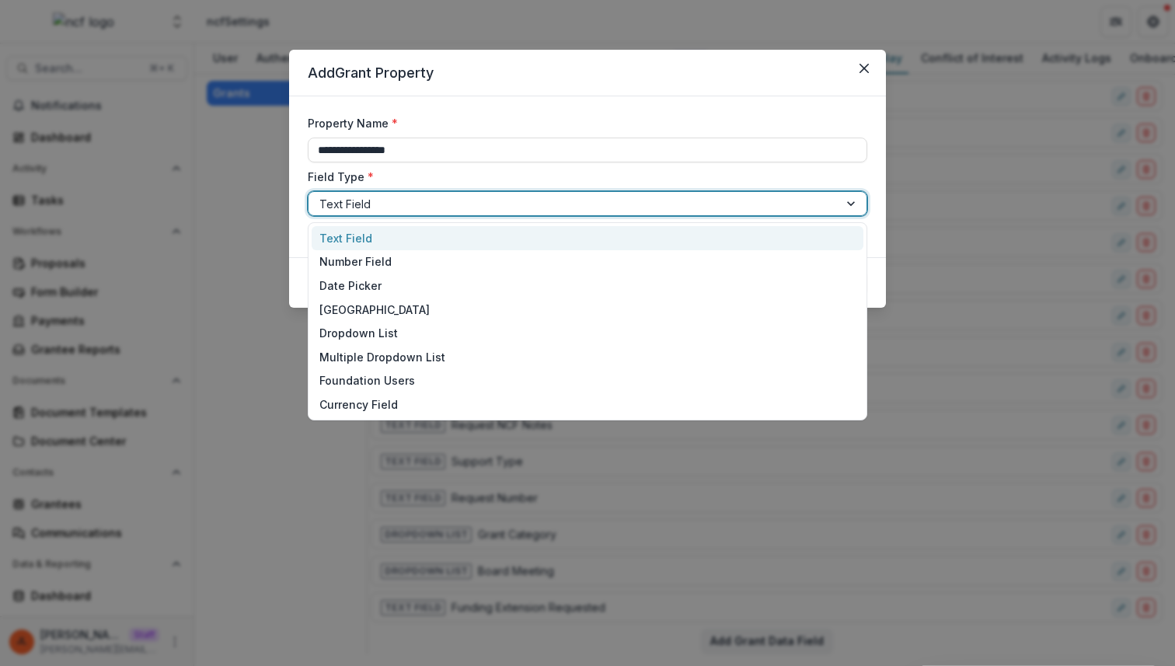
click at [521, 210] on div at bounding box center [573, 203] width 508 height 19
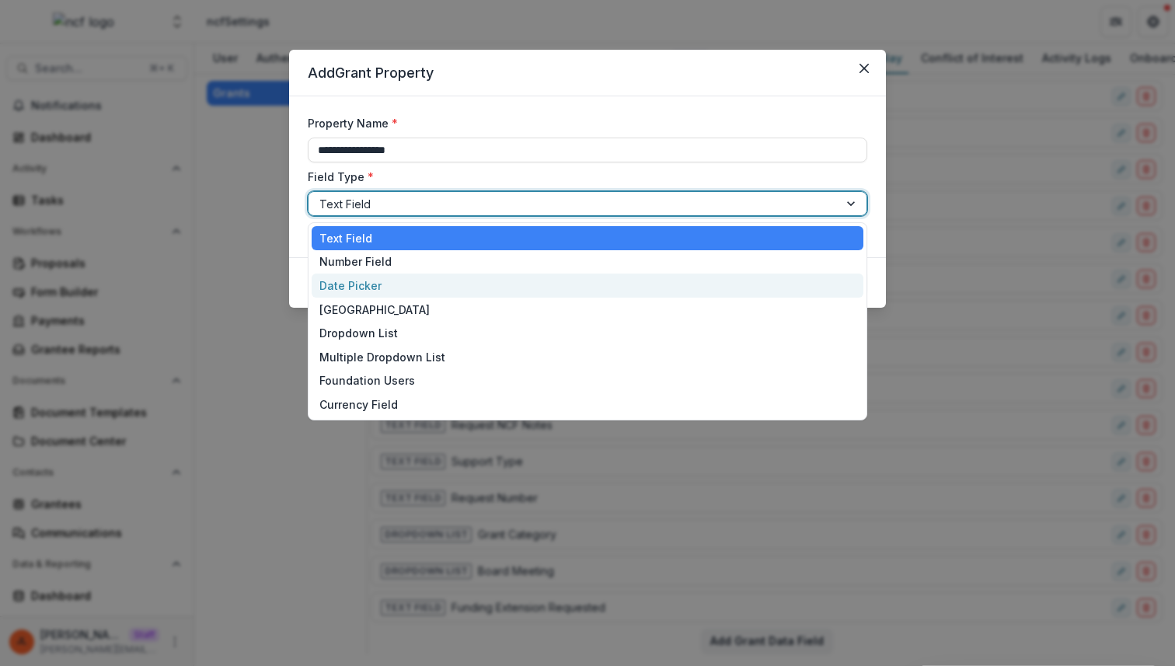
click at [500, 284] on div "Date Picker" at bounding box center [588, 285] width 552 height 24
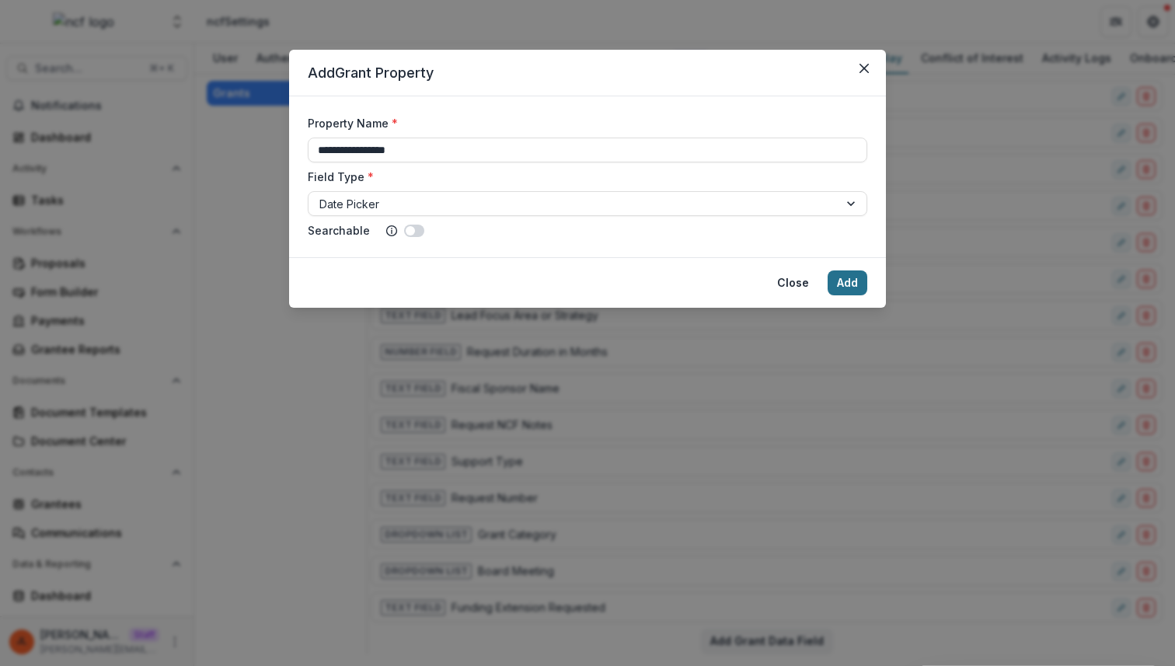
click at [858, 294] on button "Add" at bounding box center [847, 282] width 40 height 25
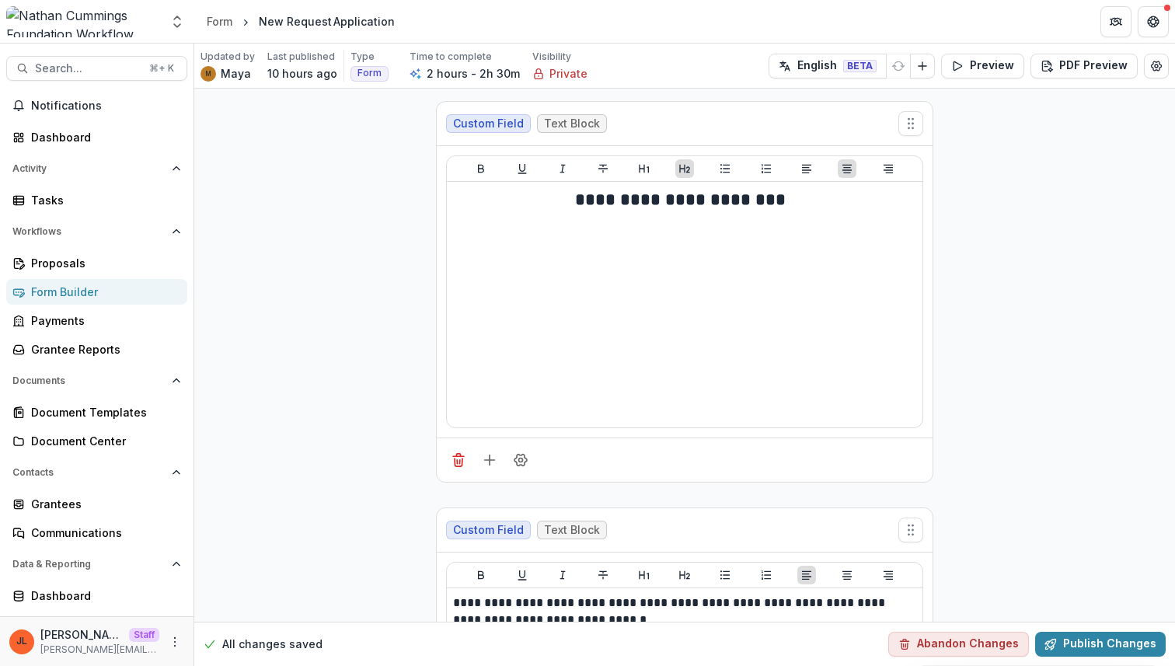
scroll to position [53, 0]
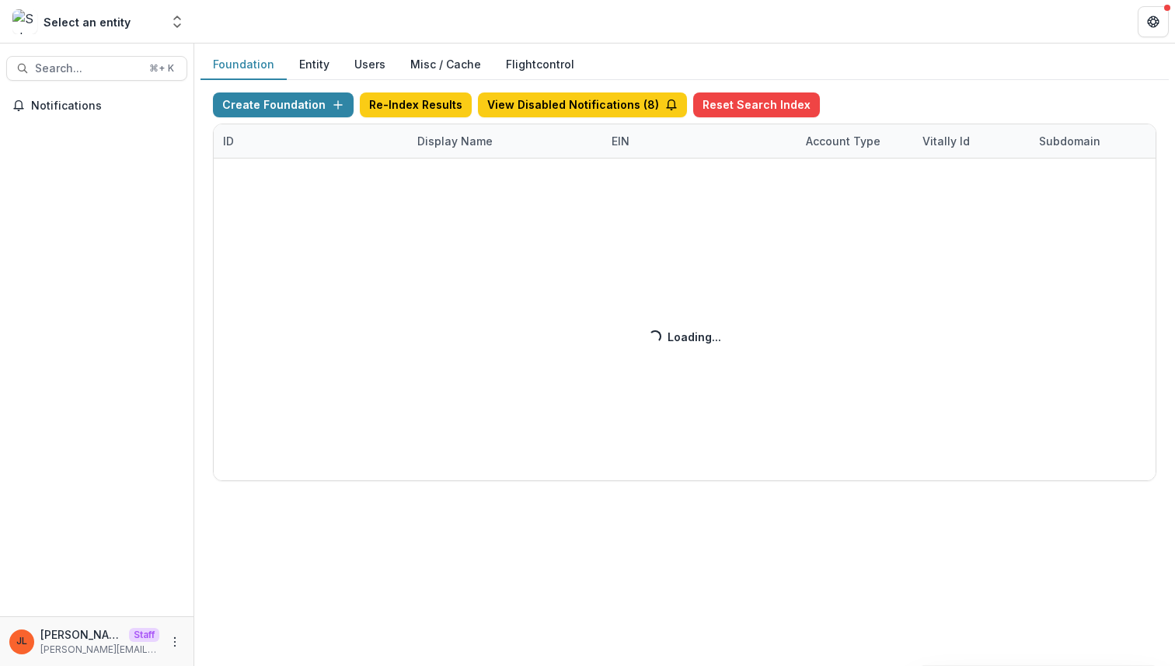
click at [444, 137] on div "Create Foundation Re-Index Results View Disabled Notifications ( 8 ) Reset Sear…" at bounding box center [684, 286] width 943 height 388
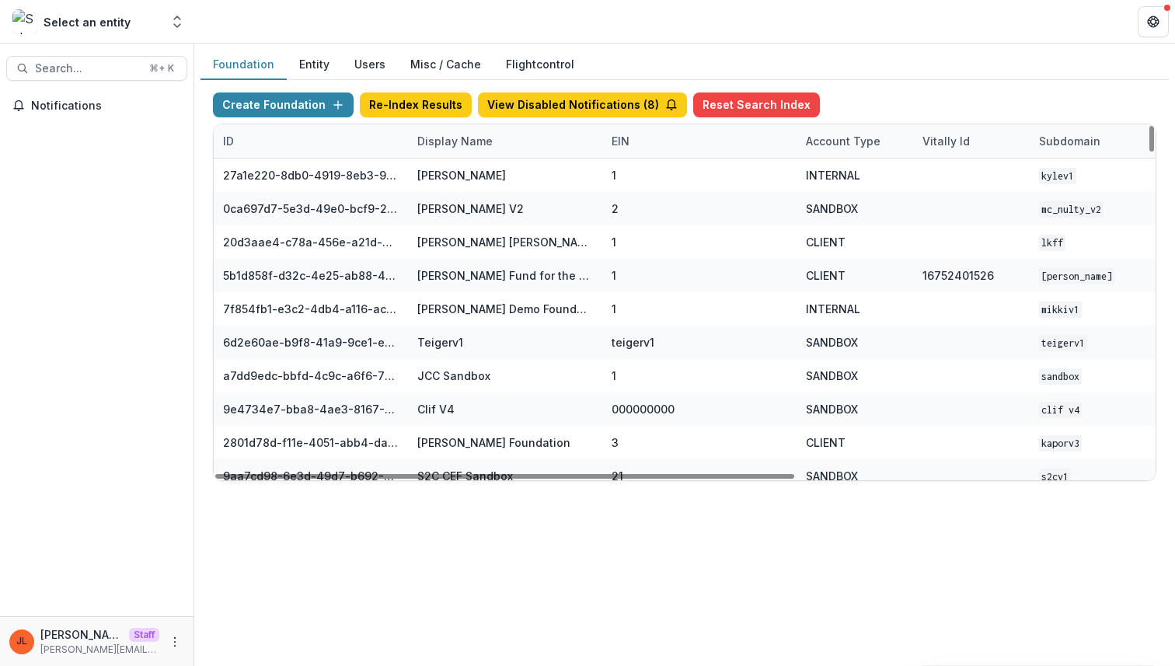
click at [444, 137] on div "Display Name" at bounding box center [455, 141] width 94 height 16
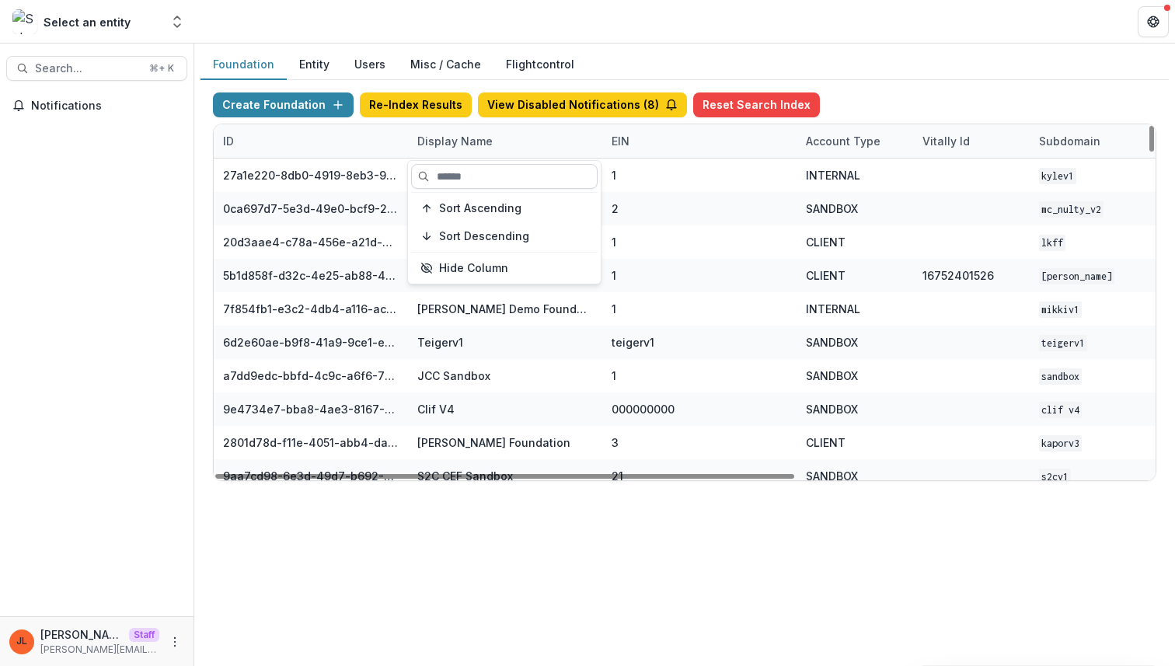
click at [479, 178] on input at bounding box center [504, 176] width 186 height 25
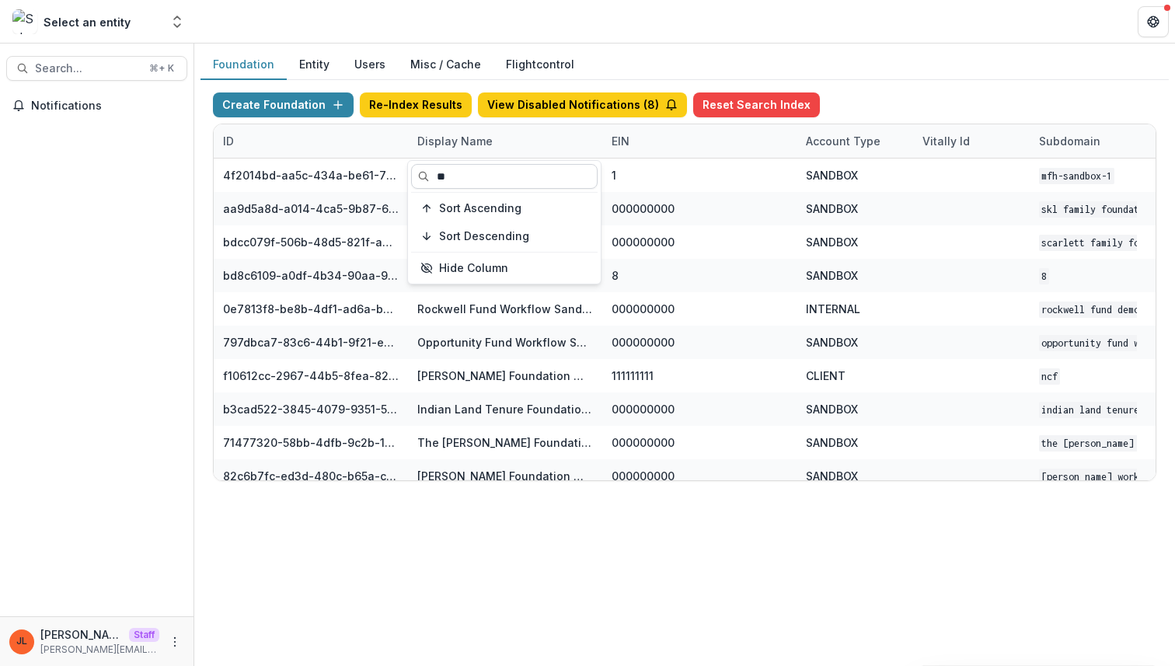
type input "*"
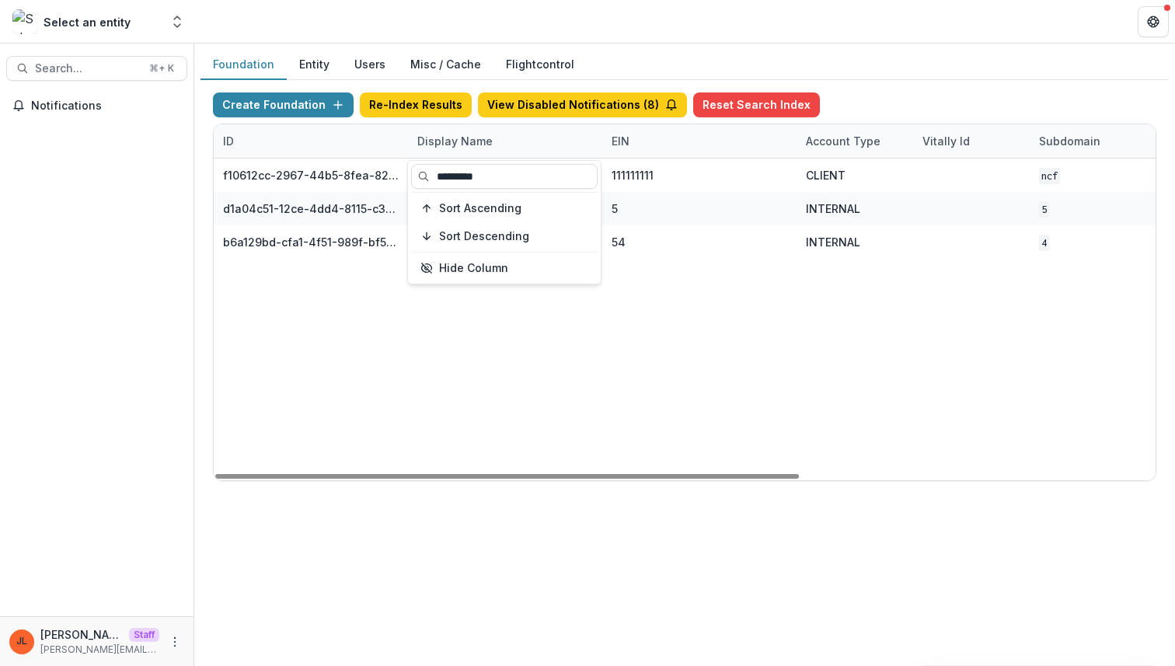
type input "*********"
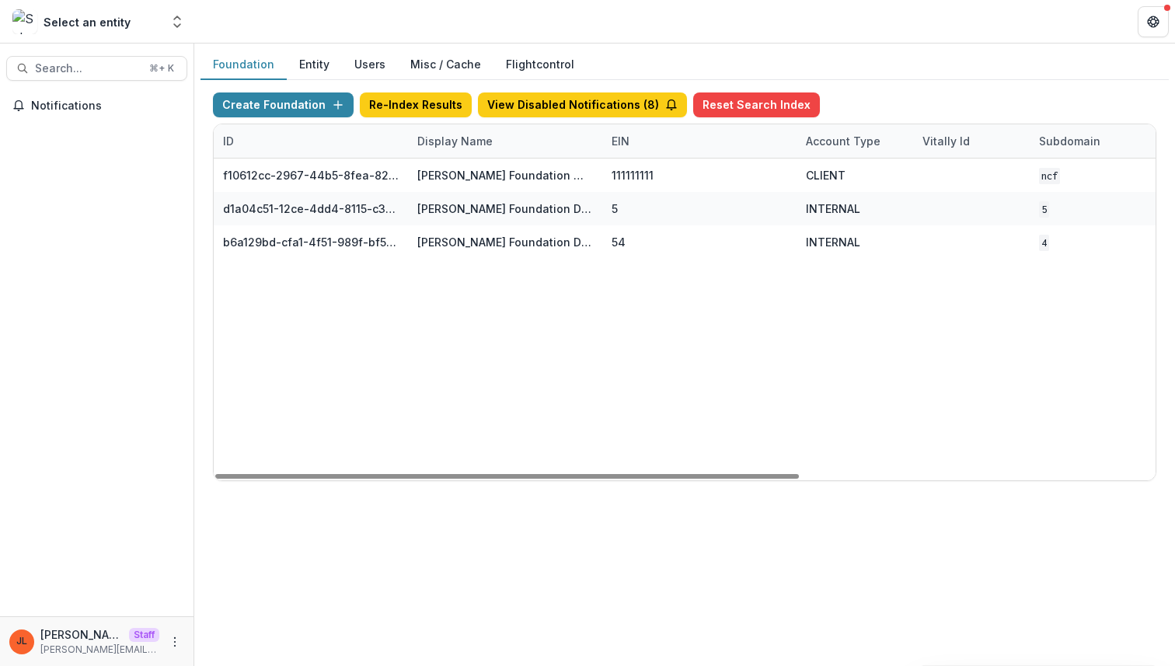
click at [559, 433] on div "f10612cc-2967-44b5-8fea-824c4e1f13c5 [PERSON_NAME] Foundation Workflow Sandbox …" at bounding box center [971, 319] width 1515 height 322
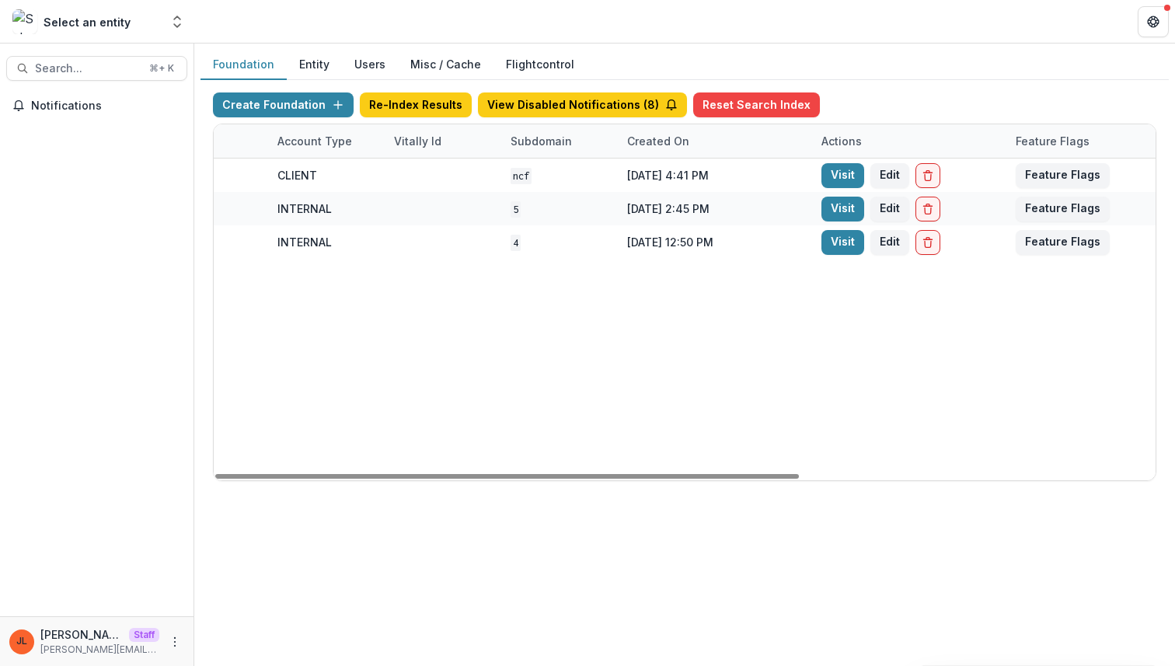
scroll to position [0, 573]
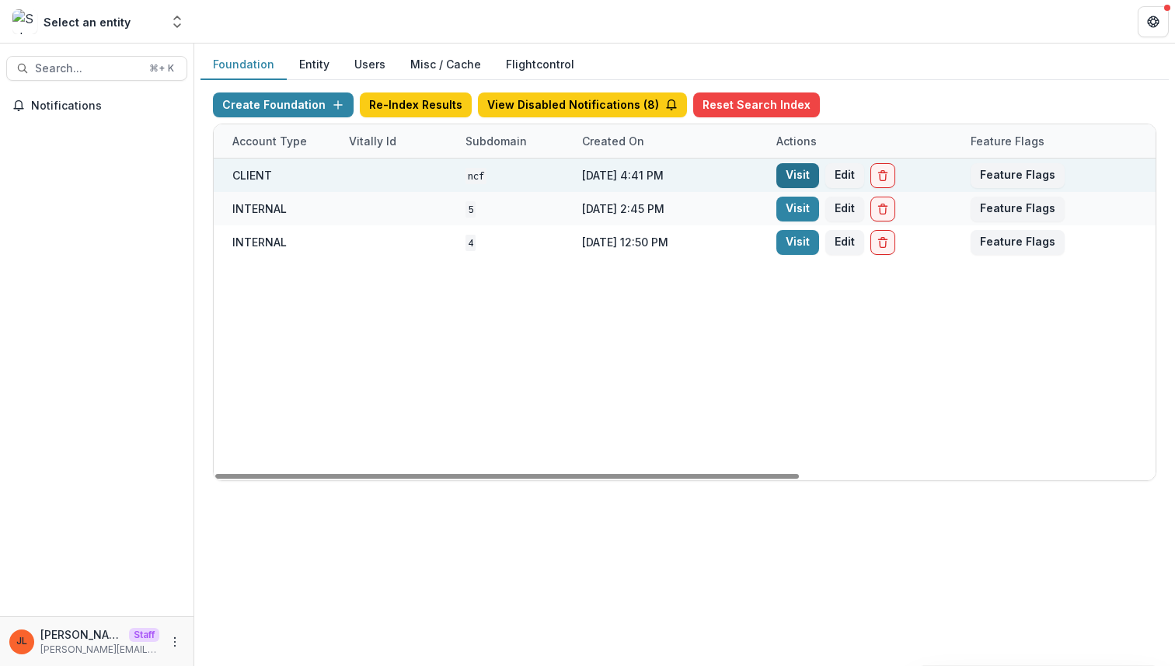
click at [797, 176] on link "Visit" at bounding box center [797, 175] width 43 height 25
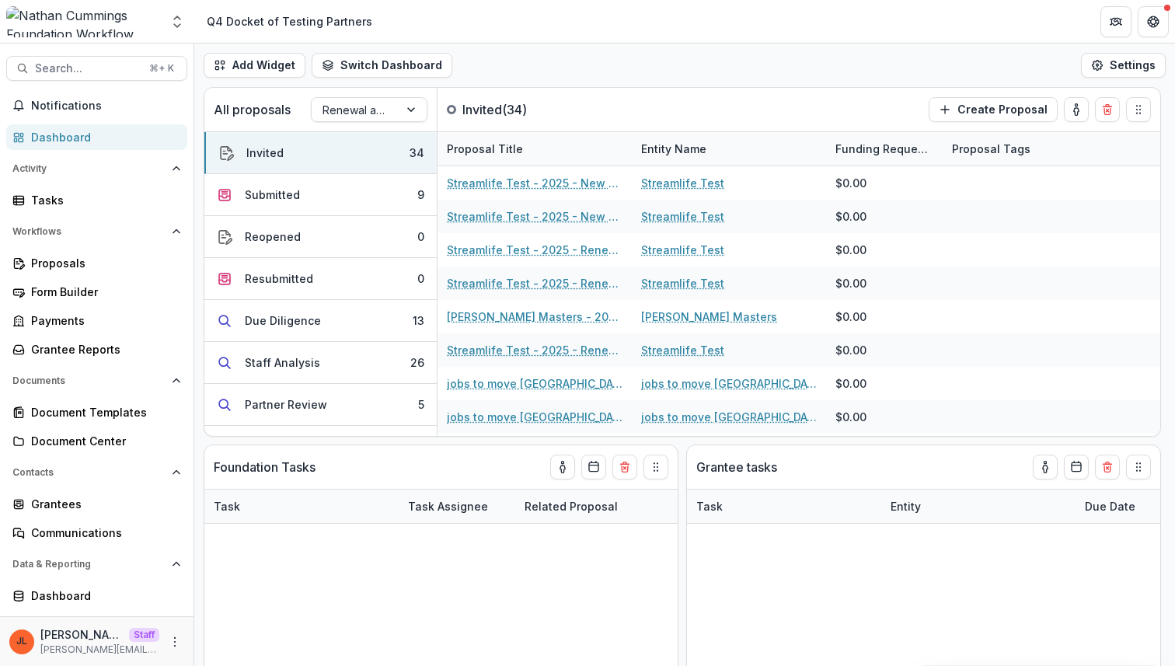
click at [172, 627] on div "[PERSON_NAME] Staff [PERSON_NAME][EMAIL_ADDRESS][DOMAIN_NAME]" at bounding box center [96, 641] width 175 height 30
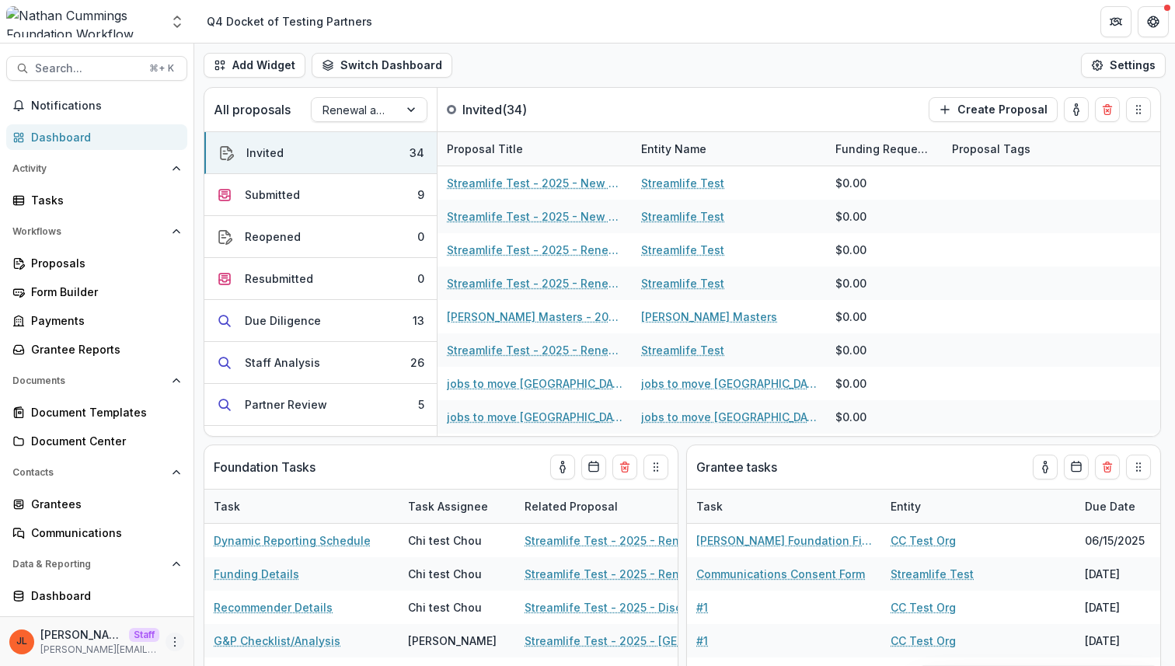
click at [169, 642] on icon "More" at bounding box center [175, 642] width 12 height 12
click at [225, 610] on link "User Settings" at bounding box center [273, 609] width 166 height 26
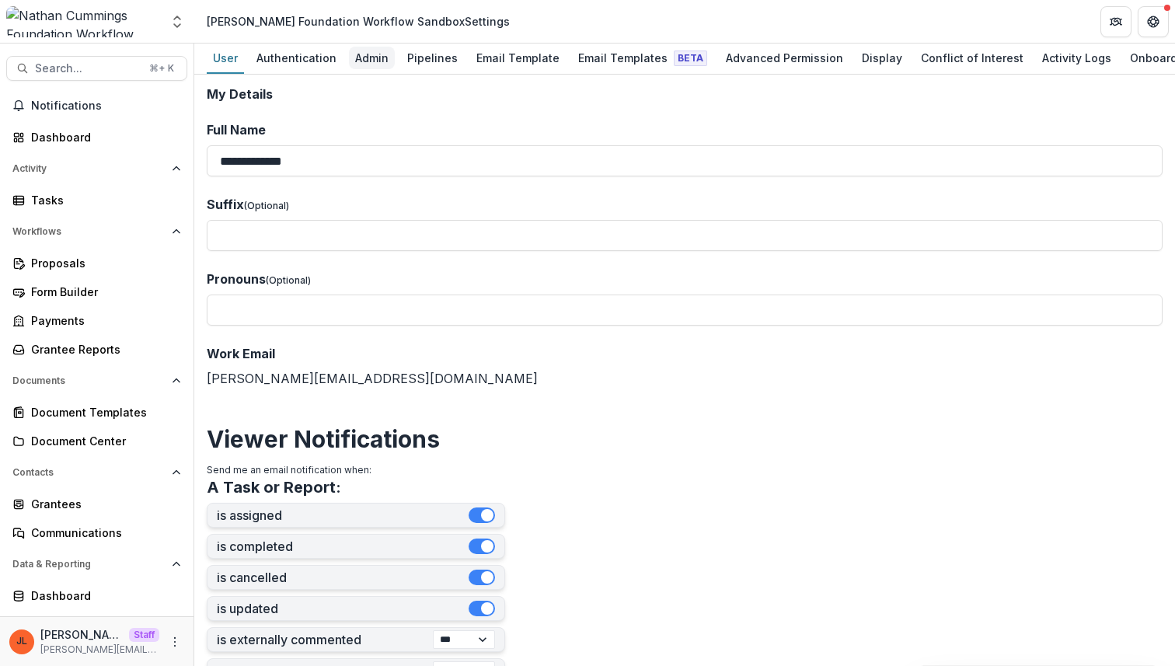
click at [361, 55] on div "Admin" at bounding box center [372, 58] width 46 height 23
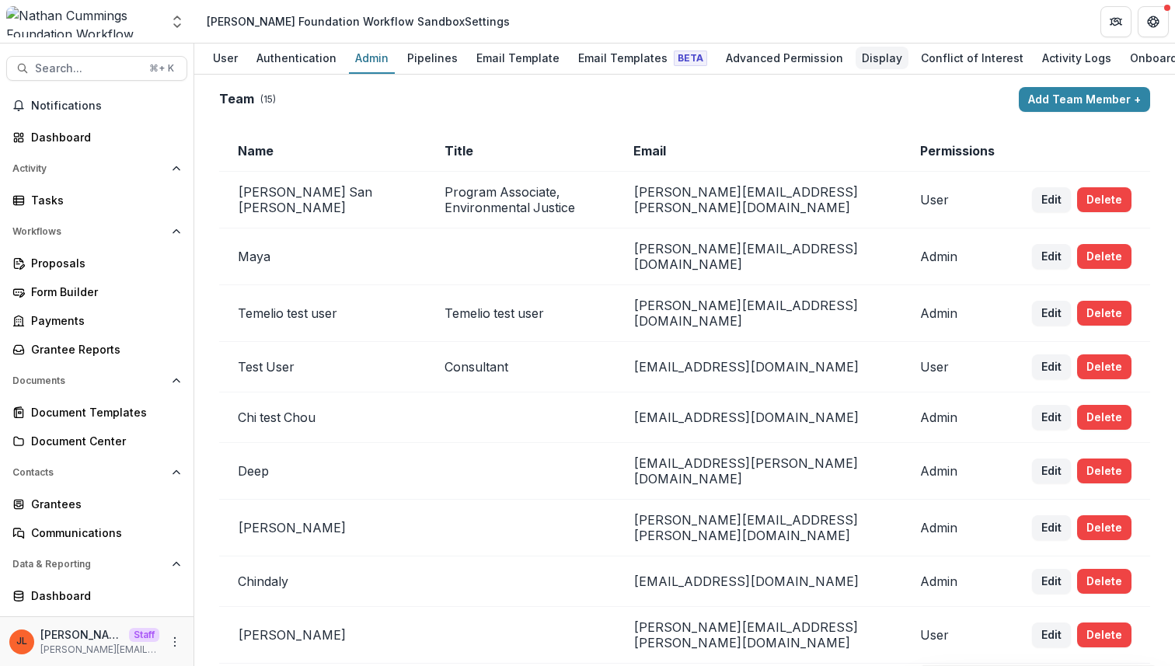
click at [855, 56] on div "Display" at bounding box center [881, 58] width 53 height 23
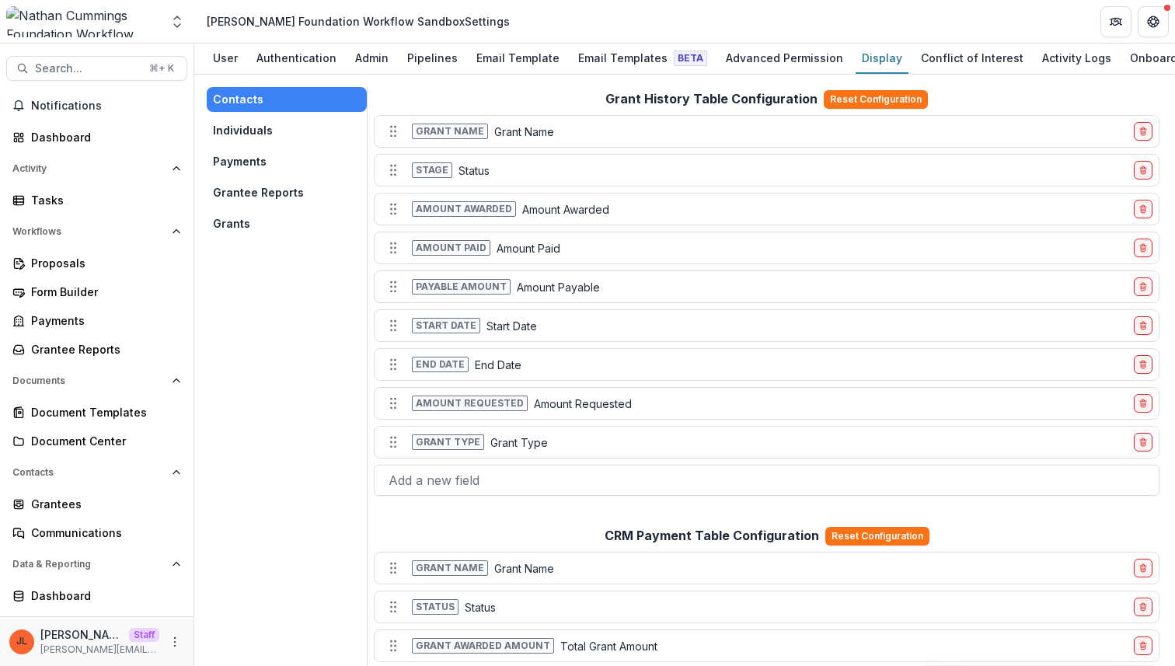
click at [240, 227] on button "Grants" at bounding box center [287, 223] width 160 height 25
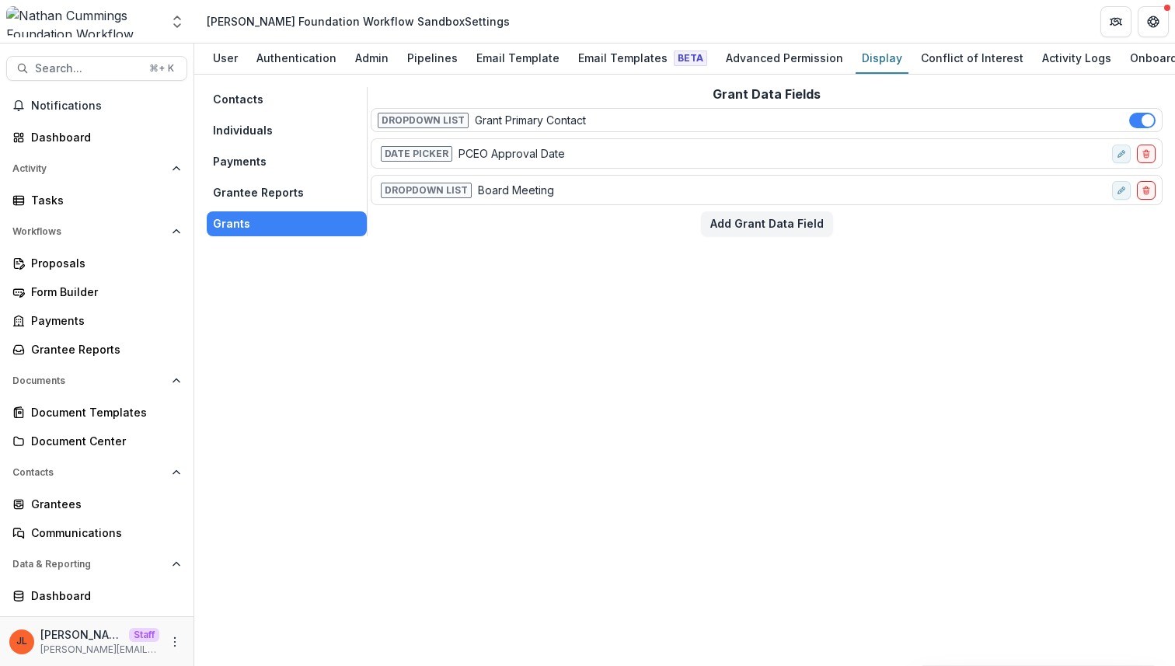
click at [631, 344] on div "Contacts Individuals Payments Grantee Reports Grants Grant Data Fields Dropdown…" at bounding box center [684, 370] width 980 height 591
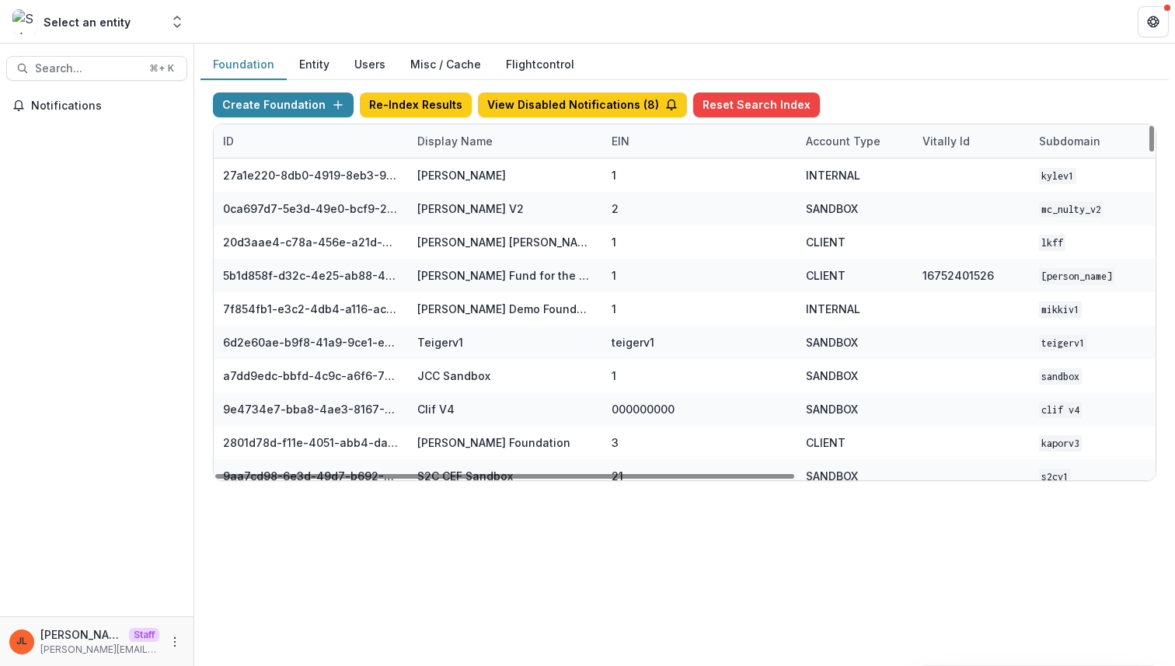
click at [427, 145] on div "Display Name" at bounding box center [455, 141] width 94 height 16
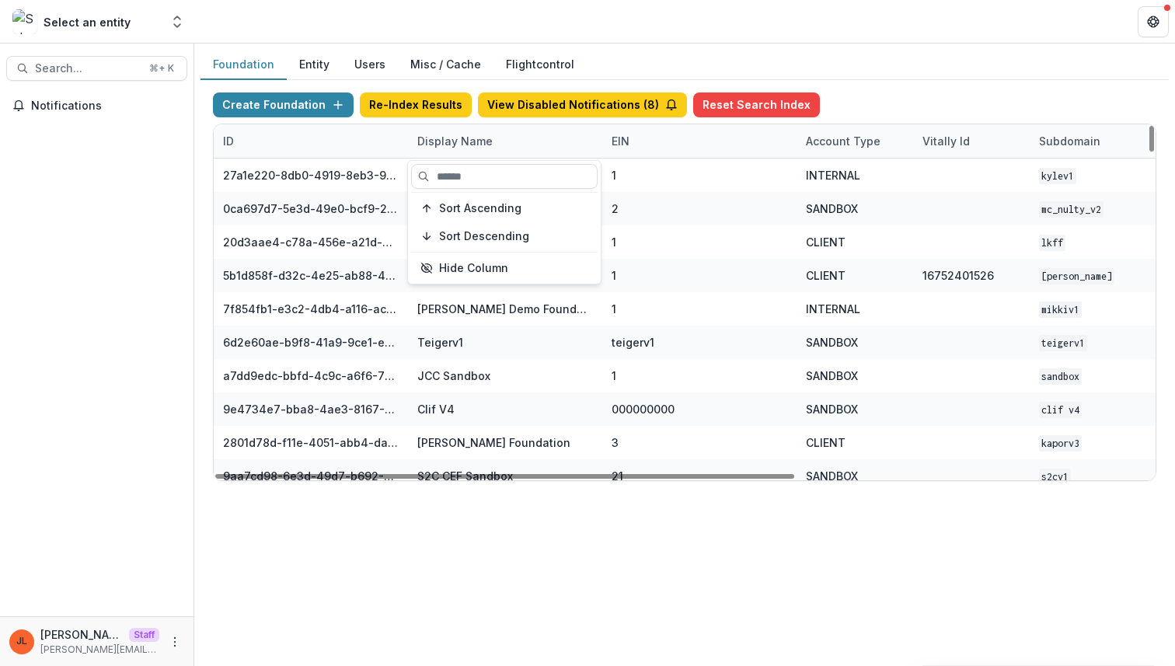
click at [451, 160] on section "Sort Ascending Sort Descending Hide Column" at bounding box center [504, 222] width 194 height 124
click at [447, 173] on input at bounding box center [504, 176] width 186 height 25
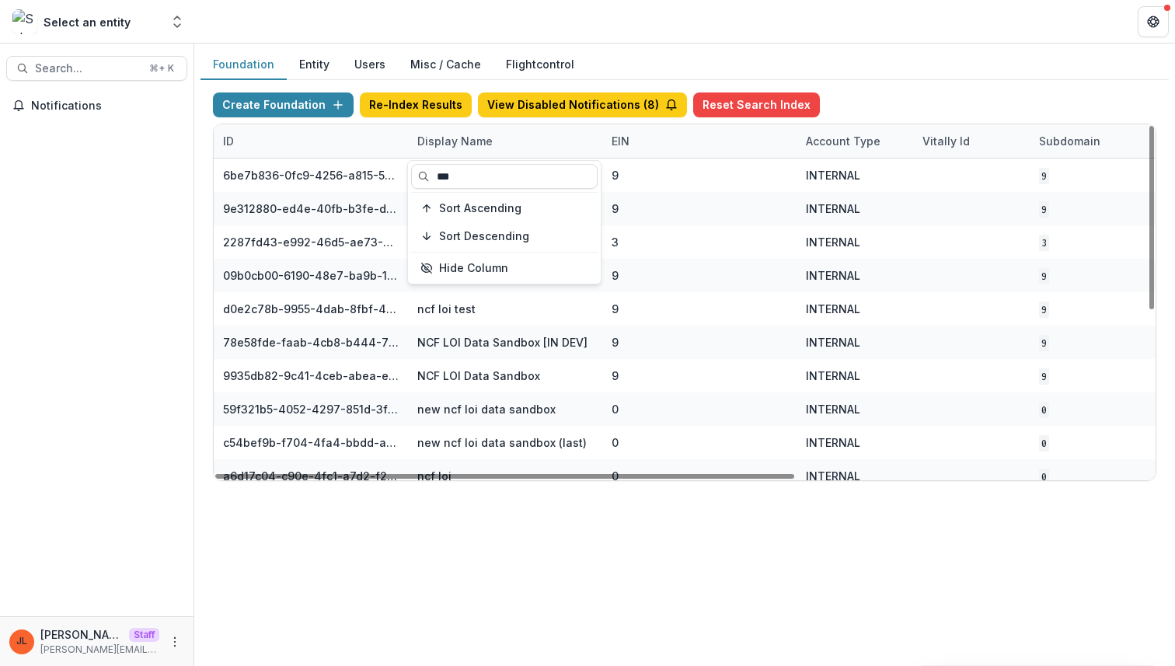
type input "***"
click at [548, 536] on div "Foundation Entity Users Misc / Cache Flightcontrol Create Foundation Re-Index R…" at bounding box center [684, 355] width 980 height 622
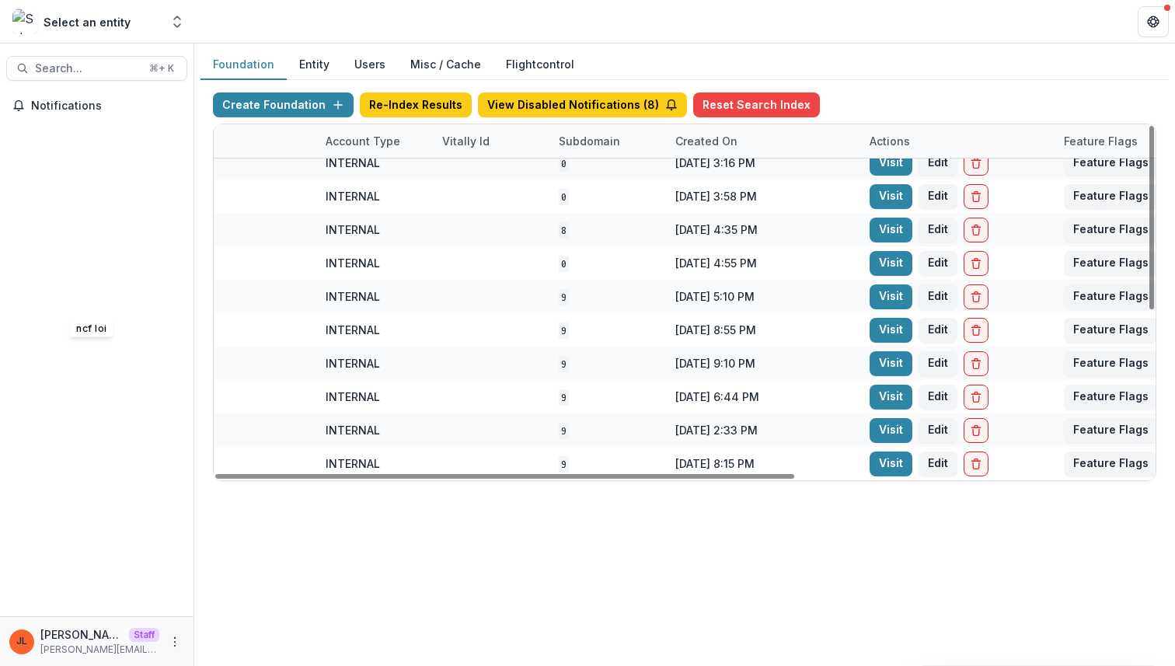
scroll to position [313, 573]
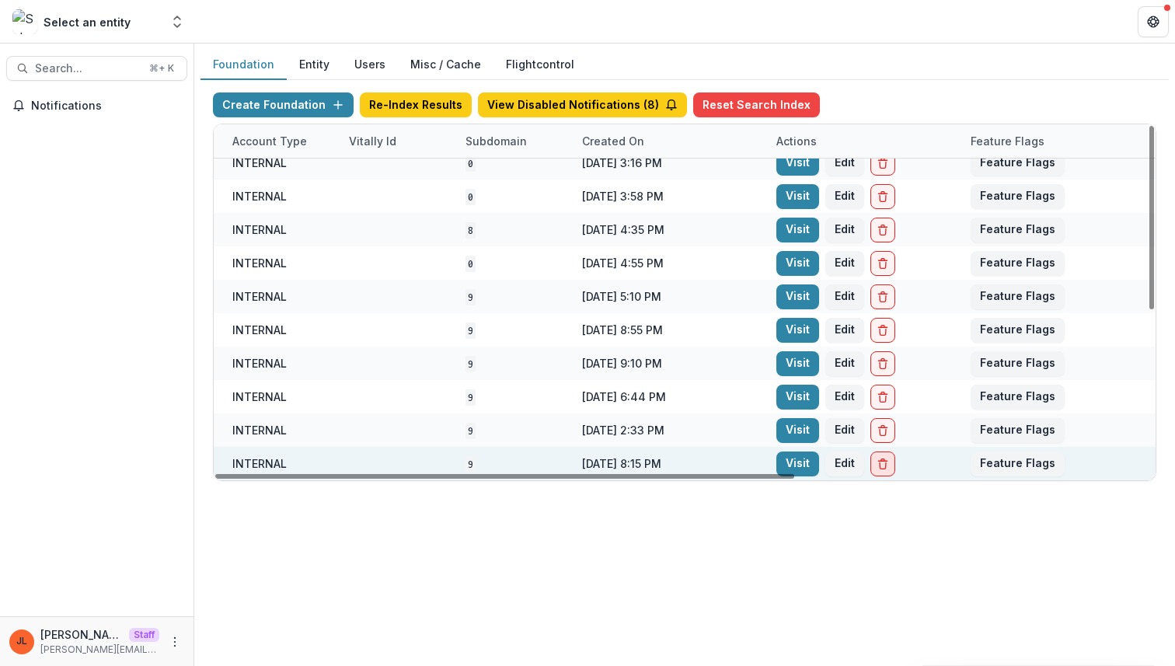
click at [883, 465] on icon "Delete Foundation" at bounding box center [882, 464] width 12 height 12
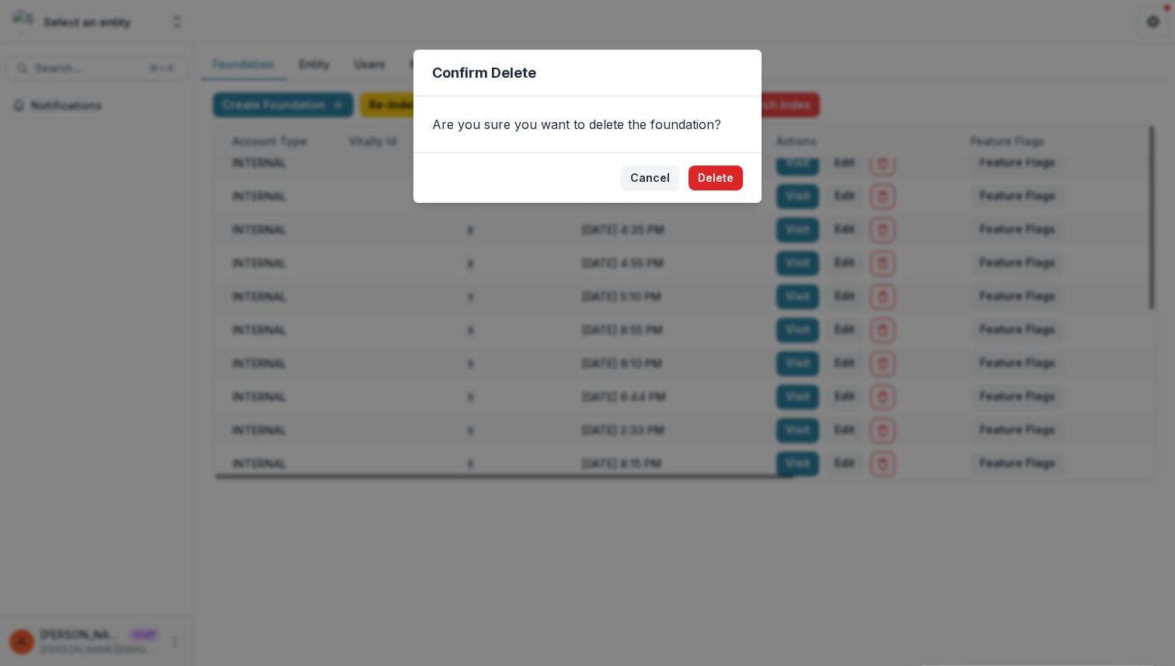
click at [737, 177] on button "Delete" at bounding box center [715, 177] width 54 height 25
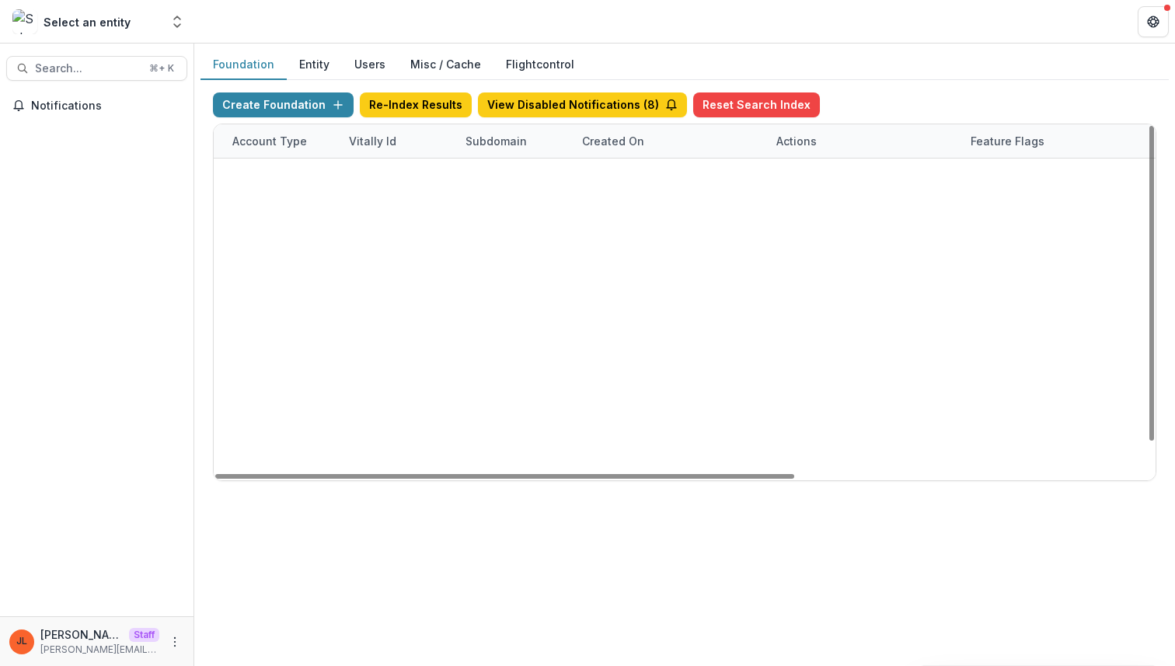
click at [311, 103] on div "Create Foundation Re-Index Results View Disabled Notifications ( 8 ) Reset Sear…" at bounding box center [684, 286] width 943 height 388
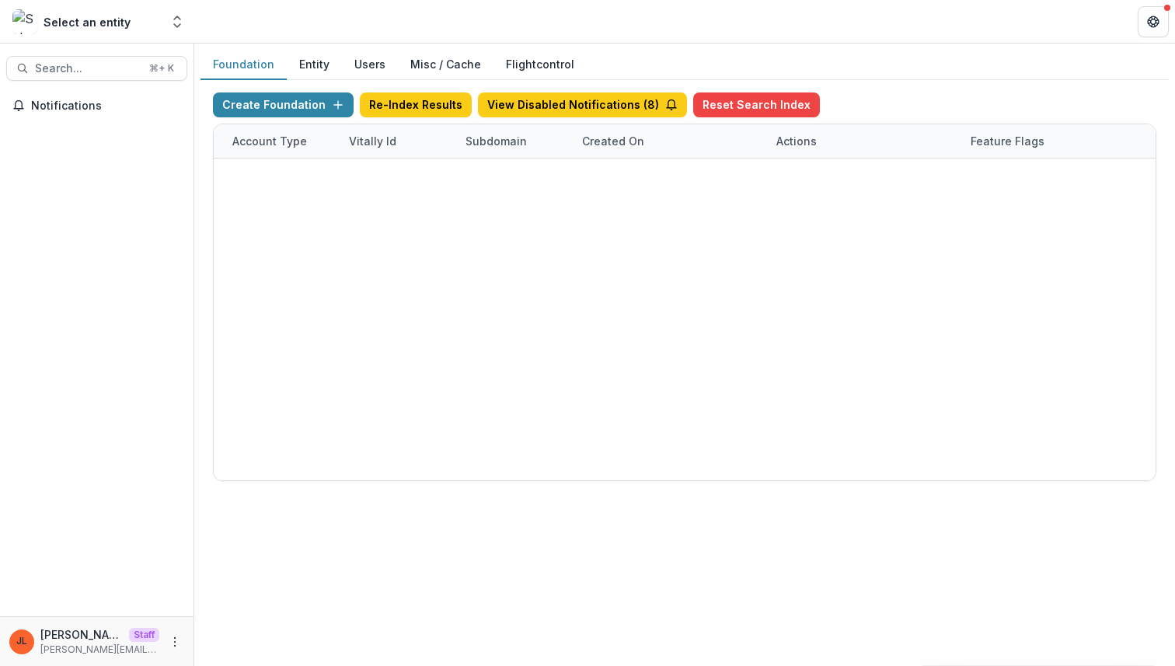
click at [266, 110] on div "Create Foundation Re-Index Results View Disabled Notifications ( 8 ) Reset Sear…" at bounding box center [684, 286] width 943 height 388
click at [305, 108] on div "Create Foundation Re-Index Results View Disabled Notifications ( 8 ) Reset Sear…" at bounding box center [684, 286] width 943 height 388
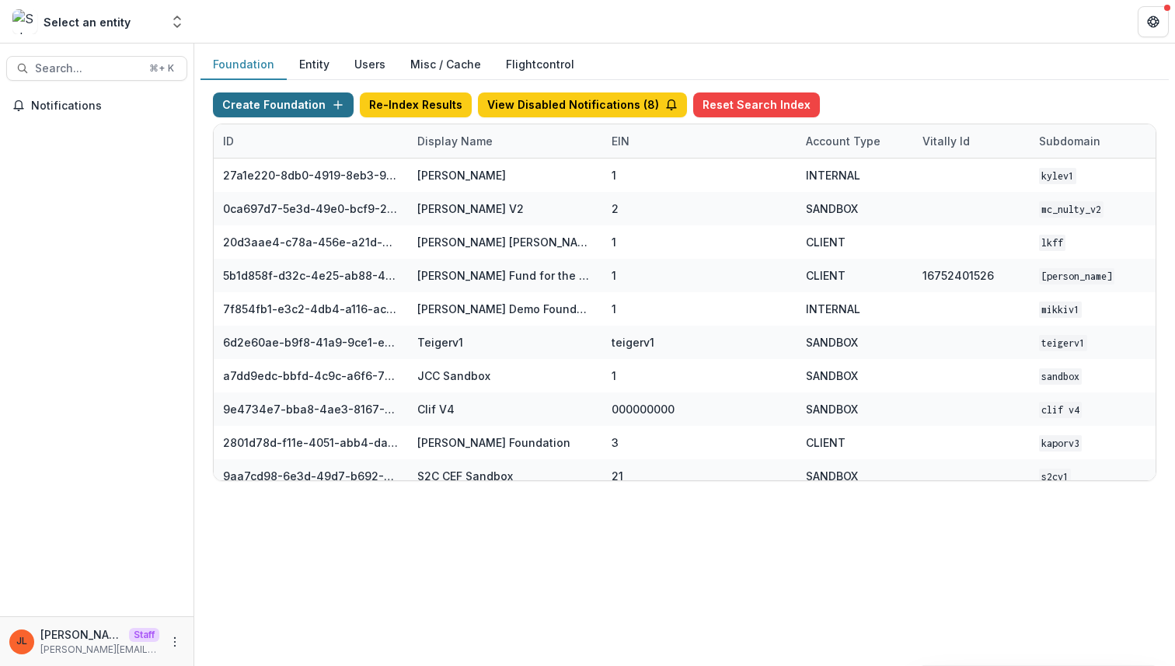
click at [298, 100] on button "Create Foundation" at bounding box center [283, 104] width 141 height 25
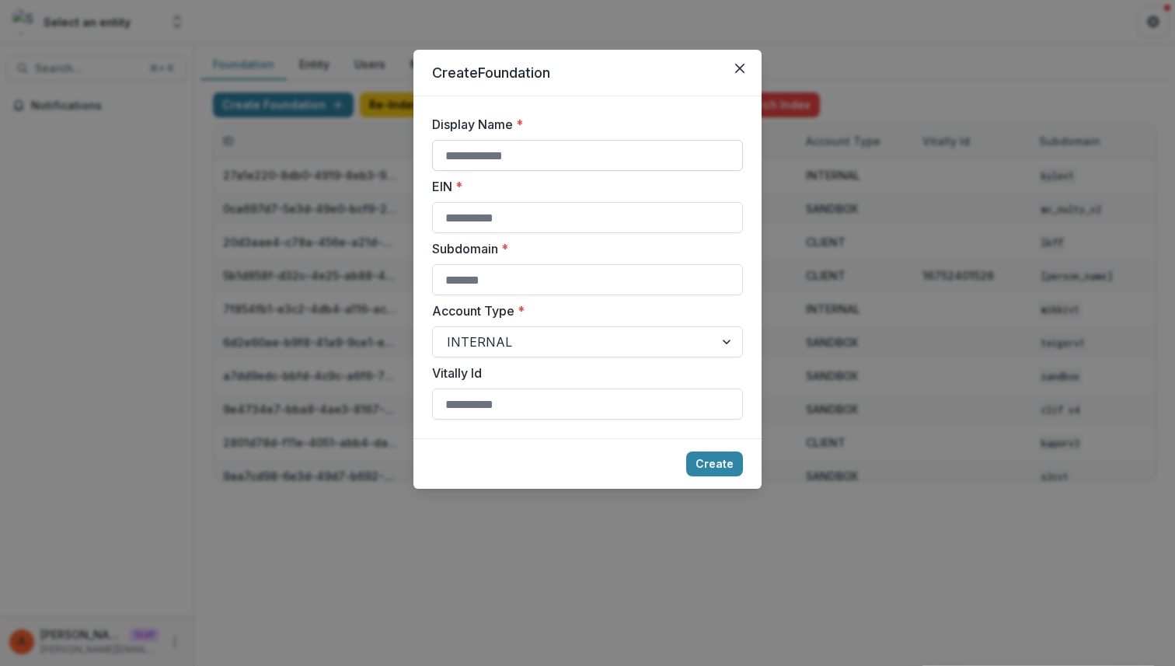
click at [471, 165] on input "Display Name *" at bounding box center [587, 155] width 311 height 31
type input "***"
type input "*"
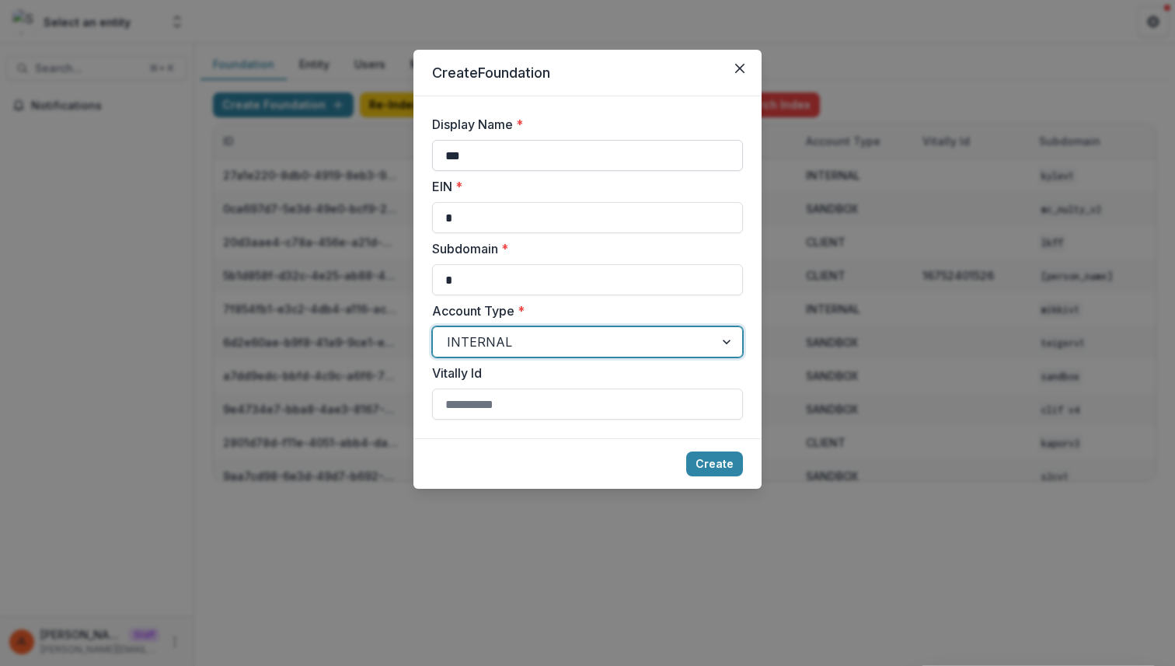
type input "*"
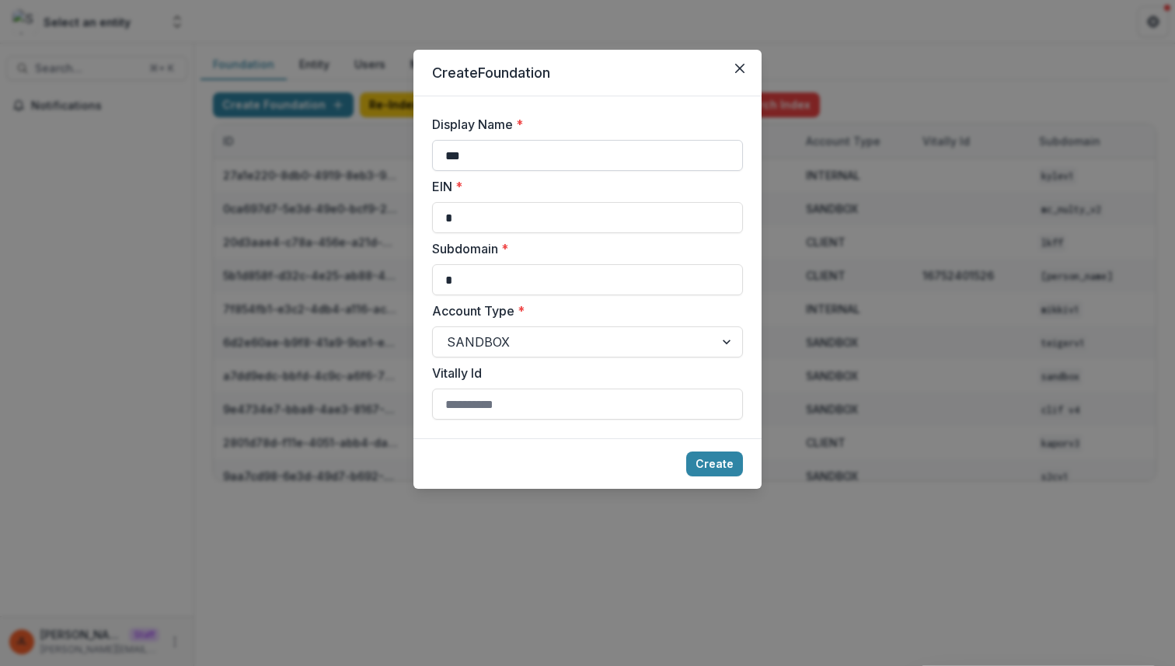
click at [686, 451] on button "Create" at bounding box center [714, 463] width 57 height 25
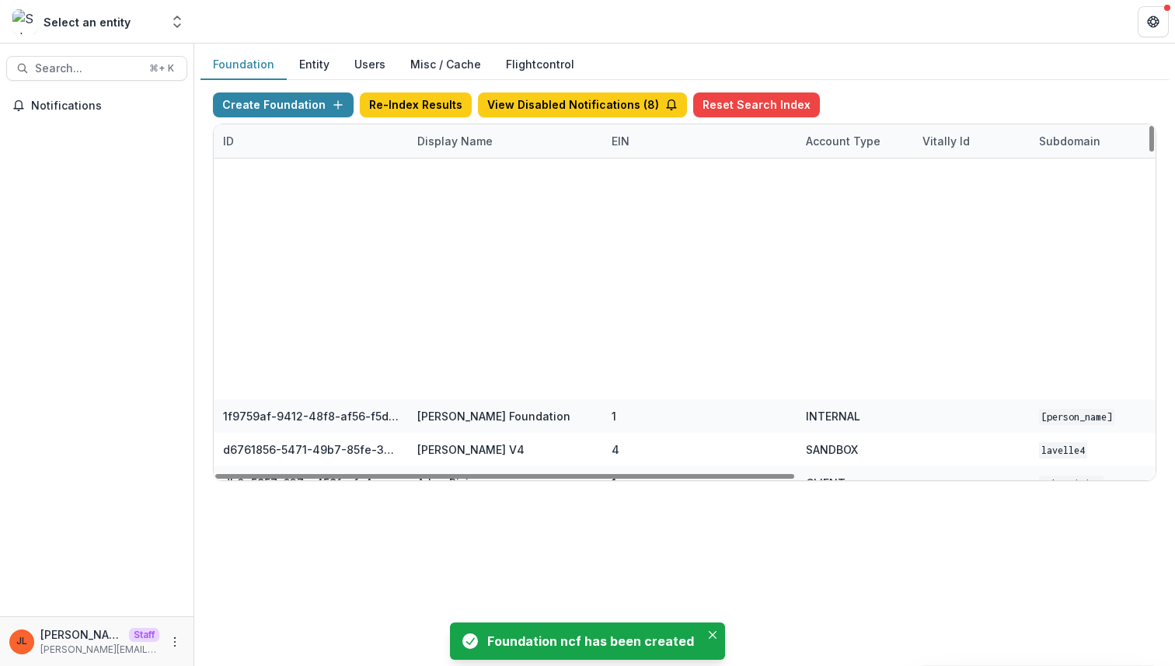
scroll to position [2424, 0]
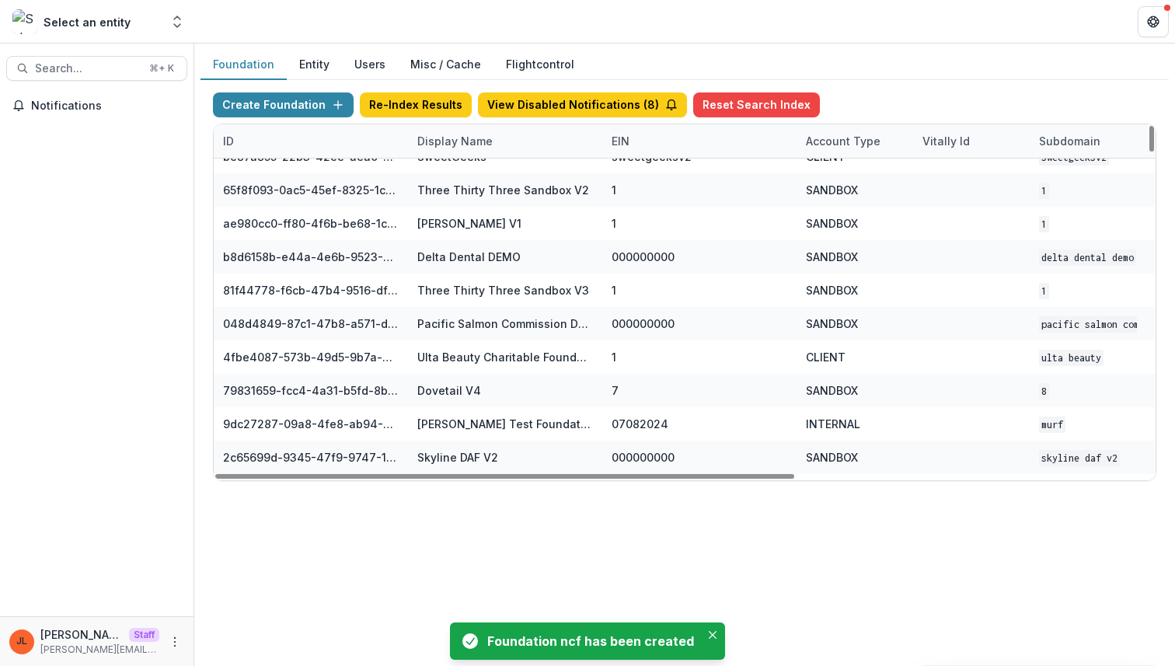
click at [485, 138] on div "Display Name" at bounding box center [455, 141] width 94 height 16
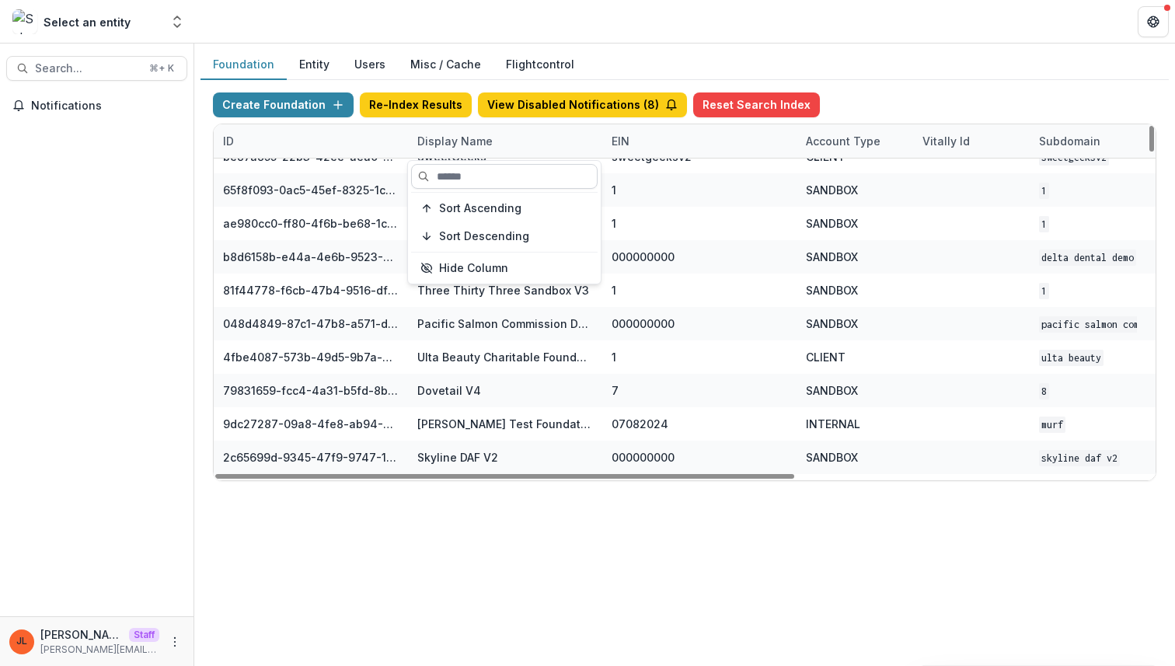
click at [477, 169] on input at bounding box center [504, 176] width 186 height 25
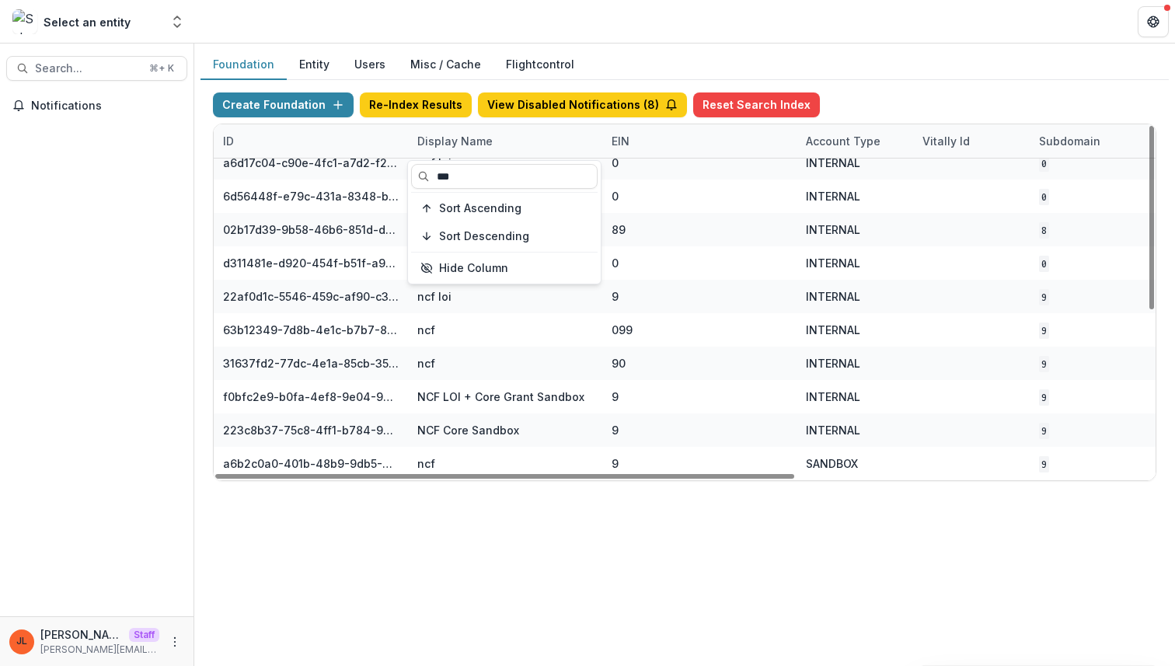
type input "***"
click at [592, 539] on div "Foundation Entity Users Misc / Cache Flightcontrol Create Foundation Re-Index R…" at bounding box center [684, 355] width 980 height 622
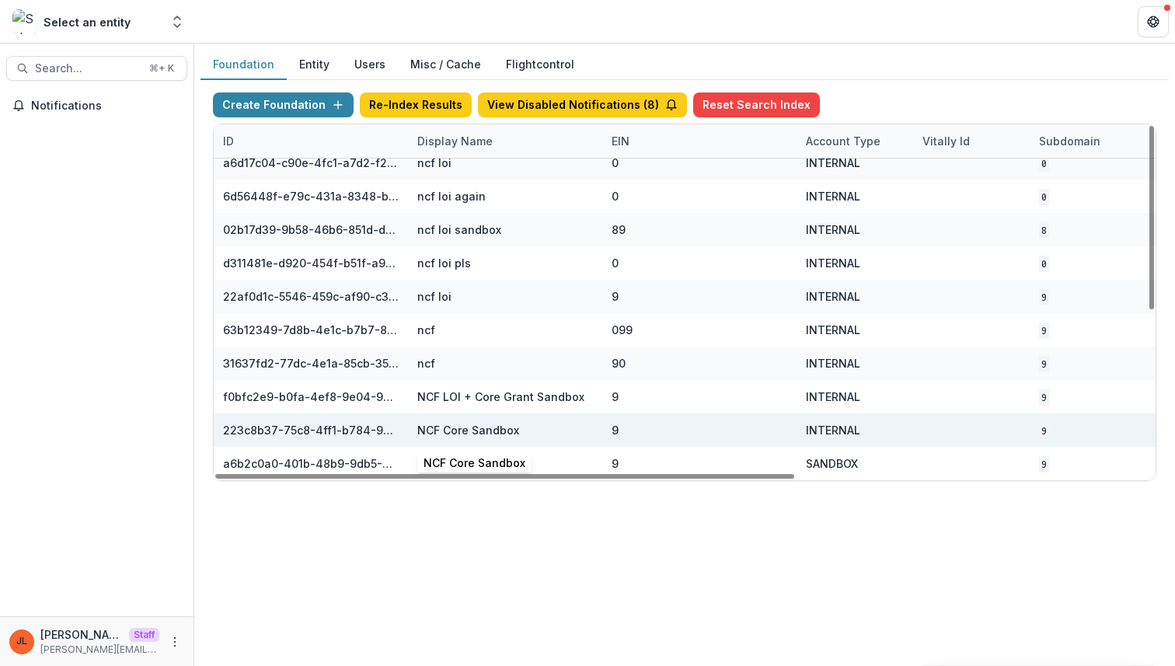
scroll to position [313, 573]
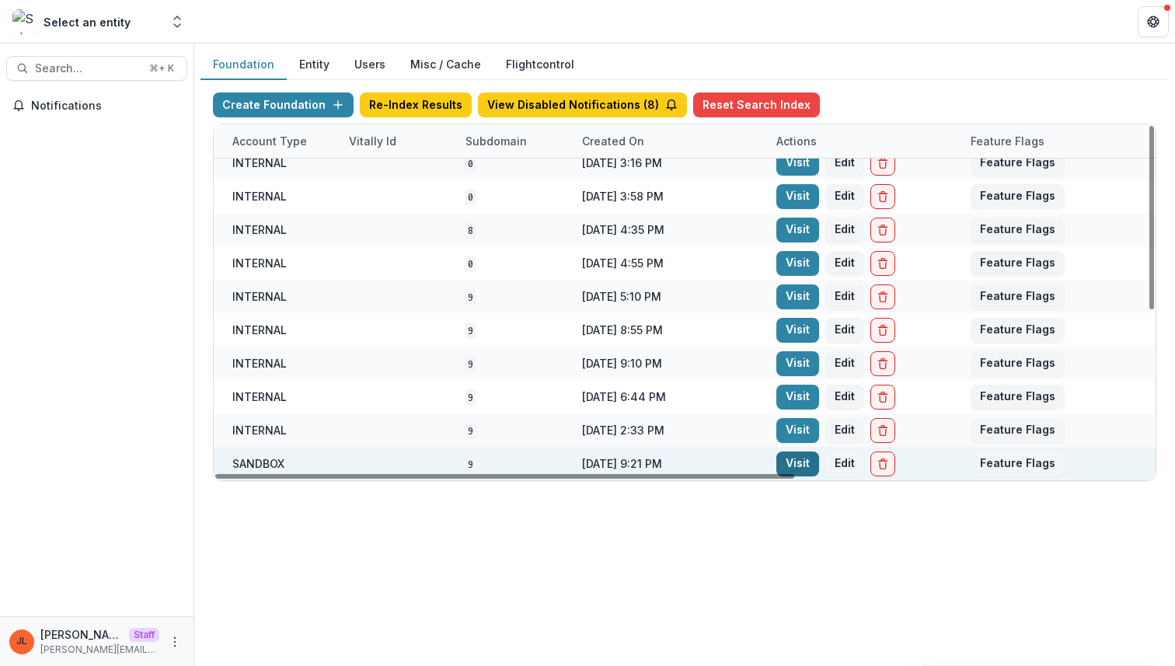
click at [806, 466] on link "Visit" at bounding box center [797, 463] width 43 height 25
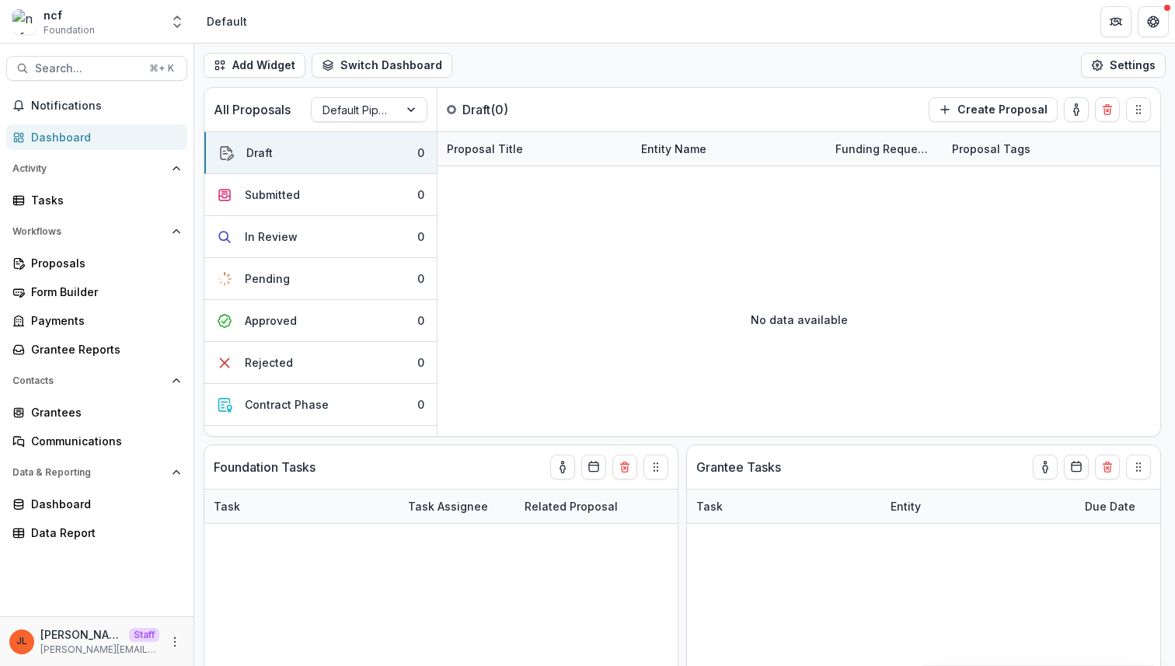
click at [180, 650] on div "[PERSON_NAME] Staff [PERSON_NAME][EMAIL_ADDRESS][DOMAIN_NAME]" at bounding box center [96, 641] width 175 height 30
click at [175, 640] on icon "More" at bounding box center [175, 642] width 12 height 12
click at [228, 616] on link "User Settings" at bounding box center [277, 609] width 166 height 26
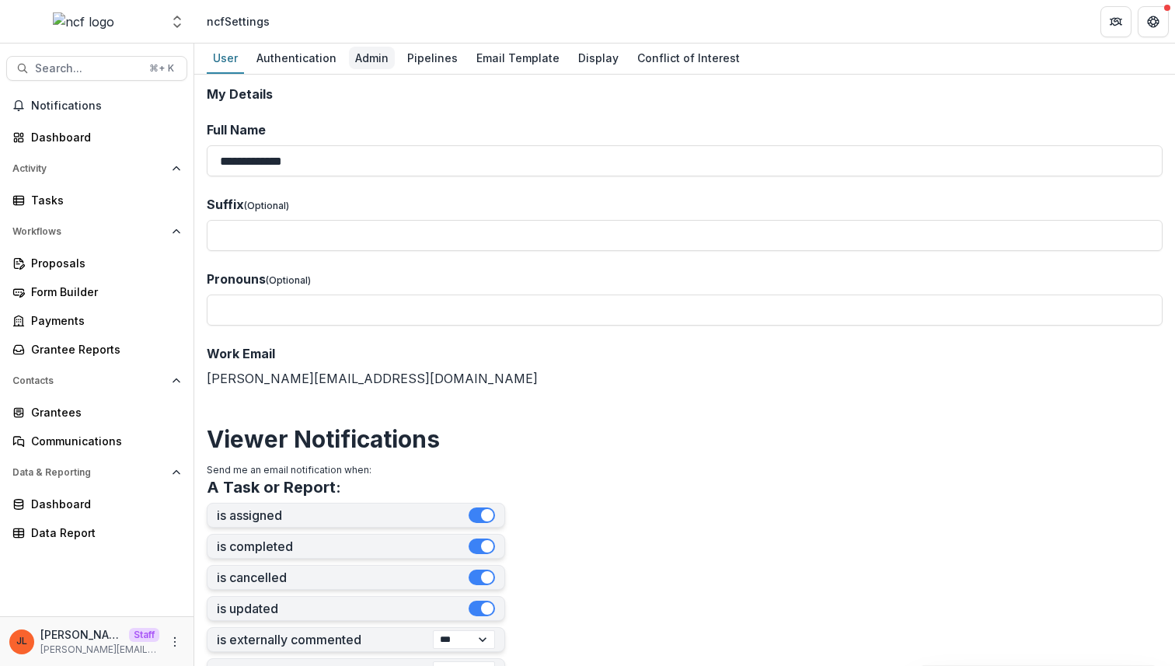
click at [361, 67] on div "Admin" at bounding box center [372, 58] width 46 height 23
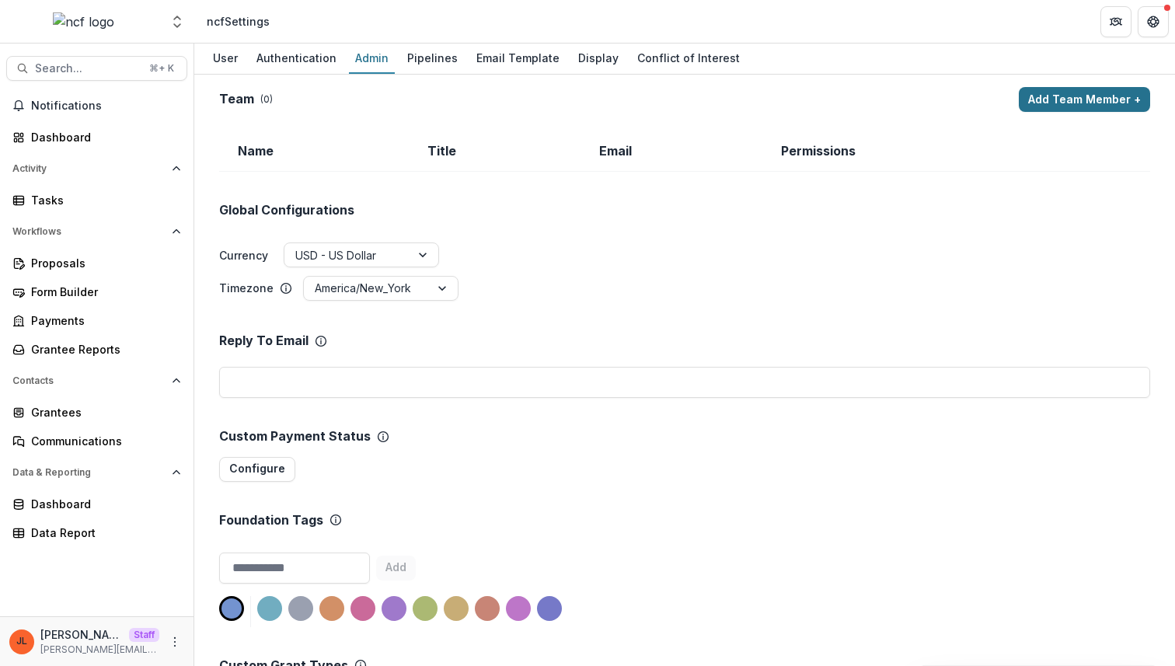
click at [1040, 92] on button "Add Team Member +" at bounding box center [1084, 99] width 131 height 25
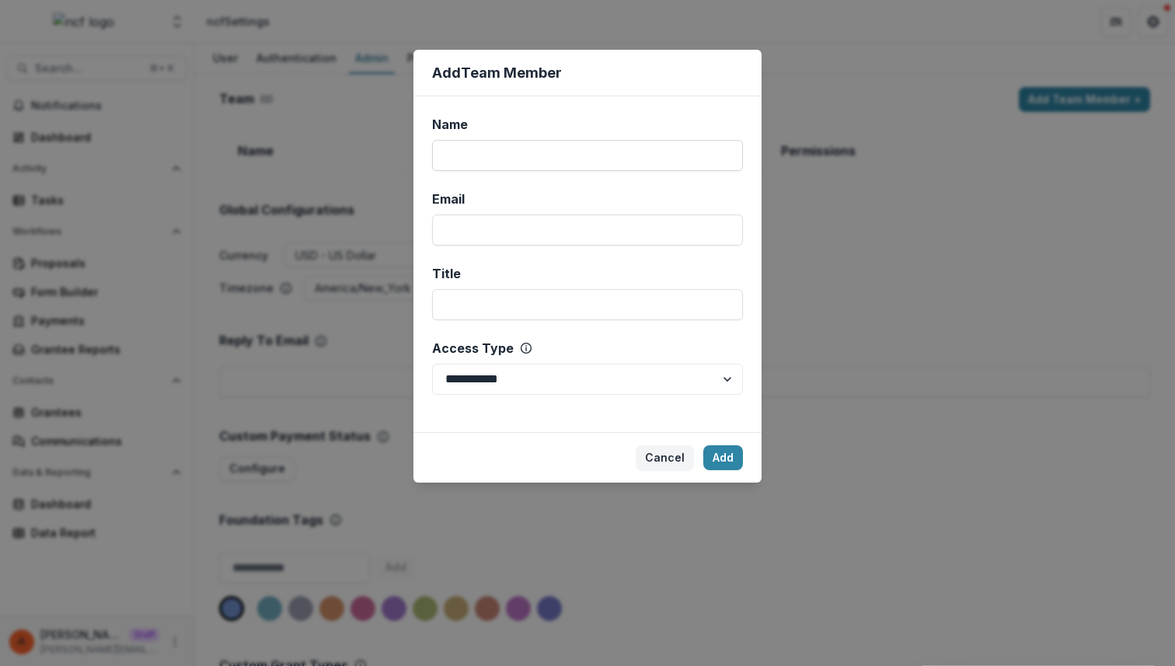
click at [719, 157] on input "Name" at bounding box center [587, 155] width 311 height 31
type input "****"
type input "**********"
select select "*****"
click button "Add" at bounding box center [723, 457] width 40 height 25
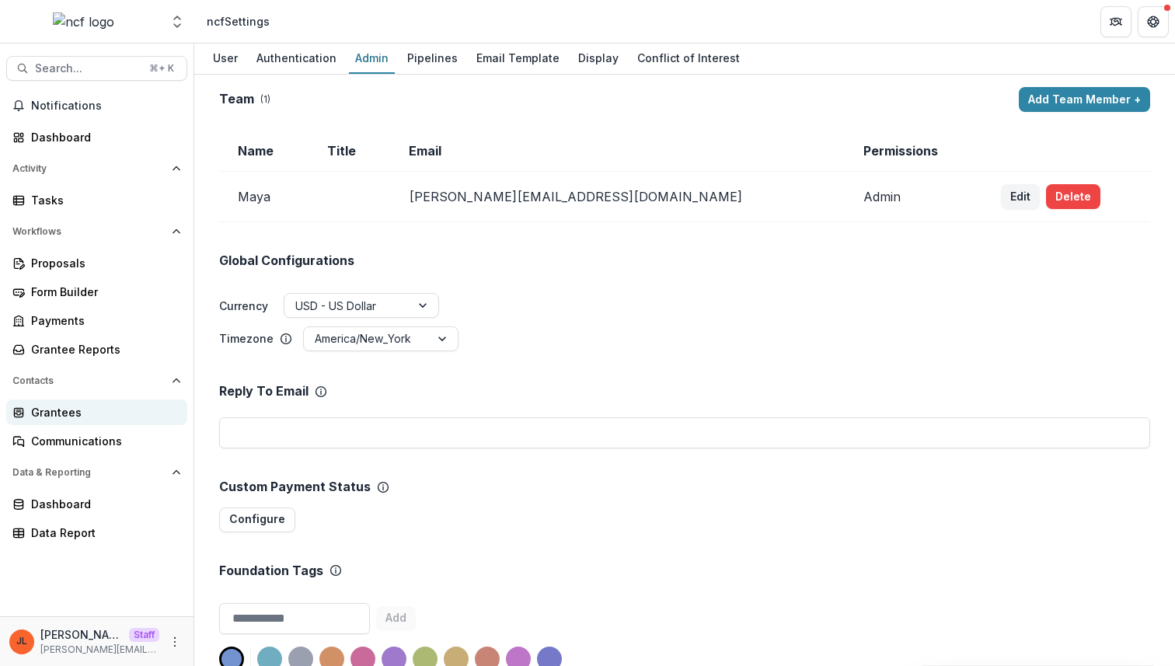
click at [63, 415] on div "Grantees" at bounding box center [103, 412] width 144 height 16
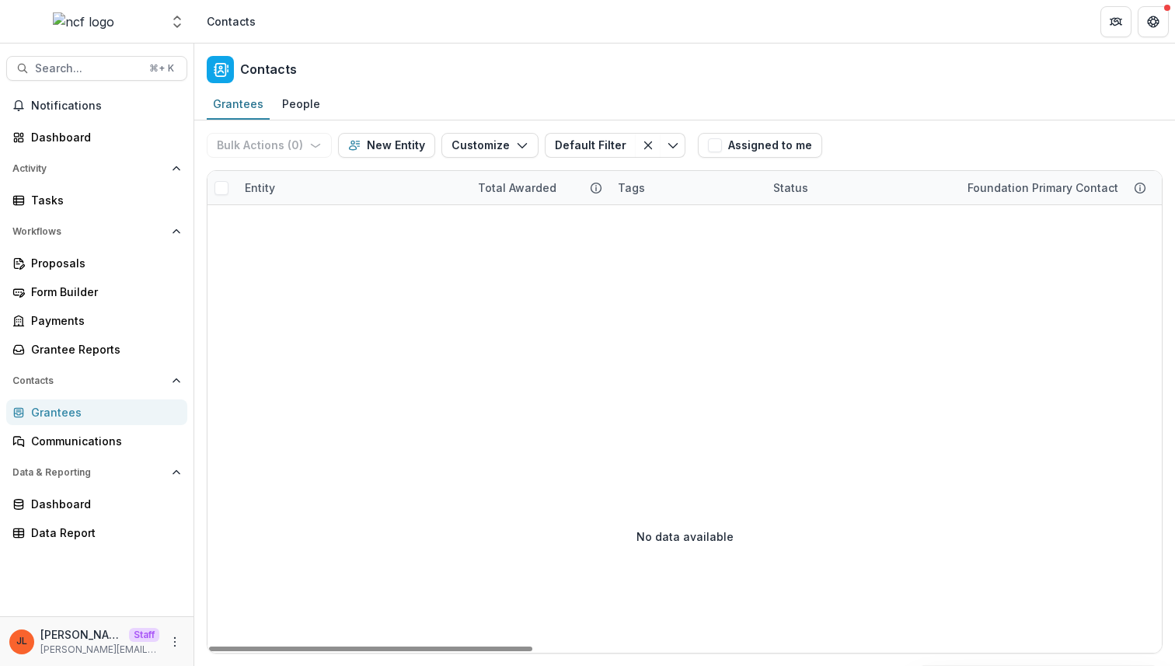
click at [512, 158] on div "Bulk Actions ( 0 ) Send Email Create Proposals Create Tasks New Entity Customiz…" at bounding box center [449, 145] width 485 height 50
click at [431, 146] on div "Bulk Actions ( 0 ) Send Email Create Proposals Create Tasks New Entity Customiz…" at bounding box center [449, 145] width 485 height 50
click at [469, 152] on button "Customize" at bounding box center [489, 145] width 97 height 25
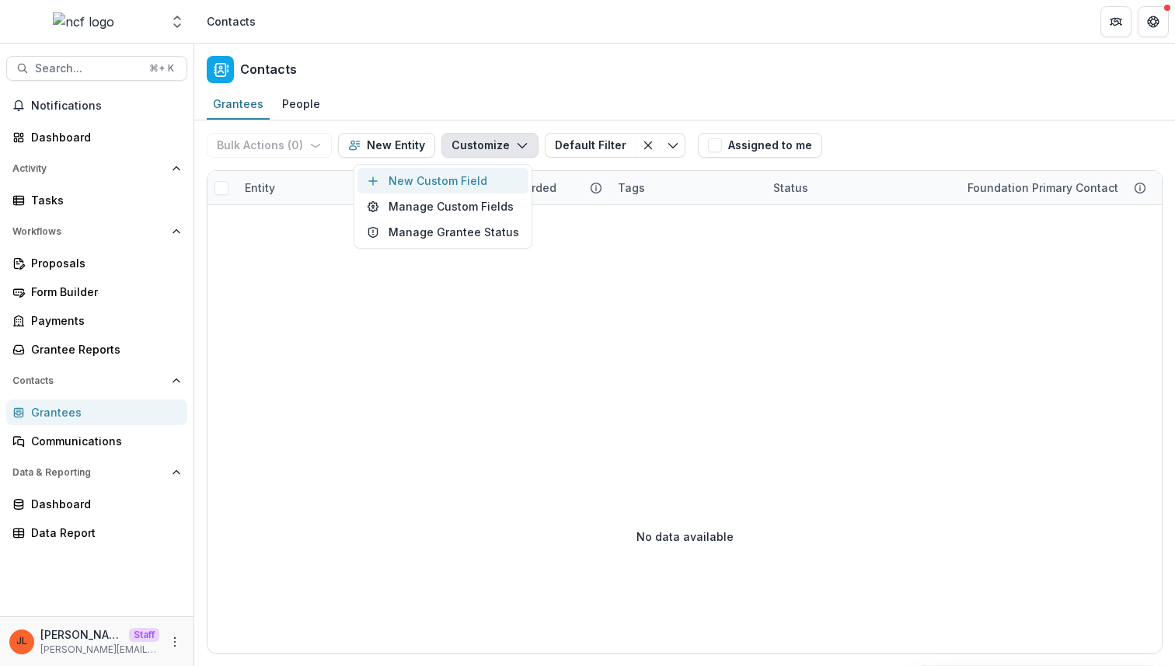
click at [468, 176] on button "New Custom Field" at bounding box center [442, 181] width 171 height 26
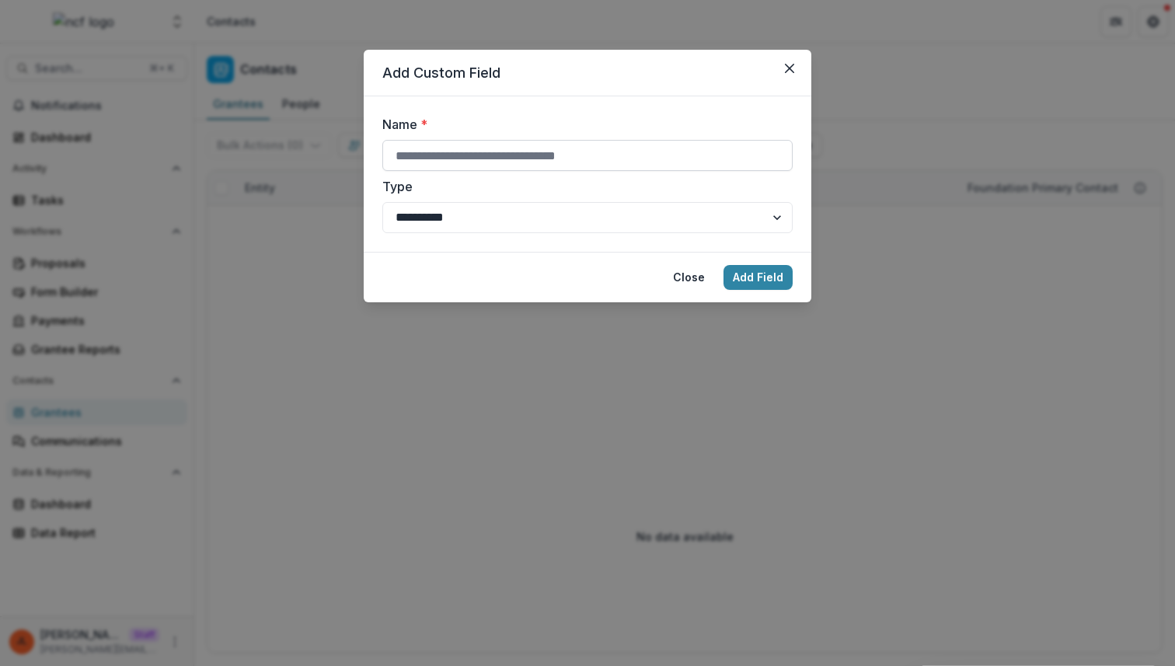
click at [561, 149] on input "Name *" at bounding box center [587, 155] width 410 height 31
type input "**********"
click at [762, 282] on button "Add Field" at bounding box center [757, 277] width 69 height 25
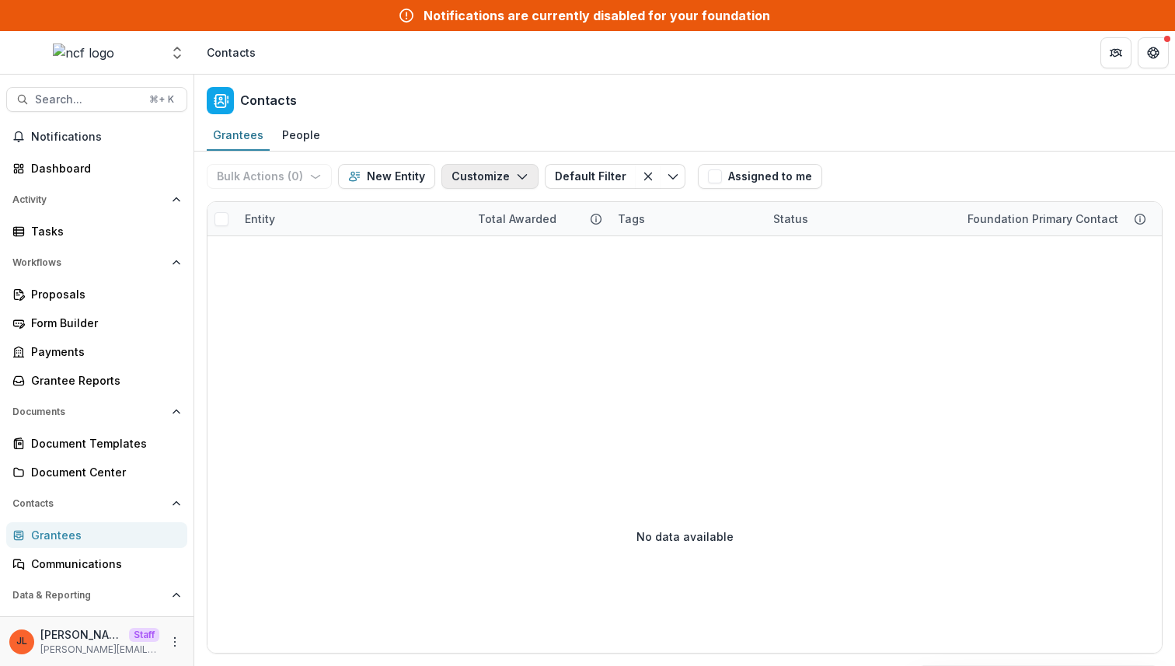
click at [482, 174] on button "Customize" at bounding box center [489, 176] width 97 height 25
click at [478, 215] on button "New Custom Field" at bounding box center [442, 212] width 171 height 26
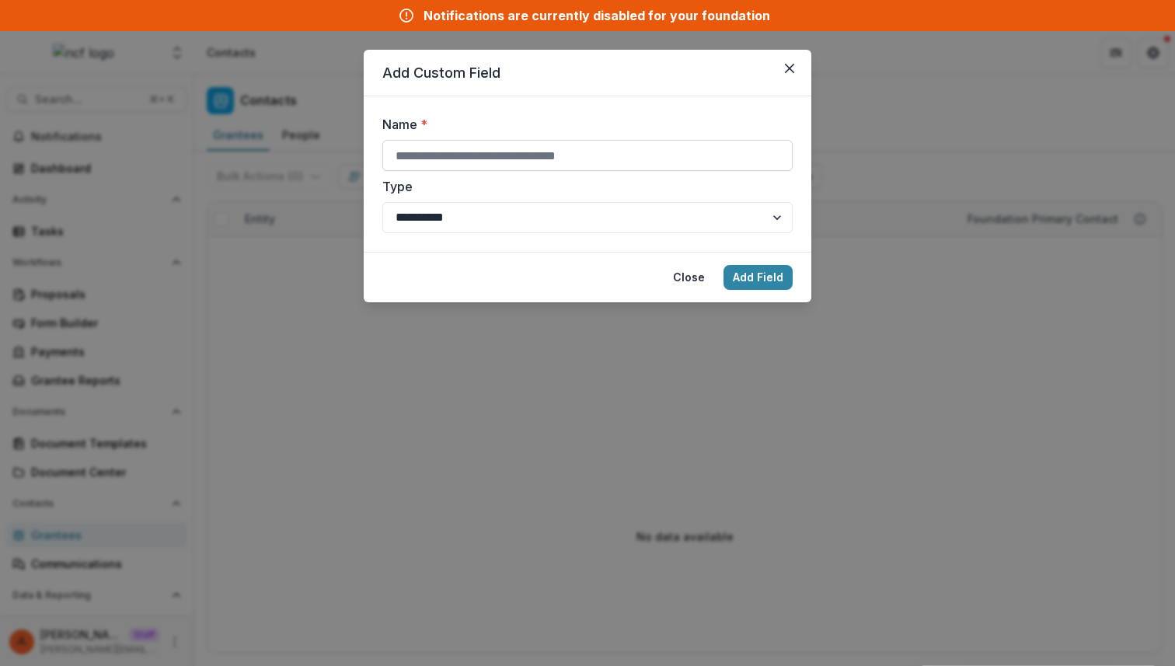
click at [518, 161] on input "Name *" at bounding box center [587, 155] width 410 height 31
type input "*****"
click at [752, 275] on button "Add Field" at bounding box center [757, 277] width 69 height 25
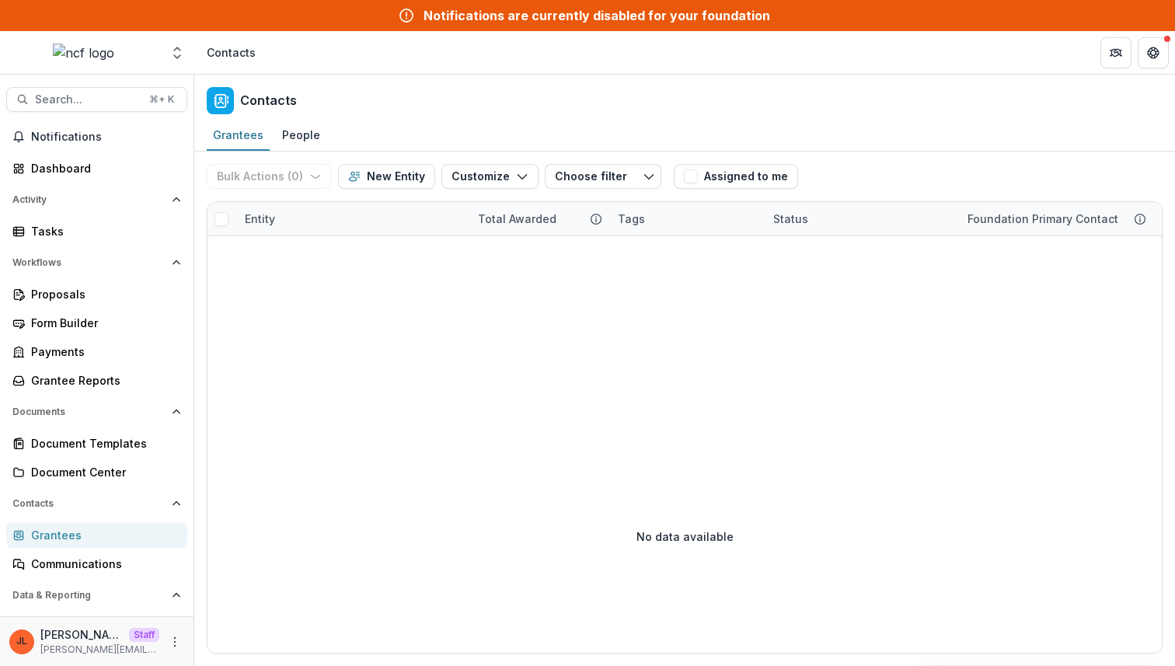
click at [627, 82] on div "Contacts" at bounding box center [684, 98] width 980 height 46
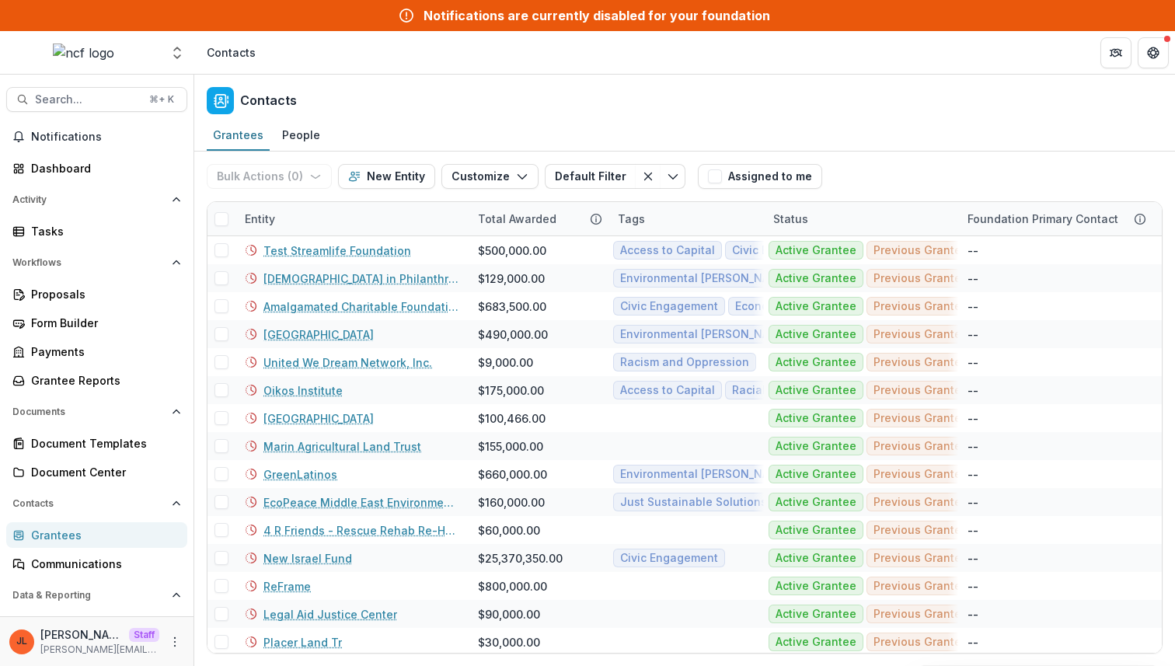
click at [642, 62] on header "Contacts" at bounding box center [684, 52] width 980 height 43
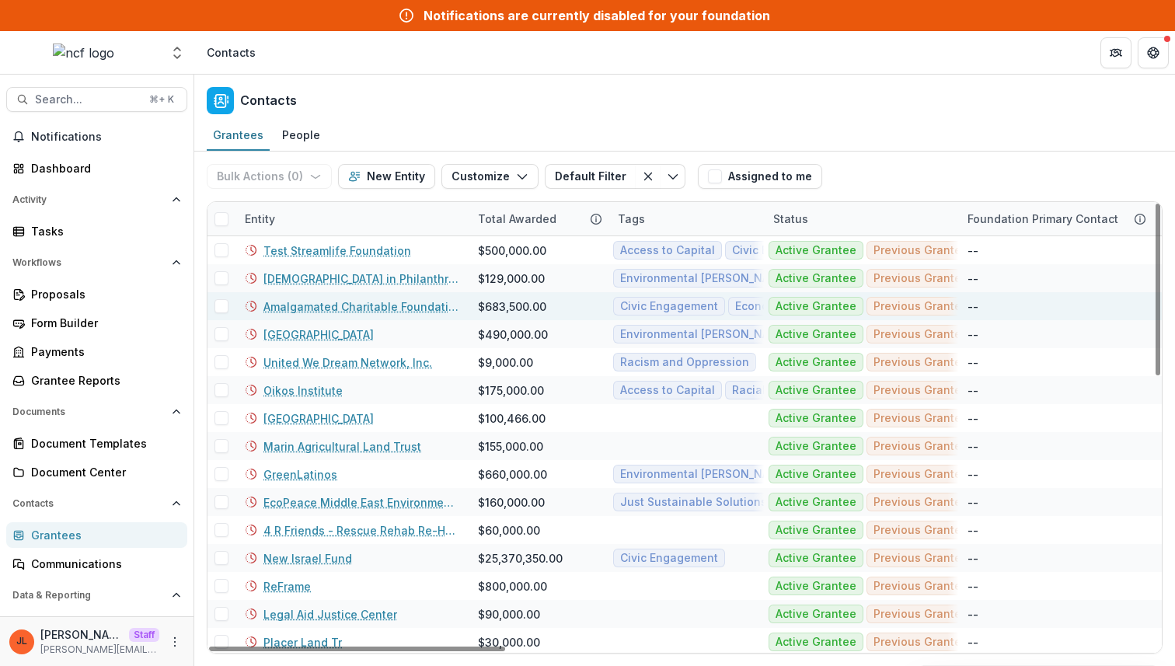
click at [336, 309] on link "Amalgamated Charitable Foundation Inc." at bounding box center [361, 306] width 196 height 16
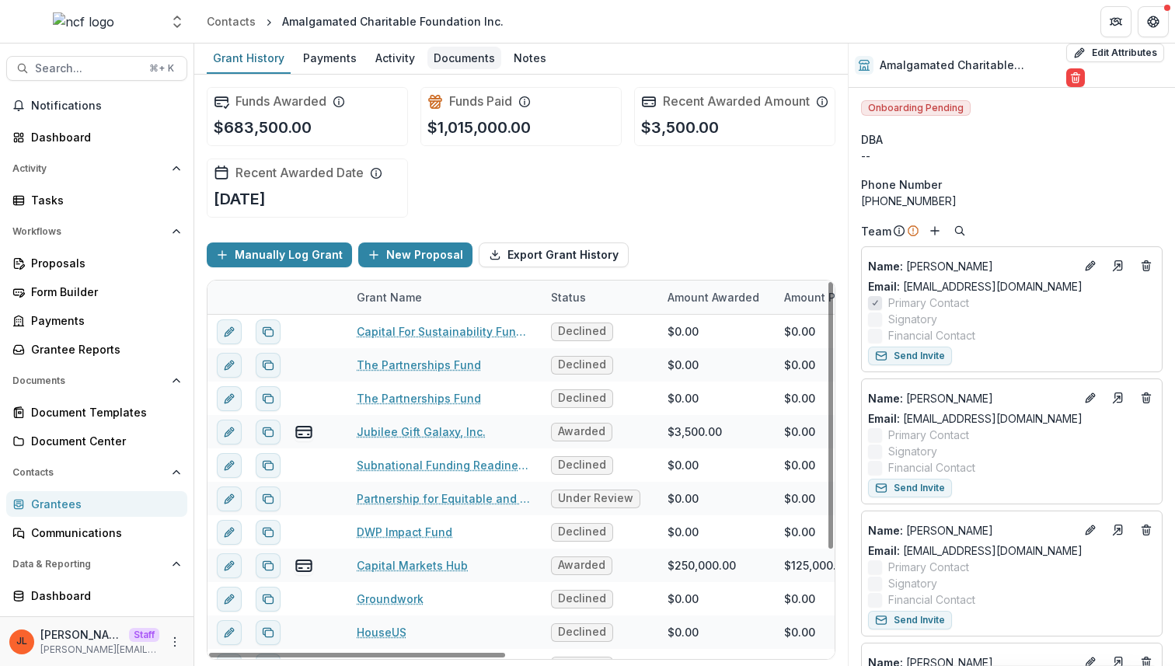
click at [452, 54] on div "Documents" at bounding box center [464, 58] width 74 height 23
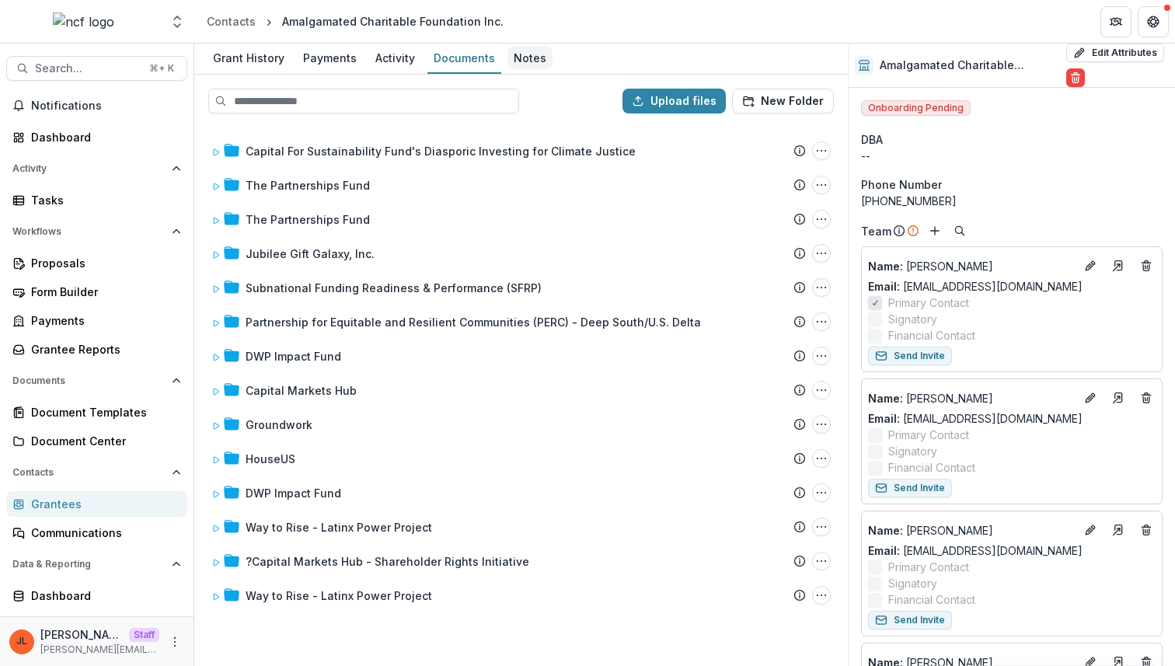
click at [518, 44] on link "Notes" at bounding box center [529, 59] width 45 height 30
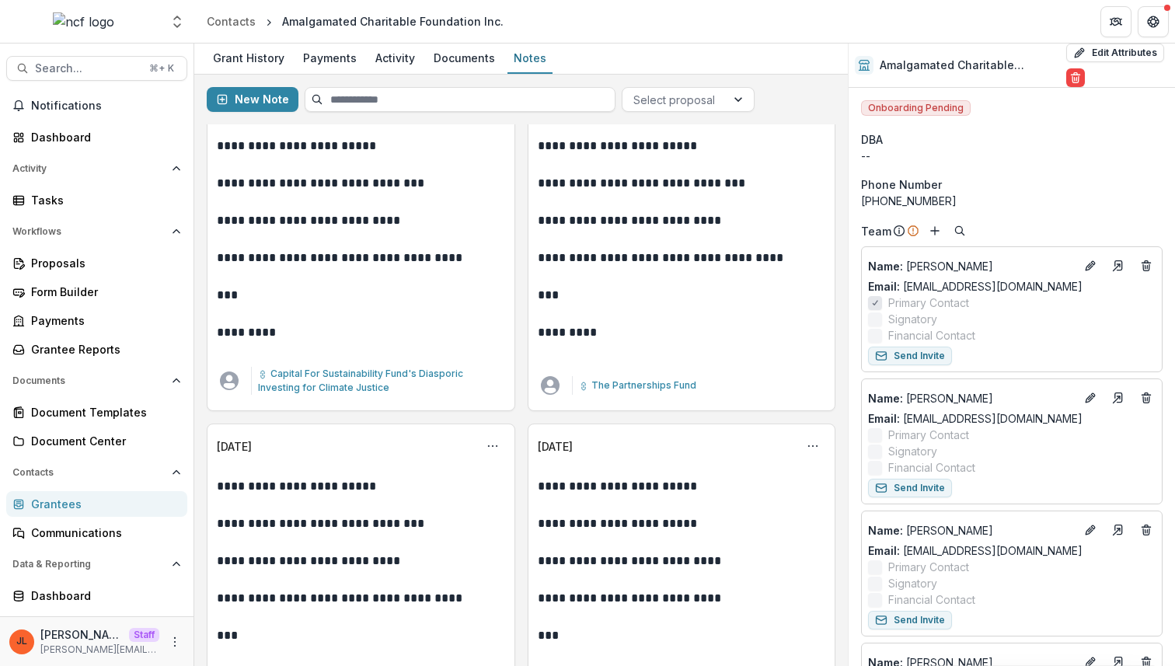
scroll to position [86, 0]
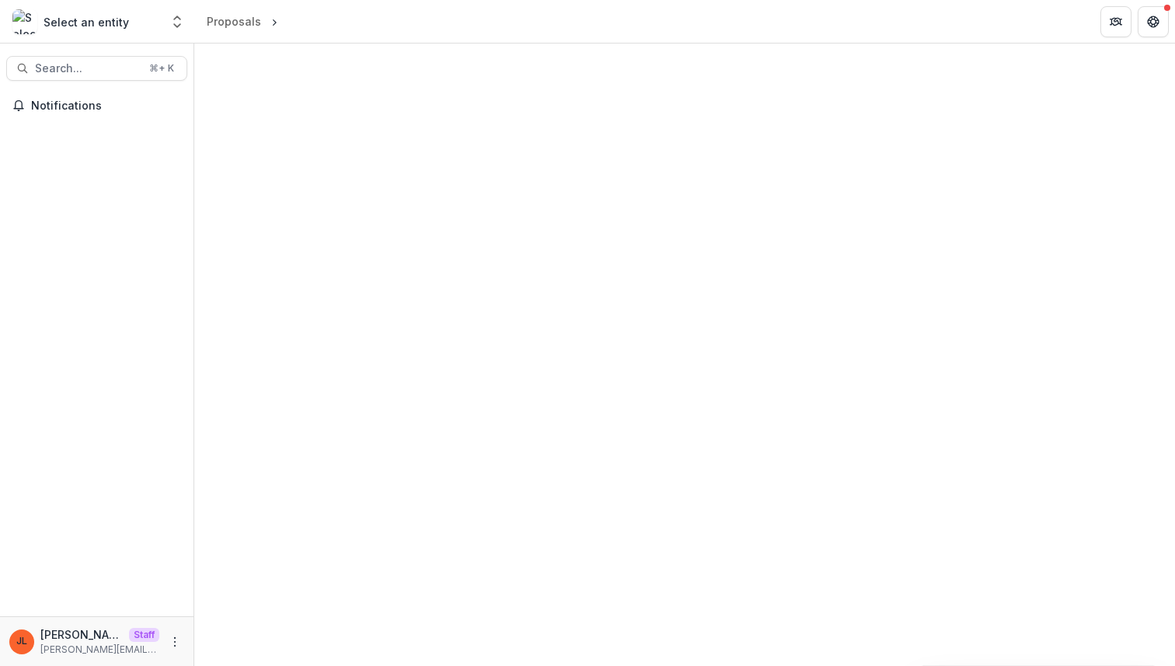
click at [450, 232] on div at bounding box center [684, 355] width 980 height 622
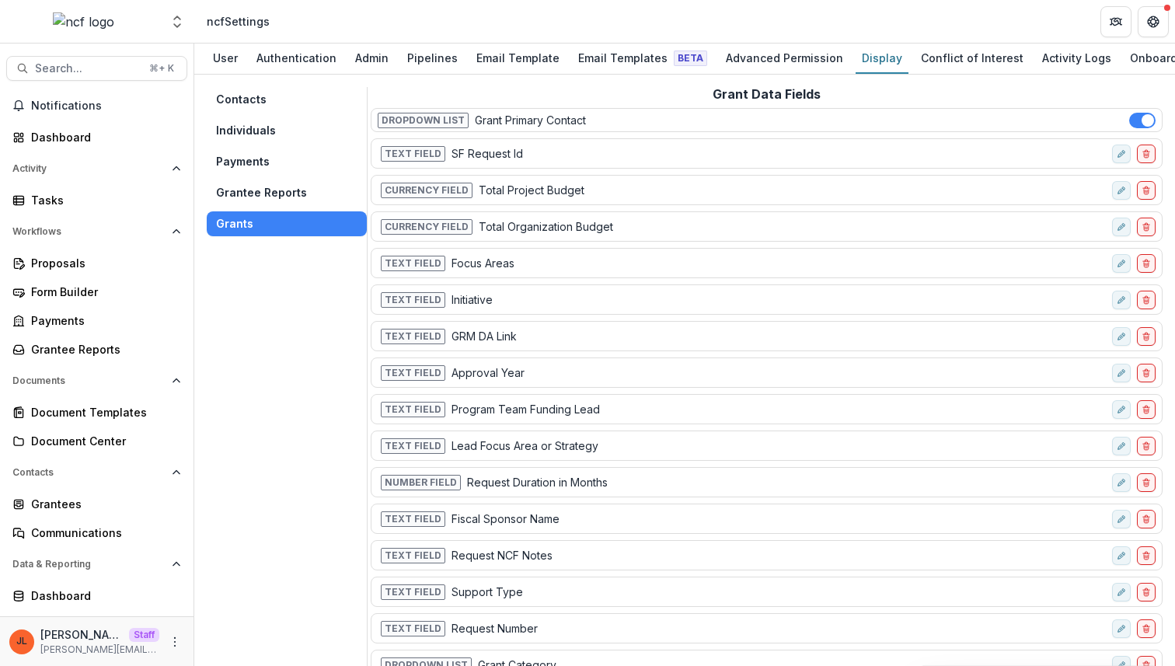
scroll to position [133, 0]
